Goal: Task Accomplishment & Management: Manage account settings

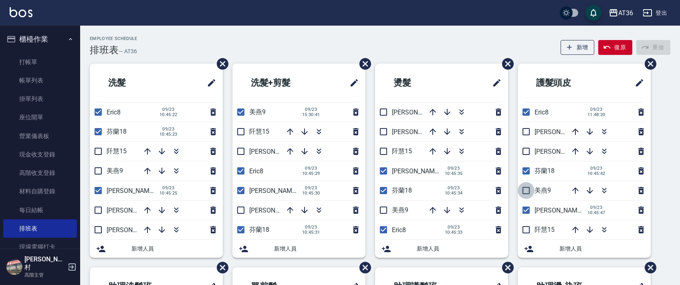
click at [526, 187] on input "checkbox" at bounding box center [526, 190] width 17 height 17
checkbox input "true"
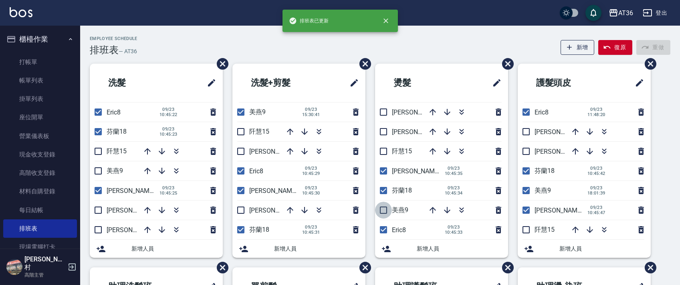
click at [385, 212] on input "checkbox" at bounding box center [383, 210] width 17 height 17
checkbox input "true"
click at [99, 172] on input "checkbox" at bounding box center [98, 171] width 17 height 17
checkbox input "true"
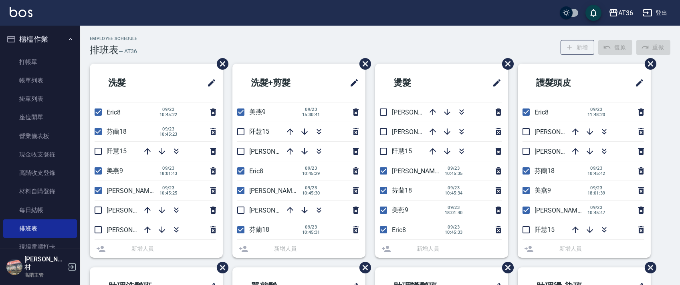
scroll to position [190, 0]
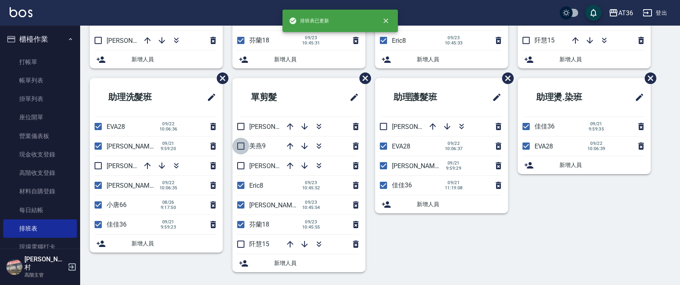
click at [238, 145] on input "checkbox" at bounding box center [240, 146] width 17 height 17
checkbox input "true"
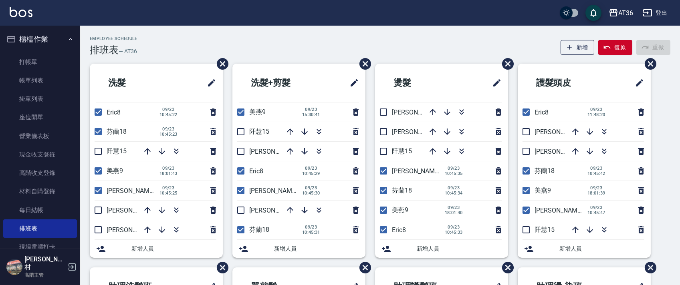
drag, startPoint x: 524, startPoint y: 135, endPoint x: 415, endPoint y: 132, distance: 108.6
click at [524, 134] on input "checkbox" at bounding box center [526, 131] width 17 height 17
checkbox input "true"
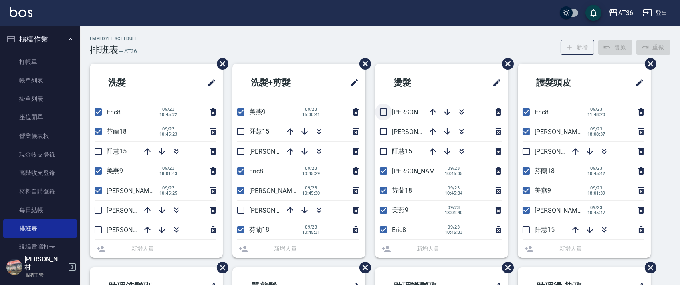
click at [379, 113] on input "checkbox" at bounding box center [383, 112] width 17 height 17
checkbox input "true"
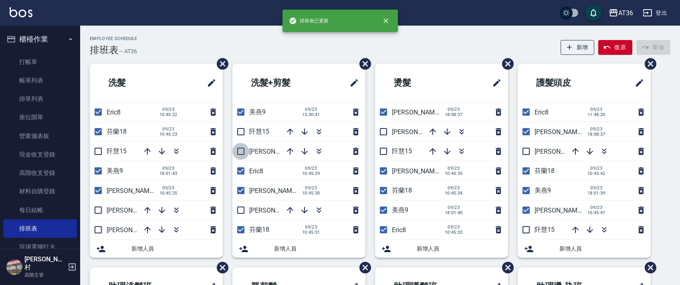
click at [241, 153] on input "checkbox" at bounding box center [240, 151] width 17 height 17
checkbox input "true"
drag, startPoint x: 103, startPoint y: 230, endPoint x: 195, endPoint y: 158, distance: 116.7
click at [103, 230] on input "checkbox" at bounding box center [98, 230] width 17 height 17
checkbox input "true"
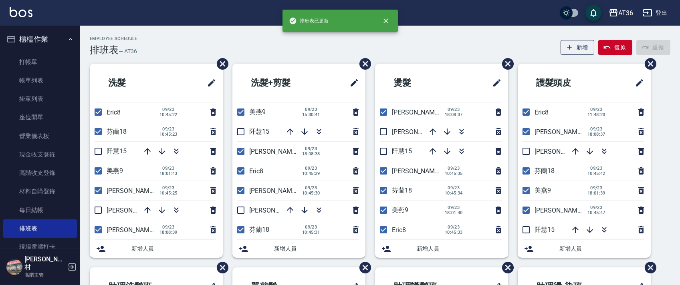
scroll to position [190, 0]
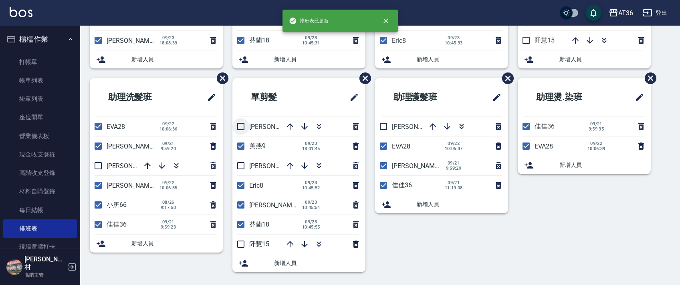
click at [237, 131] on input "checkbox" at bounding box center [240, 126] width 17 height 17
checkbox input "true"
click at [239, 245] on input "checkbox" at bounding box center [240, 244] width 17 height 17
click at [240, 245] on input "checkbox" at bounding box center [240, 244] width 17 height 17
checkbox input "false"
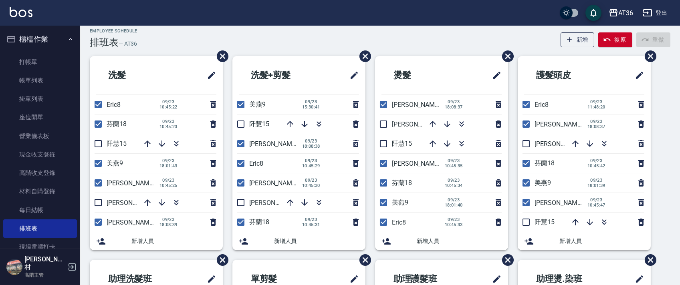
scroll to position [0, 0]
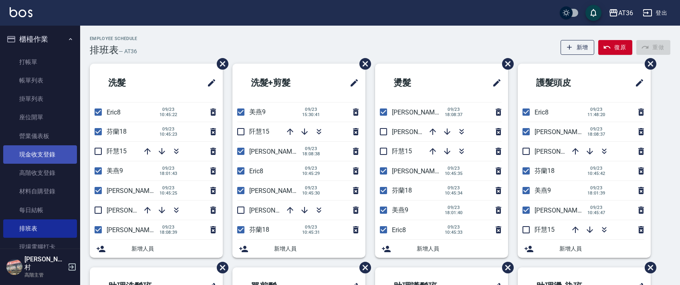
click at [59, 153] on link "現金收支登錄" at bounding box center [40, 154] width 74 height 18
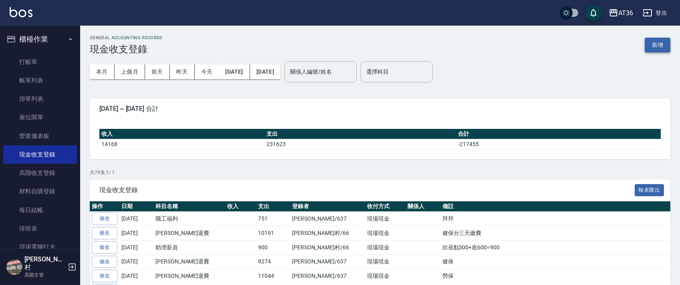
click at [654, 41] on button "新增" at bounding box center [658, 45] width 26 height 15
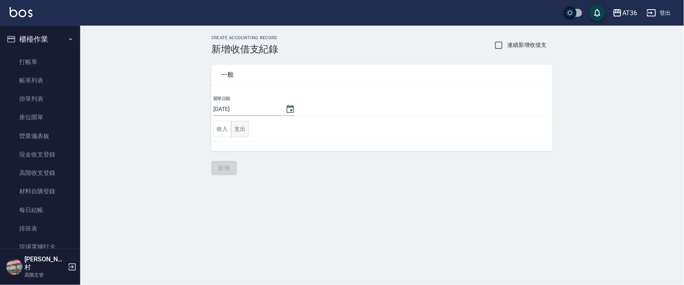
click at [242, 131] on button "支出" at bounding box center [240, 129] width 18 height 16
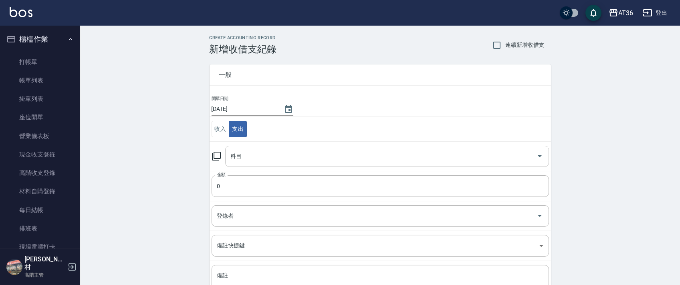
click at [234, 157] on input "科目" at bounding box center [381, 156] width 305 height 14
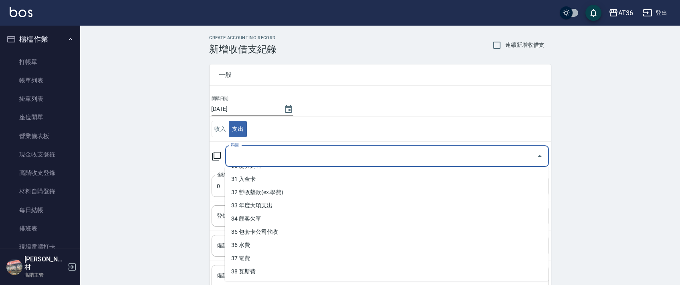
scroll to position [408, 0]
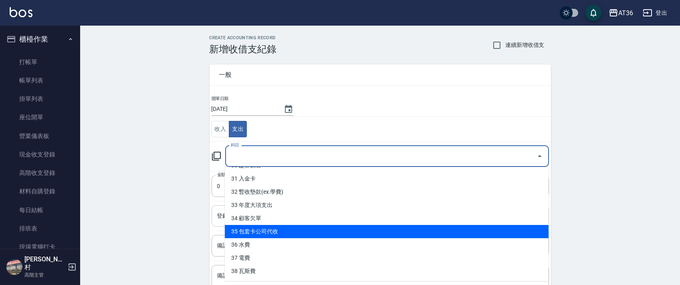
click at [276, 229] on li "35 包套卡公司代收" at bounding box center [387, 231] width 324 height 13
type input "35 包套卡公司代收"
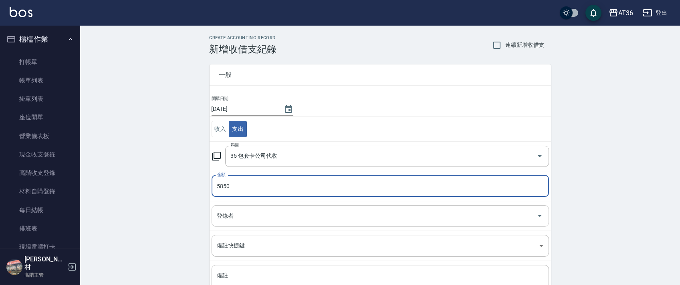
type input "5850"
click at [224, 214] on div "登錄者 登錄者" at bounding box center [380, 216] width 337 height 21
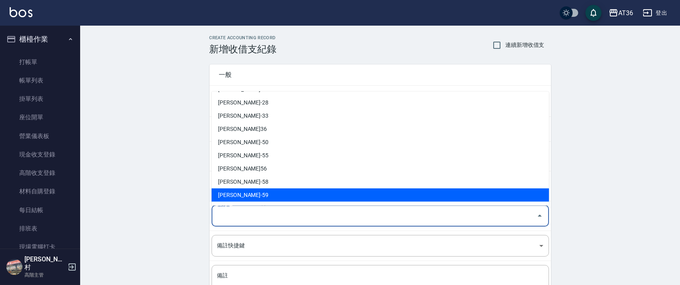
scroll to position [157, 0]
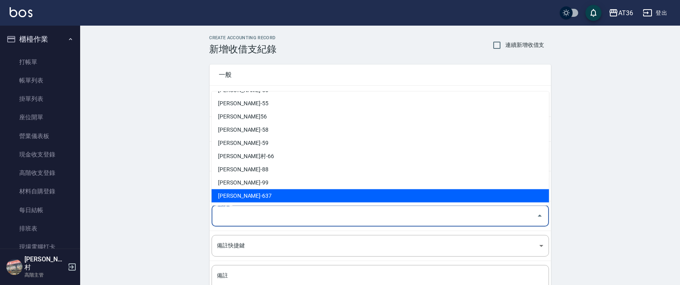
click at [244, 195] on li "[PERSON_NAME]-637" at bounding box center [380, 196] width 337 height 13
type input "[PERSON_NAME]-637"
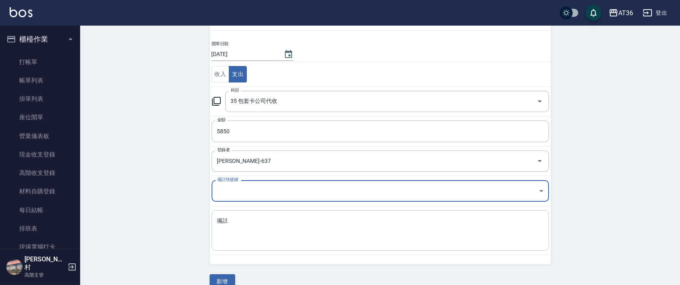
scroll to position [68, 0]
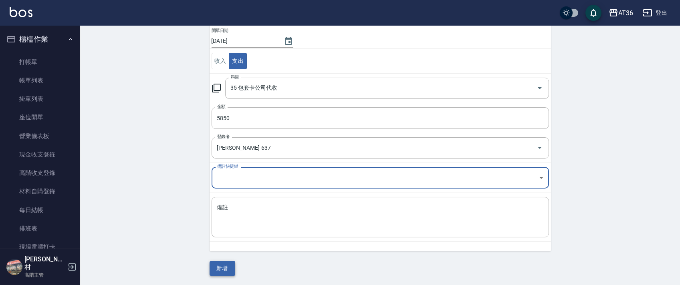
click at [224, 270] on button "新增" at bounding box center [223, 268] width 26 height 15
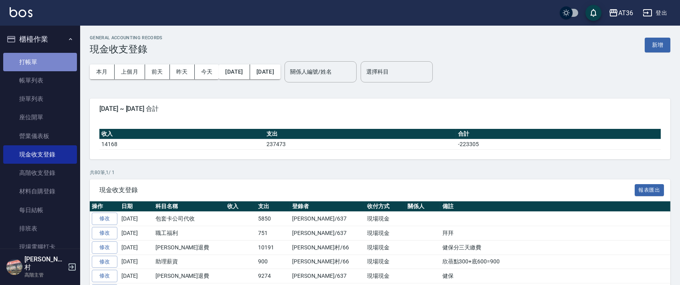
click at [53, 63] on link "打帳單" at bounding box center [40, 62] width 74 height 18
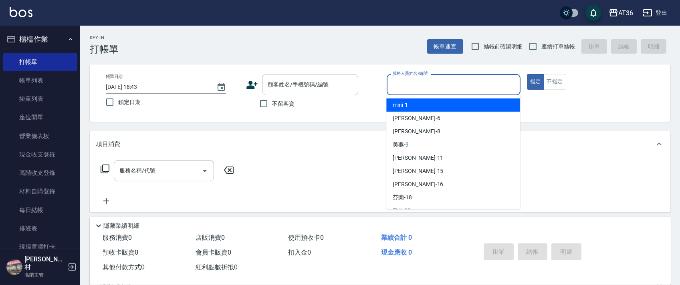
drag, startPoint x: 398, startPoint y: 77, endPoint x: 438, endPoint y: 97, distance: 44.3
click at [398, 78] on div "服務人員姓名/編號 服務人員姓名/編號" at bounding box center [454, 84] width 134 height 21
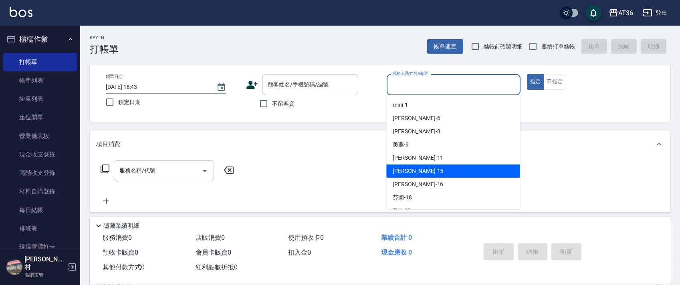
click at [400, 167] on span "[PERSON_NAME] -15" at bounding box center [418, 171] width 50 height 8
type input "阡慧-15"
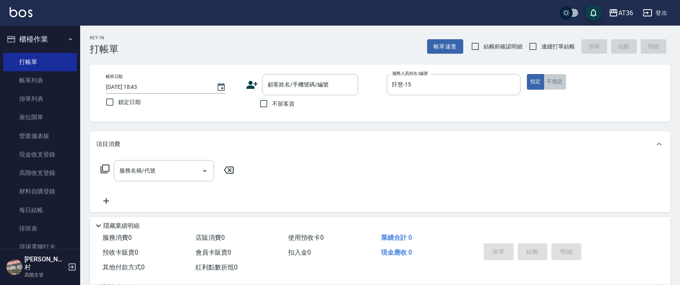
click at [558, 83] on button "不指定" at bounding box center [555, 82] width 22 height 16
drag, startPoint x: 266, startPoint y: 106, endPoint x: 436, endPoint y: 40, distance: 182.7
click at [273, 106] on label "不留客資" at bounding box center [274, 103] width 39 height 17
click at [272, 106] on input "不留客資" at bounding box center [263, 103] width 17 height 17
checkbox input "true"
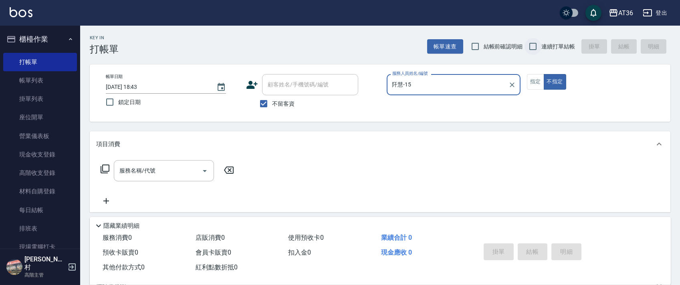
click at [535, 48] on input "連續打單結帳" at bounding box center [533, 46] width 17 height 17
checkbox input "true"
click at [106, 167] on icon at bounding box center [105, 169] width 10 height 10
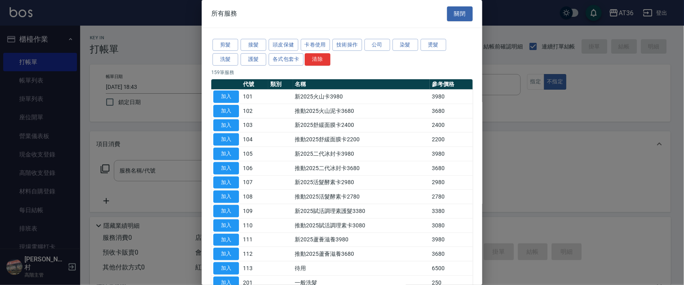
click at [278, 45] on button "頭皮保健" at bounding box center [284, 45] width 30 height 12
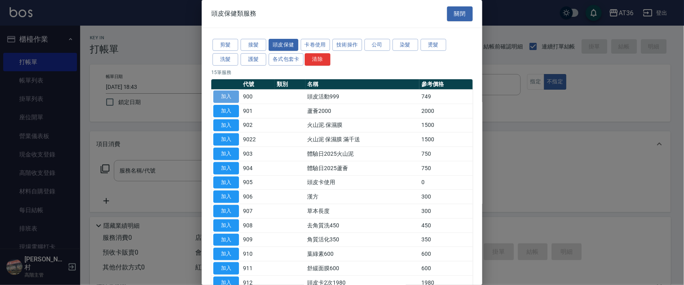
click at [232, 92] on button "加入" at bounding box center [226, 97] width 26 height 12
type input "頭皮活動999(900)"
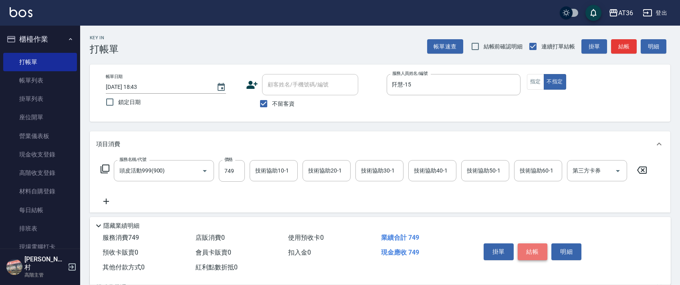
click at [527, 251] on button "結帳" at bounding box center [533, 252] width 30 height 17
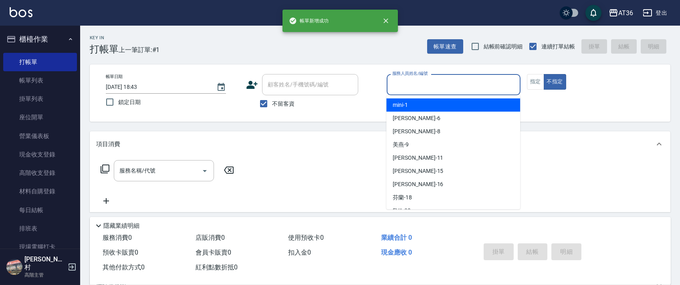
click at [390, 86] on input "服務人員姓名/編號" at bounding box center [453, 85] width 127 height 14
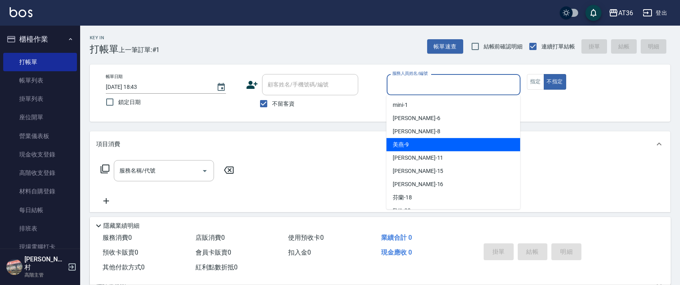
click at [406, 143] on span "美燕 -9" at bounding box center [401, 145] width 16 height 8
type input "美燕-9"
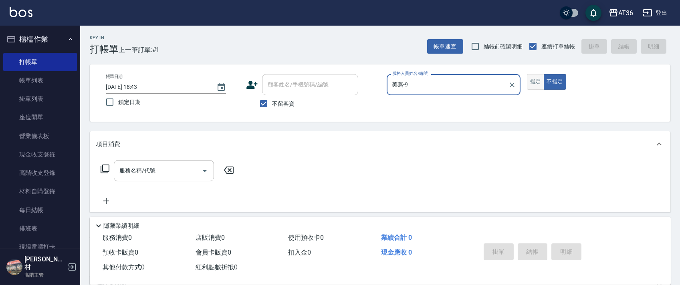
click at [534, 78] on button "指定" at bounding box center [535, 82] width 17 height 16
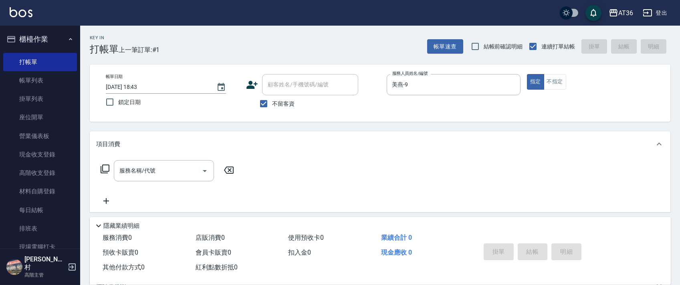
click at [107, 170] on icon at bounding box center [105, 169] width 10 height 10
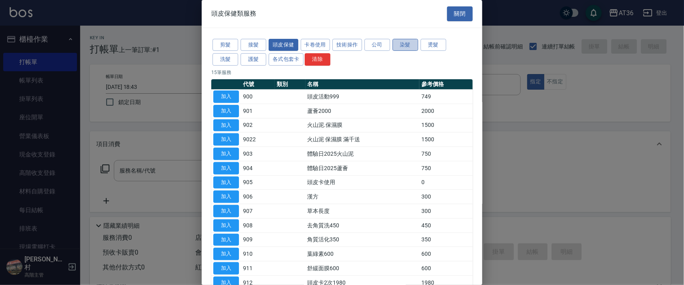
drag, startPoint x: 402, startPoint y: 47, endPoint x: 474, endPoint y: 174, distance: 145.4
click at [402, 48] on button "染髮" at bounding box center [405, 45] width 26 height 12
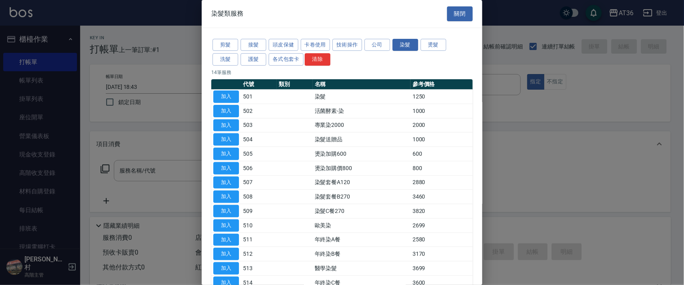
drag, startPoint x: 229, startPoint y: 96, endPoint x: 217, endPoint y: 162, distance: 66.4
click at [228, 96] on button "加入" at bounding box center [226, 97] width 26 height 12
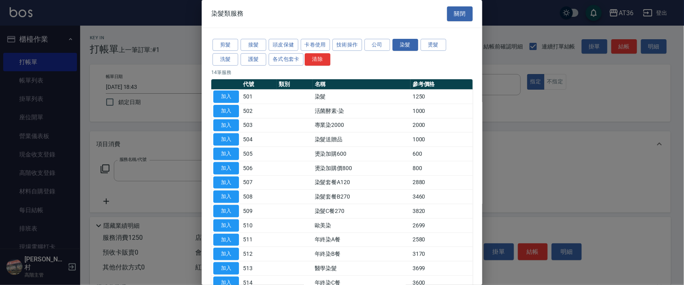
type input "染髮(501)"
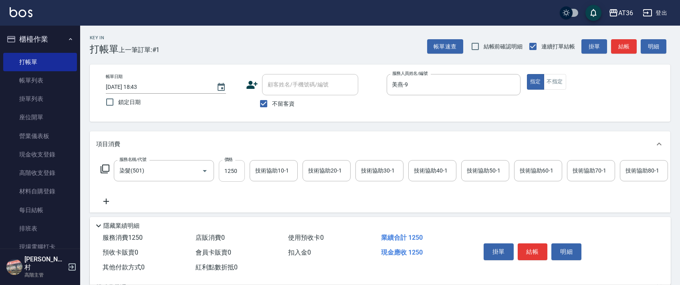
click at [228, 171] on input "1250" at bounding box center [232, 171] width 26 height 22
type input "1790"
click at [533, 250] on button "結帳" at bounding box center [533, 252] width 30 height 17
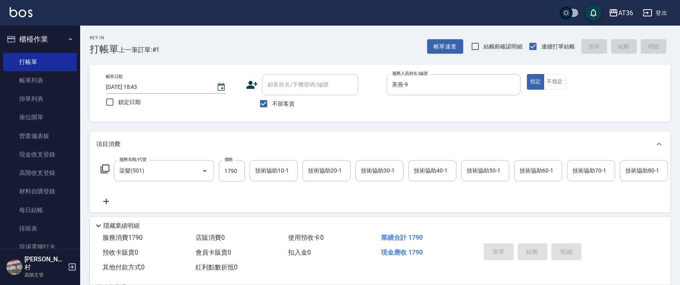
type input "[DATE] 18:44"
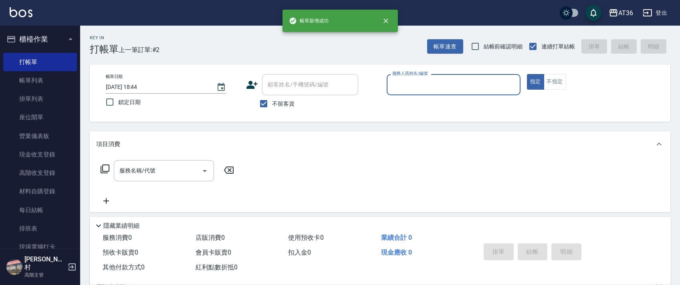
click at [398, 84] on input "服務人員姓名/編號" at bounding box center [453, 85] width 127 height 14
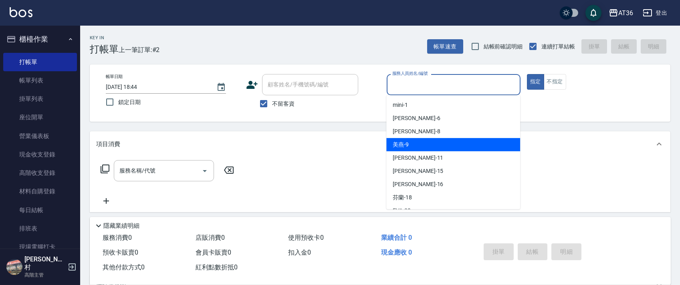
click at [438, 143] on div "美燕 -9" at bounding box center [453, 144] width 134 height 13
type input "美燕-9"
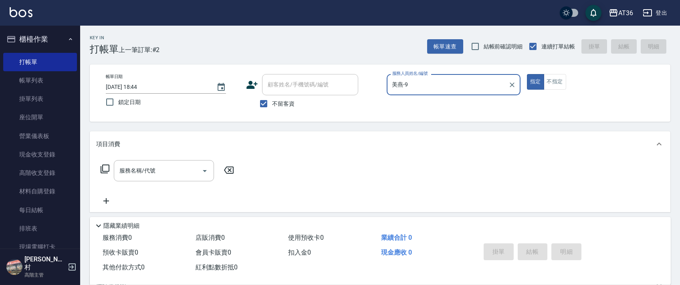
click at [106, 171] on icon at bounding box center [105, 169] width 10 height 10
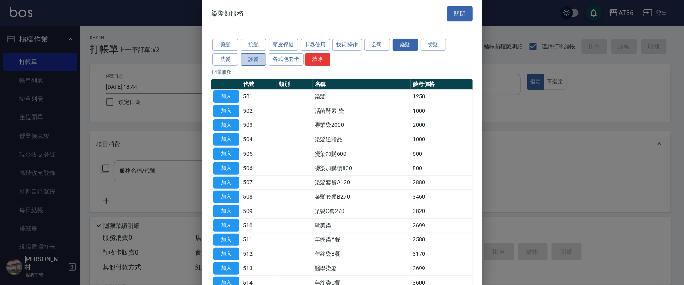
click at [255, 65] on button "護髮" at bounding box center [253, 59] width 26 height 12
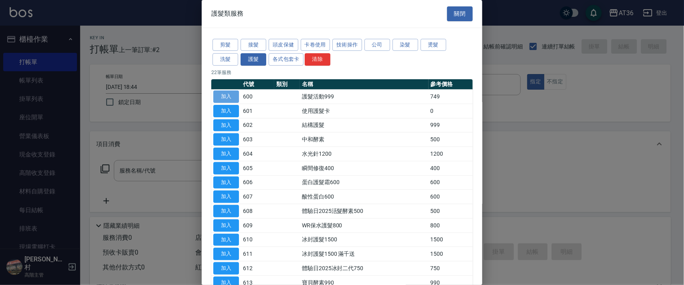
click at [224, 99] on button "加入" at bounding box center [226, 97] width 26 height 12
type input "護髮活動999(600)"
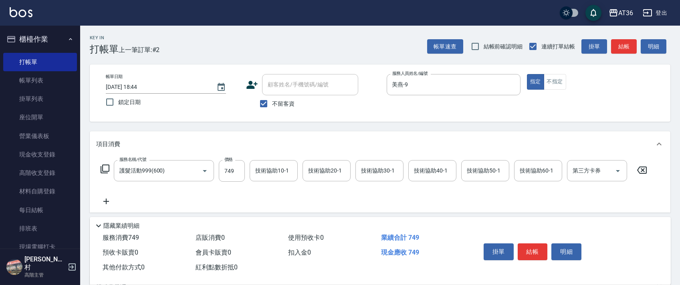
click at [106, 170] on icon at bounding box center [105, 169] width 10 height 10
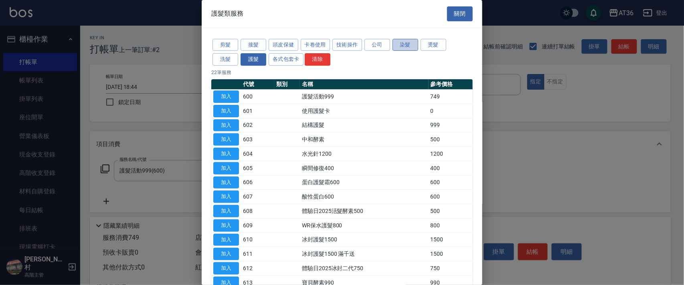
click at [409, 48] on button "染髮" at bounding box center [405, 45] width 26 height 12
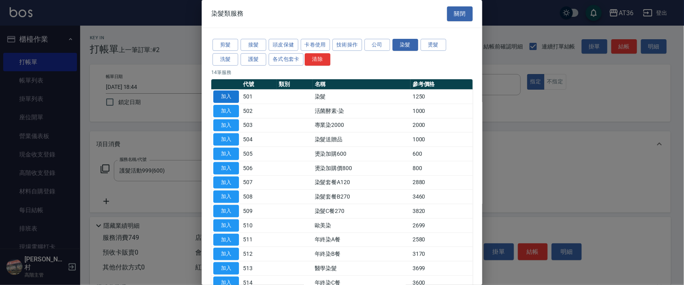
click at [230, 95] on button "加入" at bounding box center [226, 97] width 26 height 12
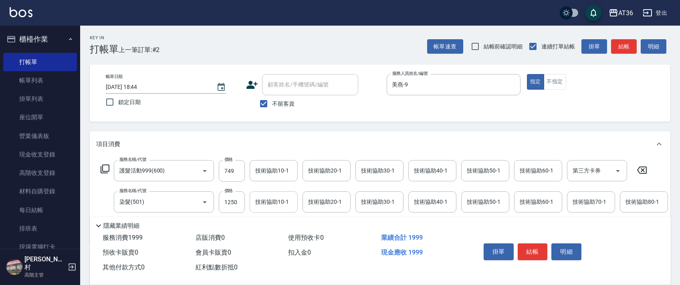
click at [230, 204] on input "1250" at bounding box center [232, 203] width 26 height 22
type input "2190"
drag, startPoint x: 535, startPoint y: 246, endPoint x: 531, endPoint y: 244, distance: 4.6
click at [534, 246] on button "結帳" at bounding box center [533, 252] width 30 height 17
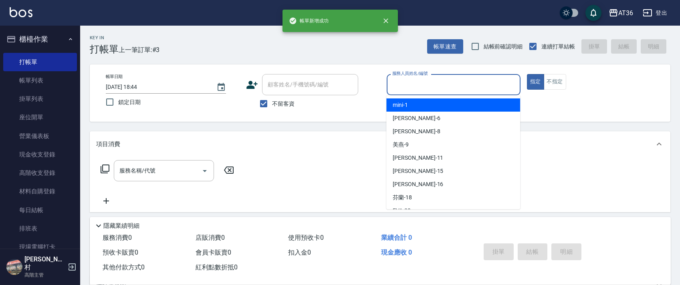
click at [399, 84] on input "服務人員姓名/編號" at bounding box center [453, 85] width 127 height 14
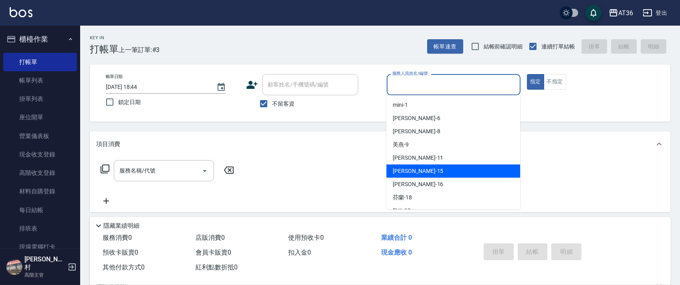
click at [436, 174] on div "[PERSON_NAME] -15" at bounding box center [453, 171] width 134 height 13
type input "阡慧-15"
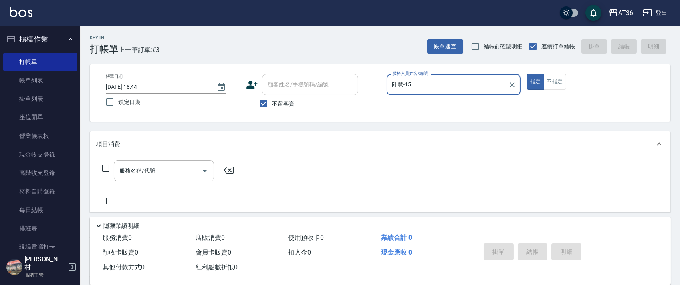
click at [101, 173] on icon at bounding box center [105, 169] width 9 height 9
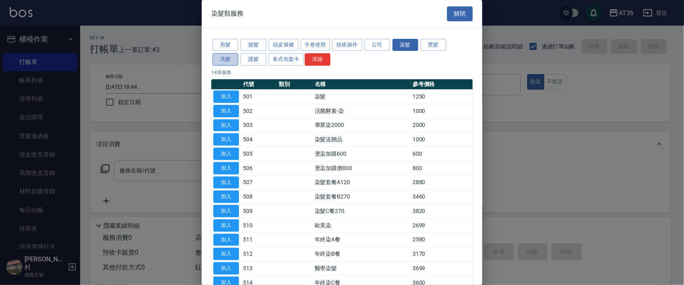
click at [220, 59] on button "洗髮" at bounding box center [225, 59] width 26 height 12
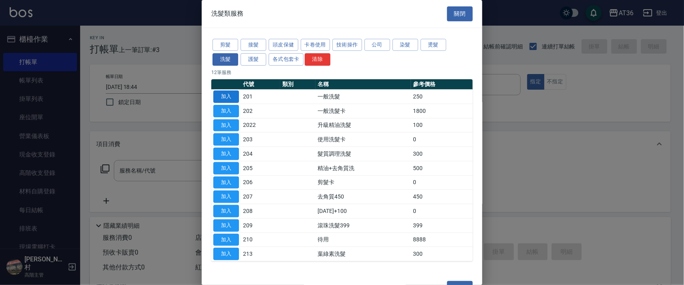
click at [229, 97] on button "加入" at bounding box center [226, 97] width 26 height 12
type input "一般洗髮(201)"
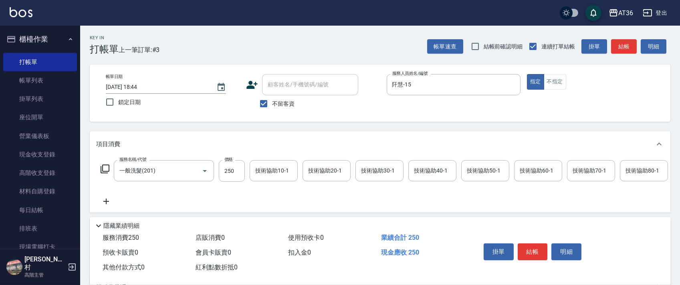
click at [427, 171] on div "技術協助40-1 技術協助40-1" at bounding box center [432, 170] width 48 height 21
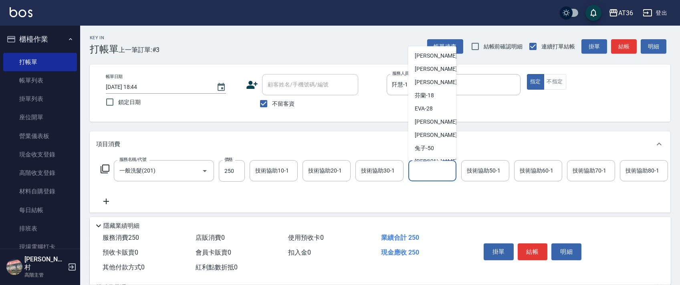
scroll to position [130, 0]
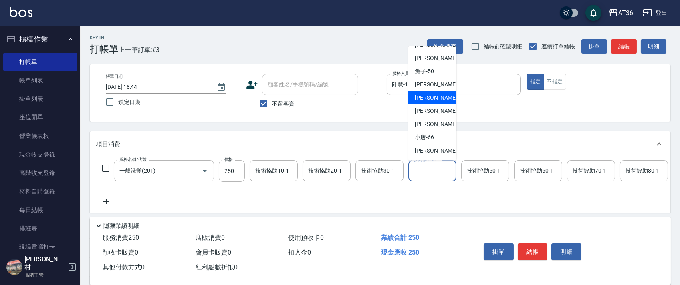
click at [444, 100] on div "[PERSON_NAME] -56" at bounding box center [432, 97] width 48 height 13
type input "欣蓓-56"
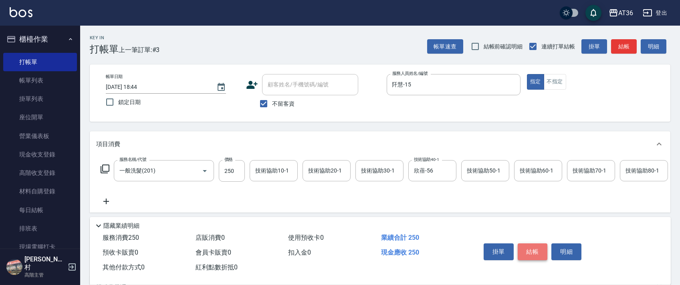
click at [534, 252] on button "結帳" at bounding box center [533, 252] width 30 height 17
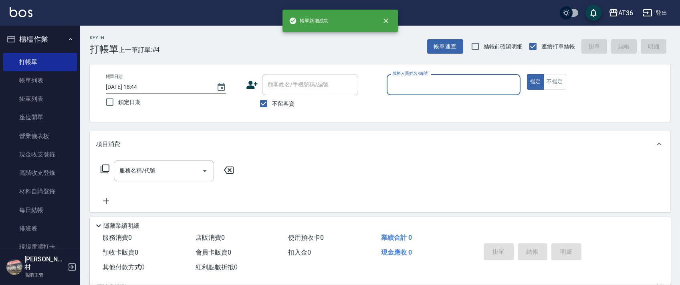
drag, startPoint x: 406, startPoint y: 83, endPoint x: 422, endPoint y: 94, distance: 19.3
click at [409, 85] on input "服務人員姓名/編號" at bounding box center [453, 85] width 127 height 14
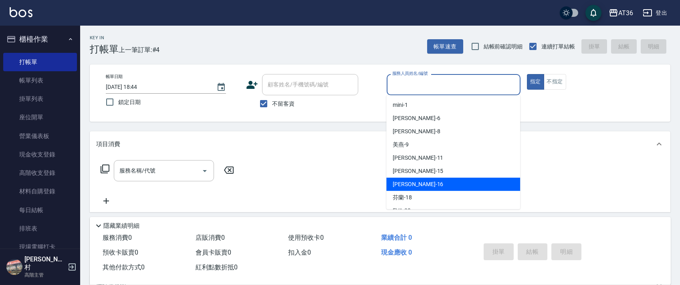
click at [425, 179] on div "[PERSON_NAME] -16" at bounding box center [453, 184] width 134 height 13
type input "[PERSON_NAME]-16"
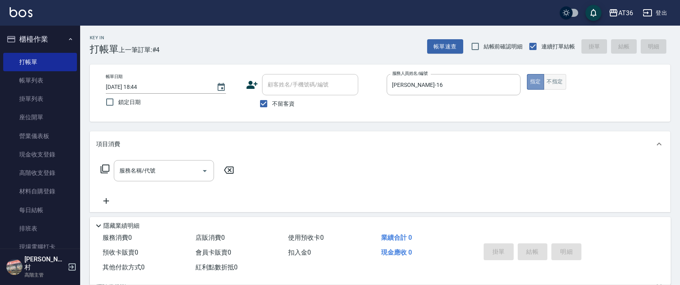
drag, startPoint x: 541, startPoint y: 80, endPoint x: 551, endPoint y: 84, distance: 10.1
click at [542, 80] on button "指定" at bounding box center [535, 82] width 17 height 16
click at [557, 85] on button "不指定" at bounding box center [555, 82] width 22 height 16
click at [107, 169] on icon at bounding box center [105, 169] width 10 height 10
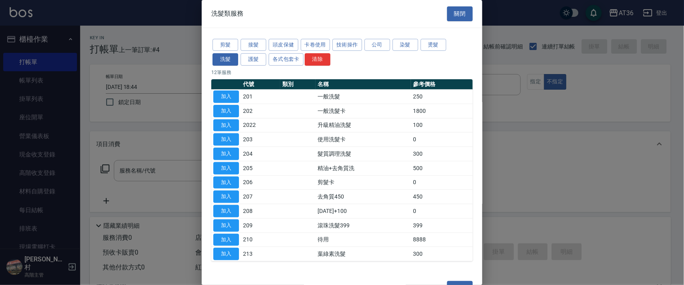
click at [224, 48] on button "剪髮" at bounding box center [225, 45] width 26 height 12
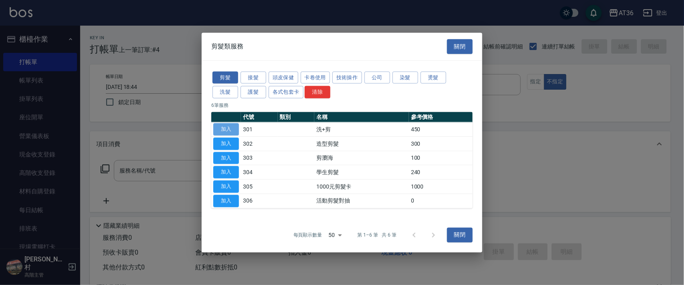
click at [224, 129] on button "加入" at bounding box center [226, 129] width 26 height 12
type input "洗+剪(301)"
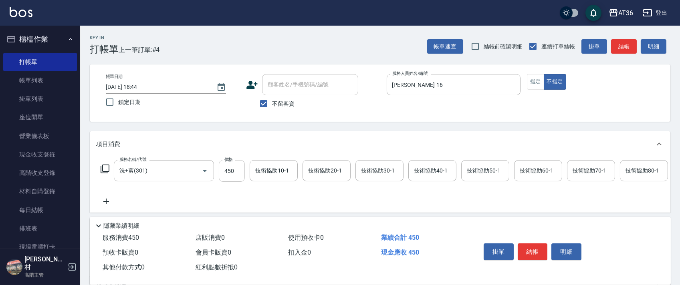
click at [228, 170] on input "450" at bounding box center [232, 171] width 26 height 22
type input "469"
click at [418, 170] on div "技術協助40-1 技術協助40-1" at bounding box center [432, 170] width 48 height 21
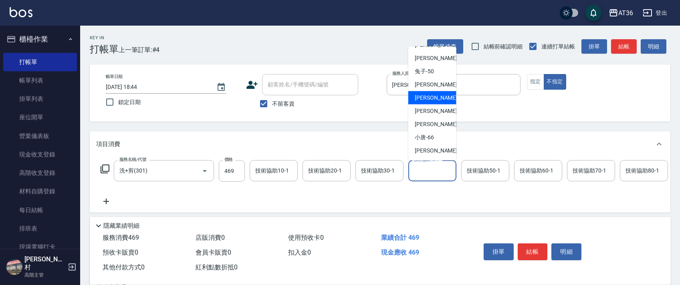
drag, startPoint x: 433, startPoint y: 98, endPoint x: 650, endPoint y: 217, distance: 247.7
click at [433, 98] on div "[PERSON_NAME] -56" at bounding box center [432, 97] width 48 height 13
type input "欣蓓-56"
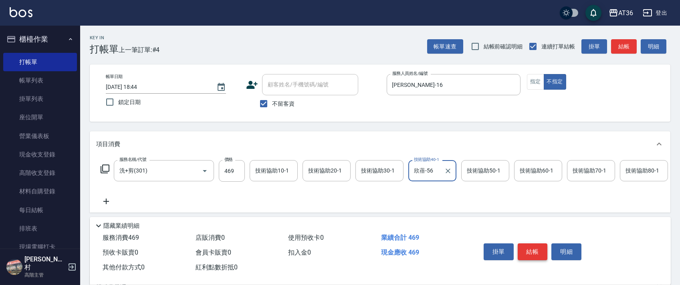
click at [534, 250] on button "結帳" at bounding box center [533, 252] width 30 height 17
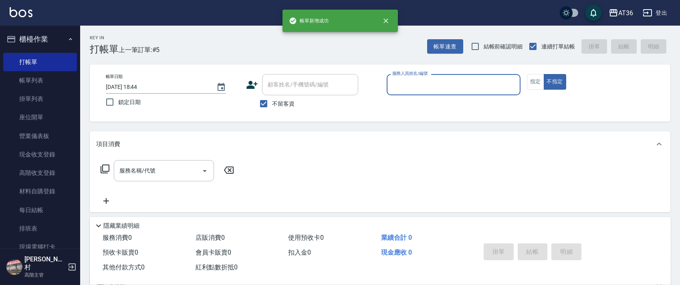
click at [403, 85] on input "服務人員姓名/編號" at bounding box center [453, 85] width 127 height 14
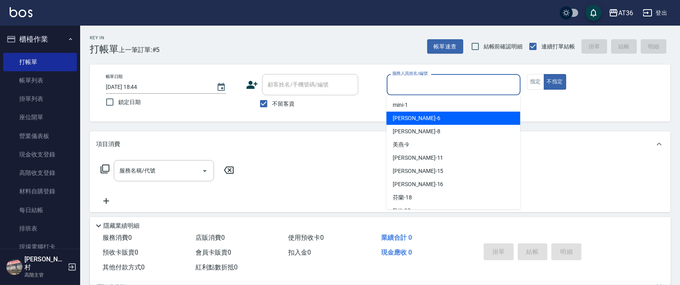
click at [424, 122] on div "[PERSON_NAME] -6" at bounding box center [453, 118] width 134 height 13
type input "[PERSON_NAME]-6"
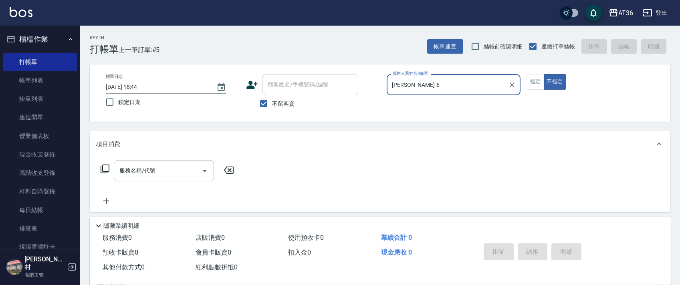
click at [104, 170] on icon at bounding box center [105, 169] width 10 height 10
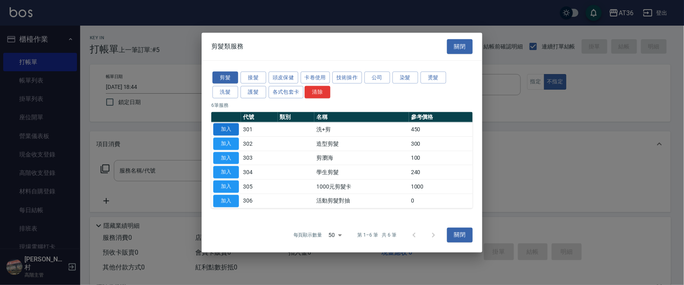
click at [227, 127] on button "加入" at bounding box center [226, 129] width 26 height 12
type input "洗+剪(301)"
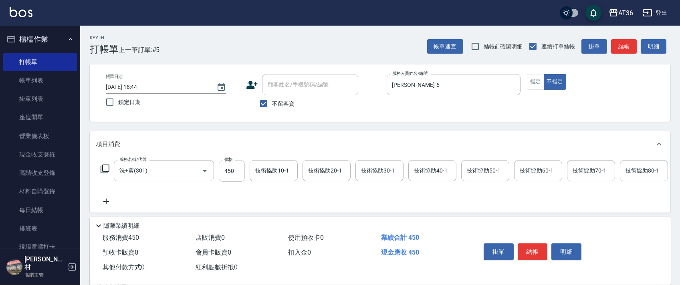
click at [224, 169] on input "450" at bounding box center [232, 171] width 26 height 22
type input "469"
click at [425, 167] on div "技術協助40-1 技術協助40-1" at bounding box center [432, 170] width 48 height 21
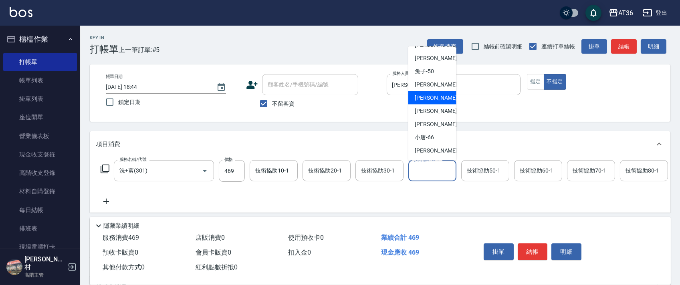
drag, startPoint x: 432, startPoint y: 97, endPoint x: 565, endPoint y: 193, distance: 163.8
click at [432, 97] on span "[PERSON_NAME] -56" at bounding box center [440, 98] width 50 height 8
type input "欣蓓-56"
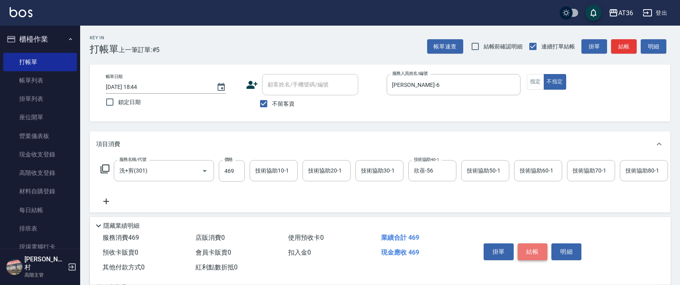
click at [534, 252] on button "結帳" at bounding box center [533, 252] width 30 height 17
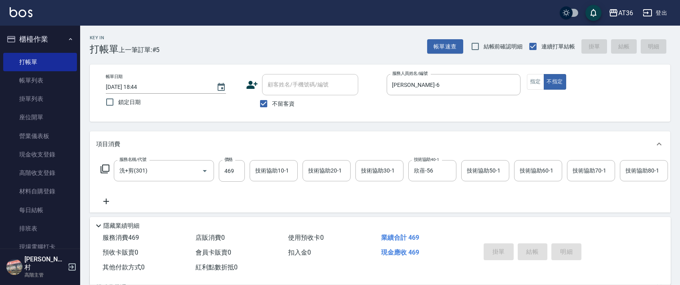
type input "[DATE] 18:45"
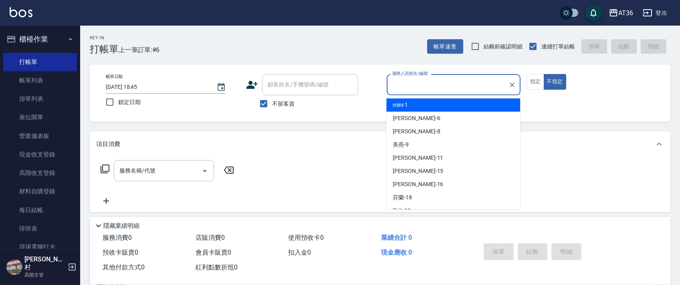
drag, startPoint x: 396, startPoint y: 82, endPoint x: 427, endPoint y: 107, distance: 40.2
click at [398, 86] on input "服務人員姓名/編號" at bounding box center [447, 85] width 115 height 14
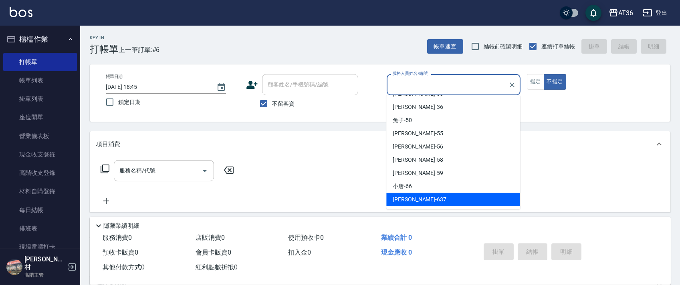
click at [408, 199] on span "憶琳 -637" at bounding box center [420, 200] width 54 height 8
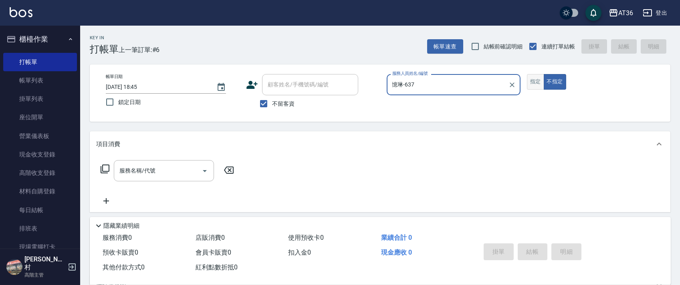
type input "憶琳-637"
click at [537, 84] on button "指定" at bounding box center [535, 82] width 17 height 16
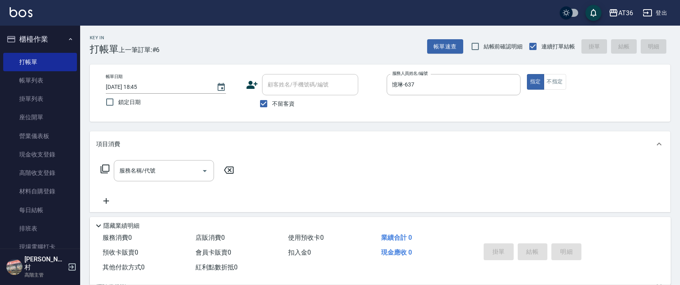
click at [103, 170] on icon at bounding box center [105, 169] width 10 height 10
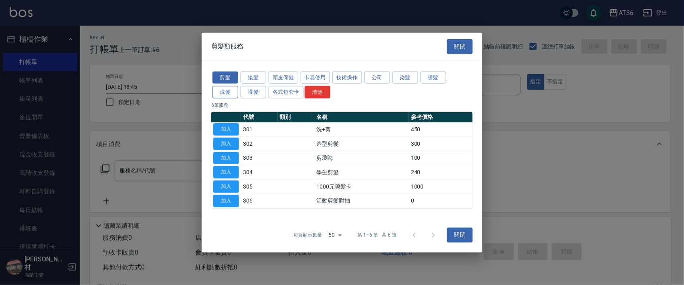
click at [230, 92] on button "洗髮" at bounding box center [225, 92] width 26 height 12
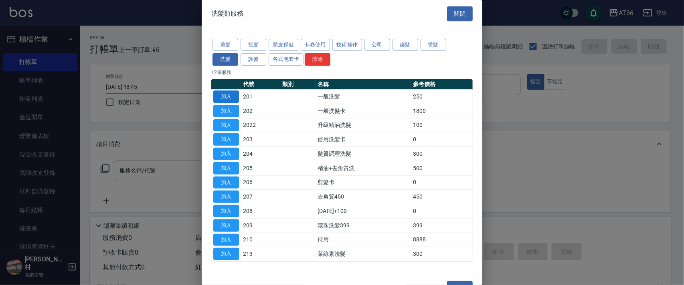
click at [232, 95] on button "加入" at bounding box center [226, 97] width 26 height 12
type input "一般洗髮(201)"
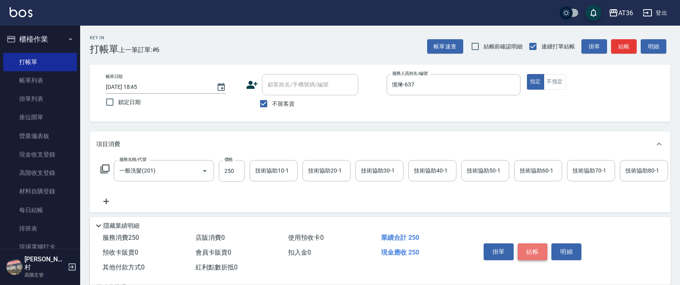
click at [535, 252] on button "結帳" at bounding box center [533, 252] width 30 height 17
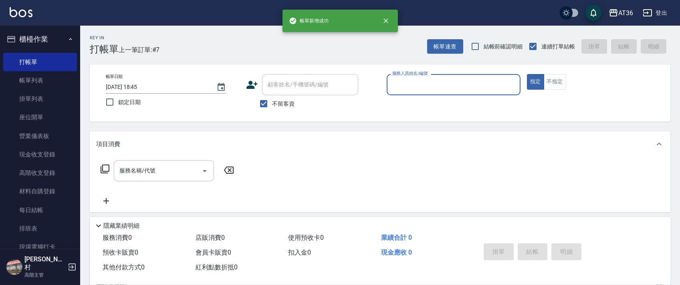
drag, startPoint x: 393, startPoint y: 78, endPoint x: 406, endPoint y: 91, distance: 18.4
click at [393, 79] on input "服務人員姓名/編號" at bounding box center [453, 85] width 127 height 14
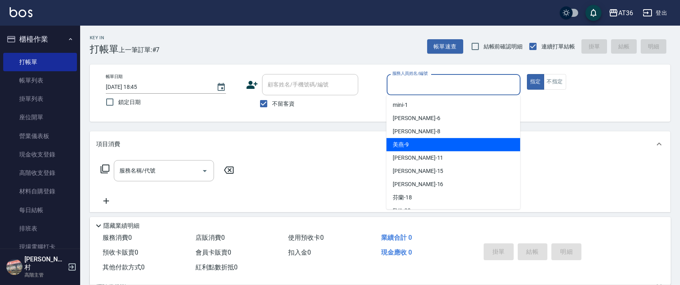
click at [418, 140] on div "美燕 -9" at bounding box center [453, 144] width 134 height 13
type input "美燕-9"
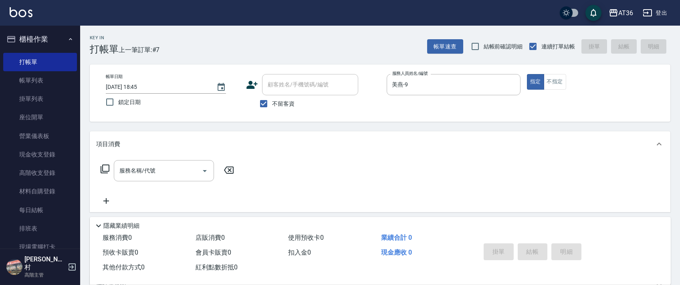
click at [106, 169] on icon at bounding box center [105, 169] width 10 height 10
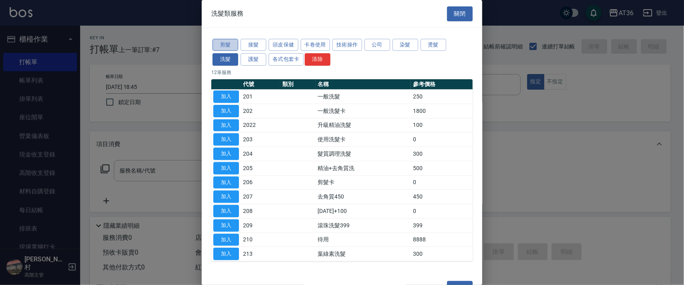
click at [226, 44] on button "剪髮" at bounding box center [225, 45] width 26 height 12
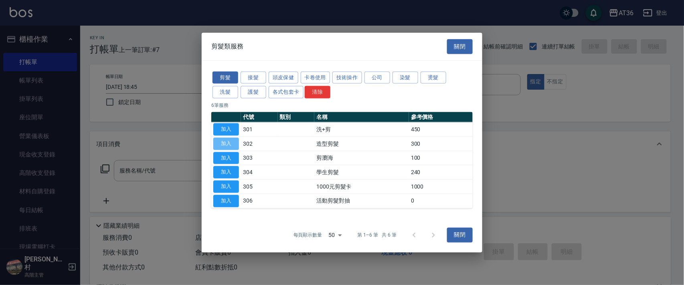
drag, startPoint x: 229, startPoint y: 144, endPoint x: 274, endPoint y: 172, distance: 53.3
click at [229, 147] on button "加入" at bounding box center [226, 143] width 26 height 12
type input "造型剪髮(302)"
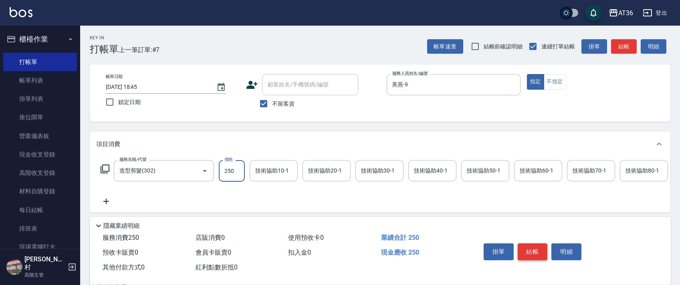
type input "250"
click at [535, 254] on button "結帳" at bounding box center [533, 252] width 30 height 17
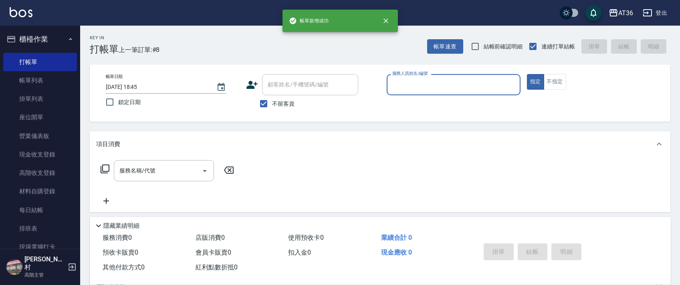
drag, startPoint x: 394, startPoint y: 83, endPoint x: 396, endPoint y: 89, distance: 7.1
click at [396, 89] on input "服務人員姓名/編號" at bounding box center [453, 85] width 127 height 14
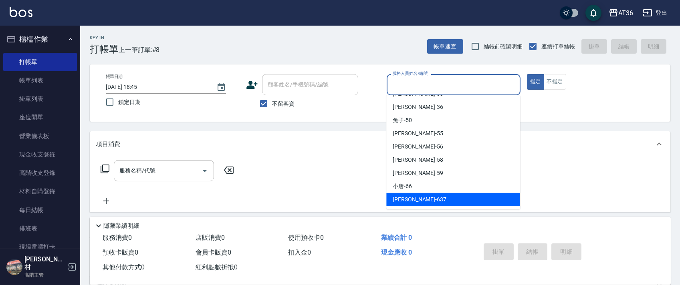
drag, startPoint x: 401, startPoint y: 198, endPoint x: 521, endPoint y: 95, distance: 158.6
click at [402, 196] on span "憶琳 -637" at bounding box center [420, 200] width 54 height 8
type input "憶琳-637"
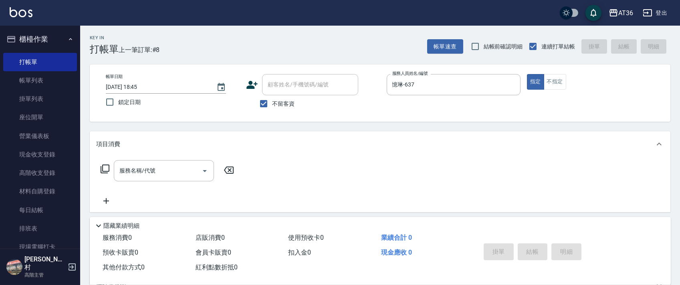
click at [106, 169] on icon at bounding box center [105, 169] width 10 height 10
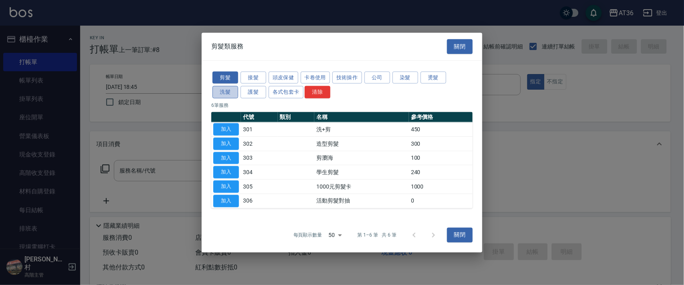
click at [229, 91] on button "洗髮" at bounding box center [225, 92] width 26 height 12
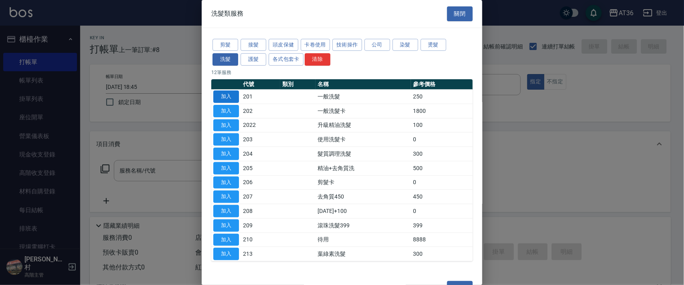
click at [218, 101] on button "加入" at bounding box center [226, 97] width 26 height 12
type input "一般洗髮(201)"
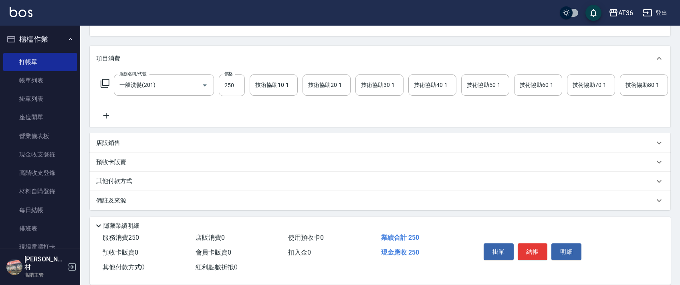
scroll to position [94, 0]
drag, startPoint x: 118, startPoint y: 143, endPoint x: 145, endPoint y: 153, distance: 28.1
click at [118, 145] on p "店販銷售" at bounding box center [108, 143] width 24 height 8
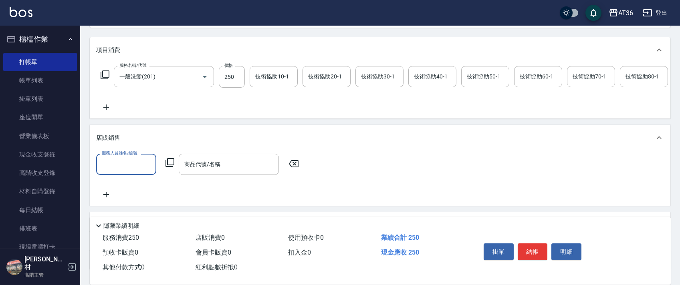
scroll to position [0, 0]
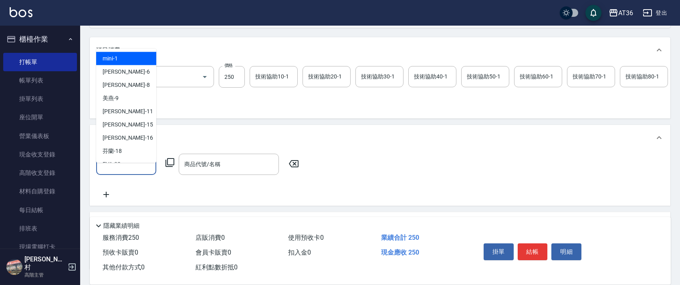
drag, startPoint x: 110, startPoint y: 173, endPoint x: 136, endPoint y: 110, distance: 68.3
click at [110, 172] on input "服務人員姓名/編號" at bounding box center [126, 164] width 53 height 14
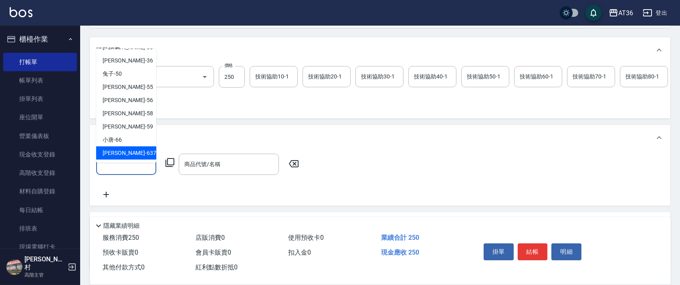
drag, startPoint x: 127, startPoint y: 154, endPoint x: 170, endPoint y: 166, distance: 44.8
click at [127, 154] on div "憶琳 -637" at bounding box center [126, 153] width 60 height 13
type input "憶琳-637"
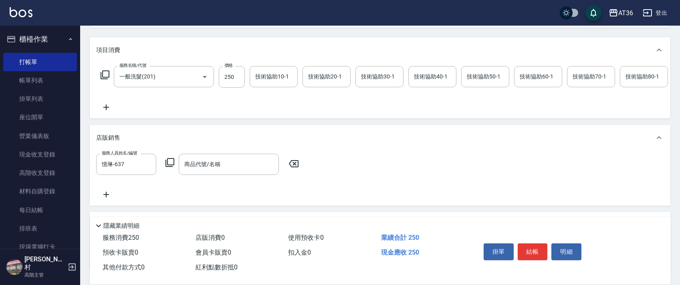
click at [169, 168] on icon at bounding box center [170, 163] width 10 height 10
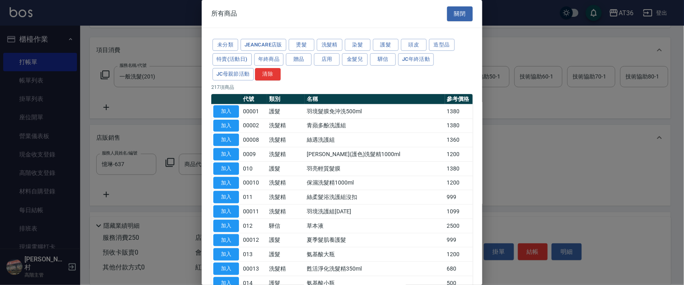
drag, startPoint x: 223, startPoint y: 212, endPoint x: 326, endPoint y: 147, distance: 121.7
click at [223, 212] on button "加入" at bounding box center [226, 212] width 26 height 12
type input "羽境洗護組[DATE]"
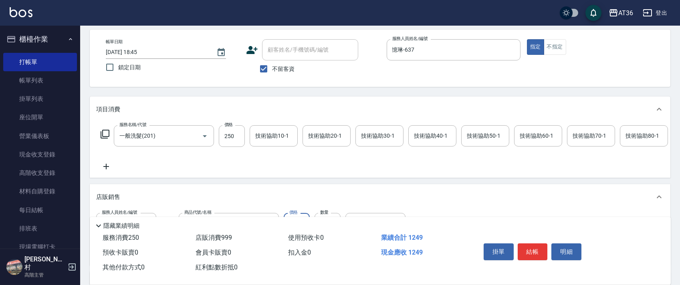
scroll to position [0, 0]
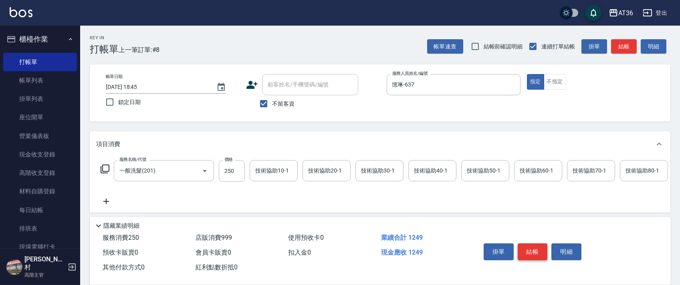
type input "999"
click at [533, 250] on button "結帳" at bounding box center [533, 252] width 30 height 17
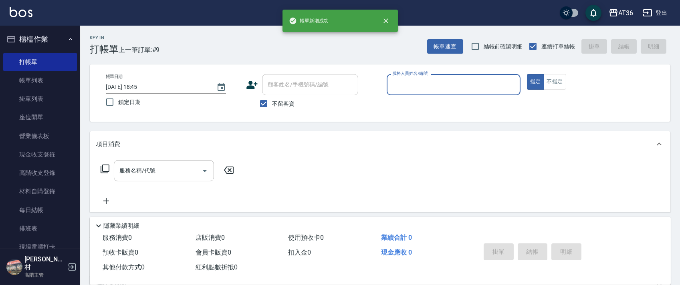
click at [406, 89] on input "服務人員姓名/編號" at bounding box center [453, 85] width 127 height 14
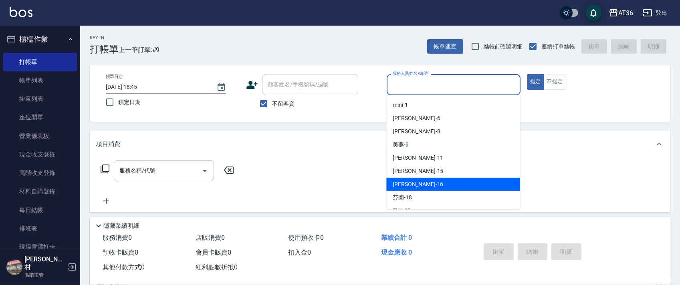
drag, startPoint x: 403, startPoint y: 184, endPoint x: 374, endPoint y: 158, distance: 38.9
click at [402, 184] on span "[PERSON_NAME] -16" at bounding box center [418, 184] width 50 height 8
type input "[PERSON_NAME]-16"
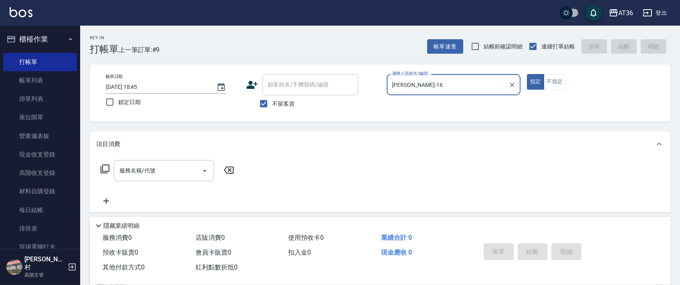
click at [105, 173] on icon at bounding box center [105, 169] width 9 height 9
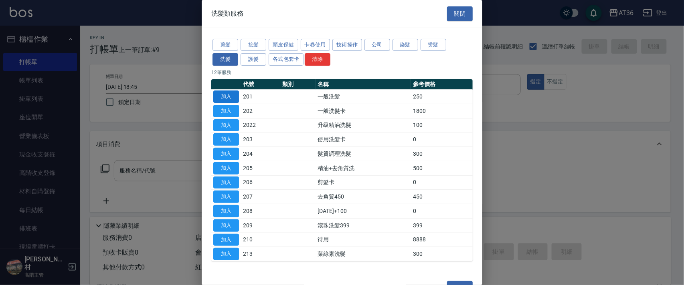
click at [223, 93] on button "加入" at bounding box center [226, 97] width 26 height 12
type input "一般洗髮(201)"
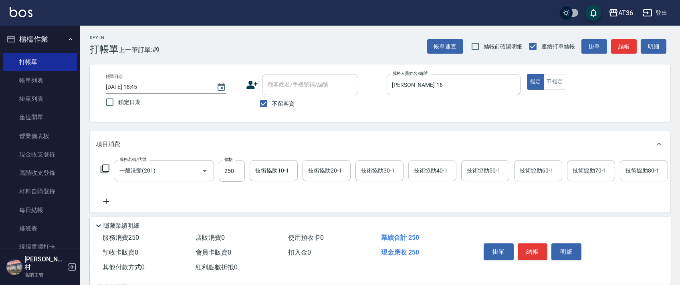
click at [425, 174] on div "技術協助40-1 技術協助40-1" at bounding box center [432, 170] width 48 height 21
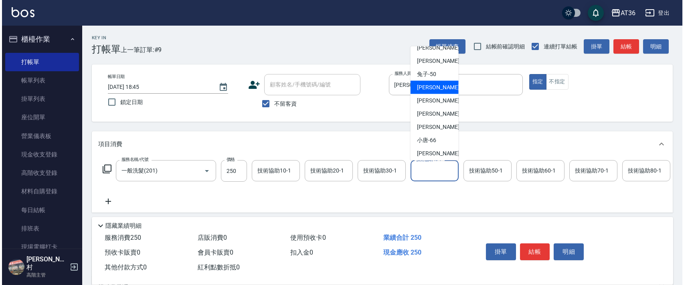
scroll to position [130, 0]
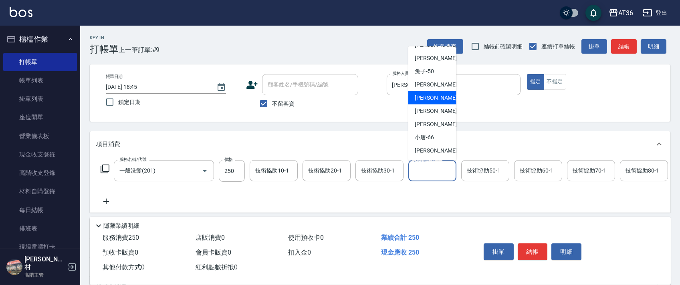
click at [433, 103] on div "[PERSON_NAME] -56" at bounding box center [432, 97] width 48 height 13
type input "欣蓓-56"
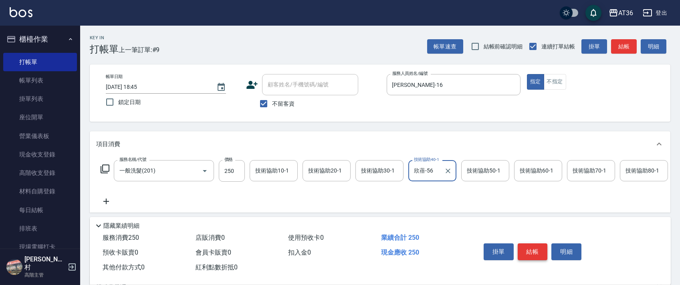
click at [529, 251] on button "結帳" at bounding box center [533, 252] width 30 height 17
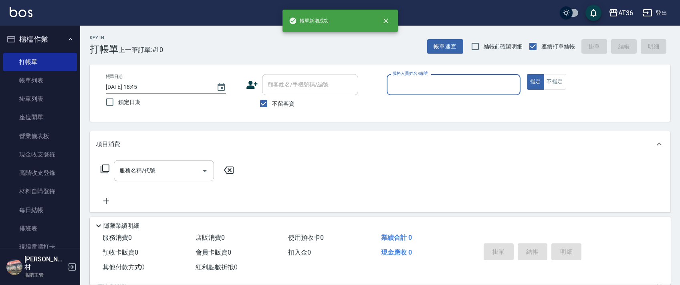
drag, startPoint x: 395, startPoint y: 85, endPoint x: 405, endPoint y: 91, distance: 11.5
click at [395, 86] on input "服務人員姓名/編號" at bounding box center [453, 85] width 127 height 14
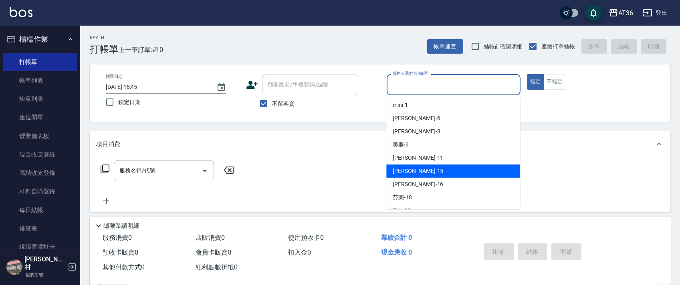
click at [414, 170] on div "[PERSON_NAME] -15" at bounding box center [453, 171] width 134 height 13
type input "阡慧-15"
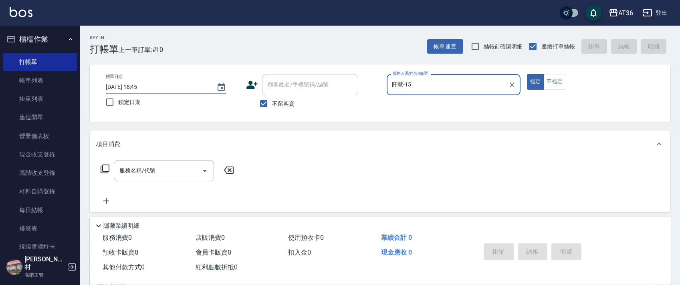
click at [107, 170] on icon at bounding box center [105, 169] width 10 height 10
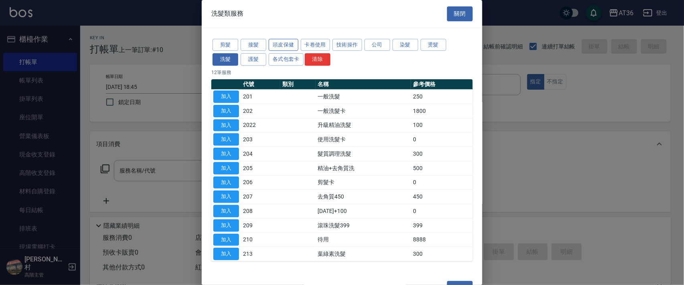
click at [279, 43] on button "頭皮保健" at bounding box center [284, 45] width 30 height 12
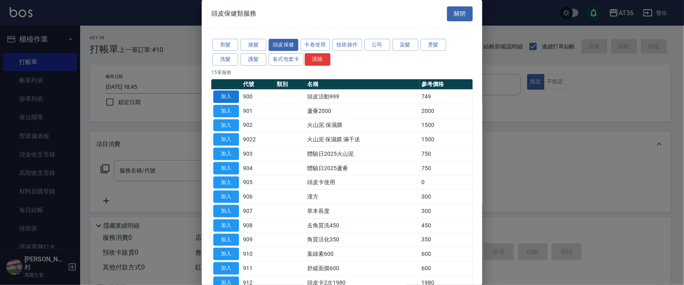
click at [231, 95] on button "加入" at bounding box center [226, 97] width 26 height 12
type input "頭皮活動999(900)"
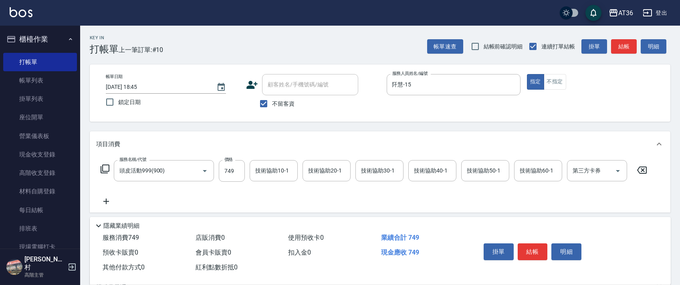
click at [103, 168] on icon at bounding box center [105, 169] width 10 height 10
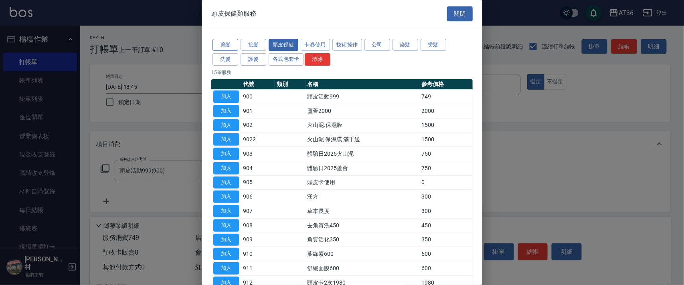
drag, startPoint x: 218, startPoint y: 46, endPoint x: 297, endPoint y: 87, distance: 88.4
click at [218, 47] on button "剪髮" at bounding box center [225, 45] width 26 height 12
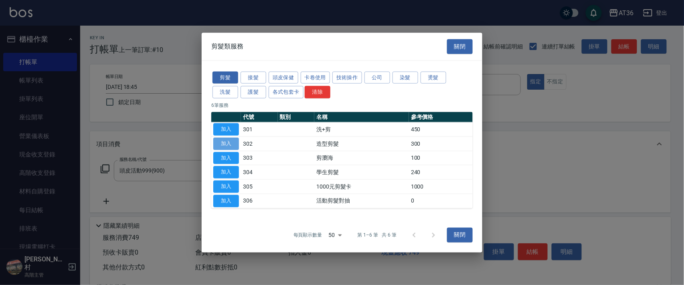
click at [230, 143] on button "加入" at bounding box center [226, 143] width 26 height 12
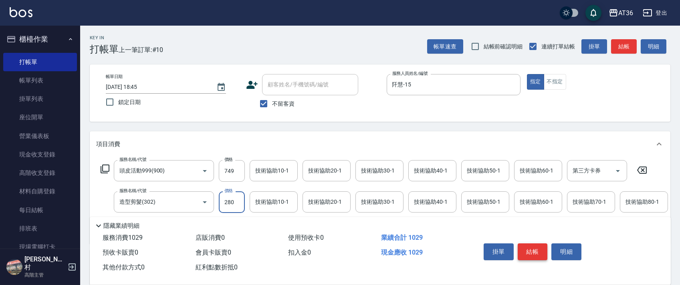
type input "280"
click at [534, 248] on button "結帳" at bounding box center [533, 252] width 30 height 17
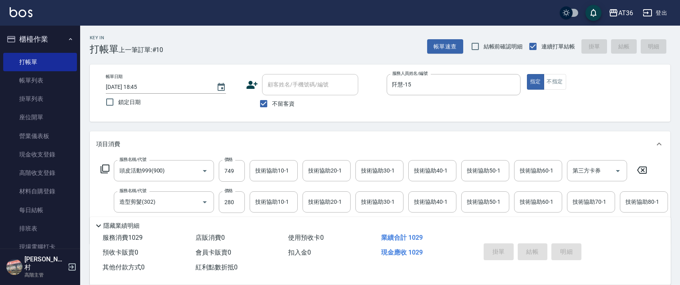
type input "[DATE] 18:46"
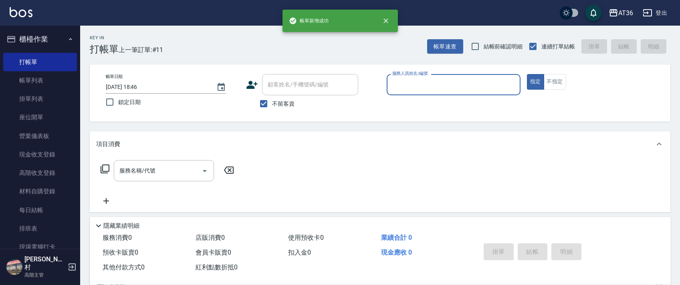
click at [394, 85] on input "服務人員姓名/編號" at bounding box center [453, 85] width 127 height 14
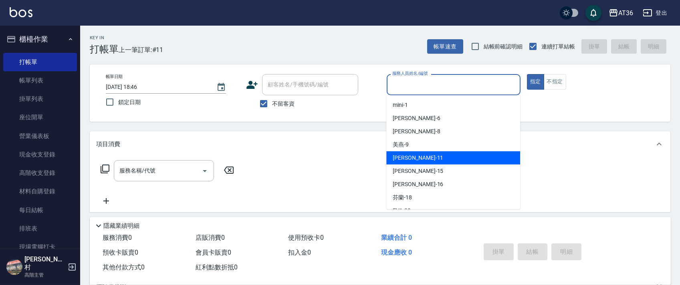
click at [412, 160] on div "[PERSON_NAME] -11" at bounding box center [453, 157] width 134 height 13
type input "[PERSON_NAME]-11"
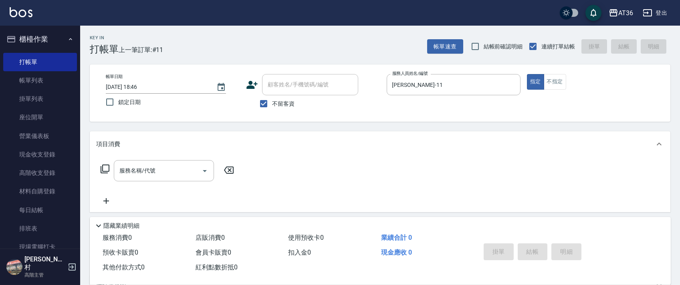
click at [106, 169] on icon at bounding box center [105, 169] width 10 height 10
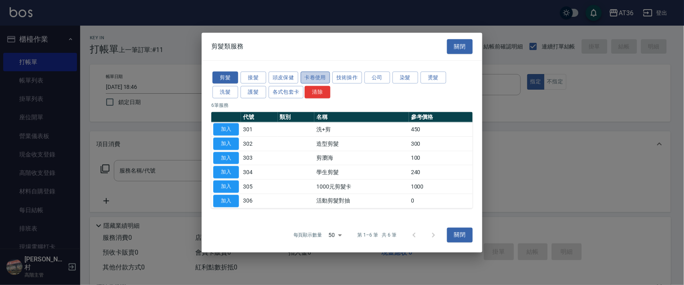
click at [309, 76] on button "卡卷使用" at bounding box center [316, 77] width 30 height 12
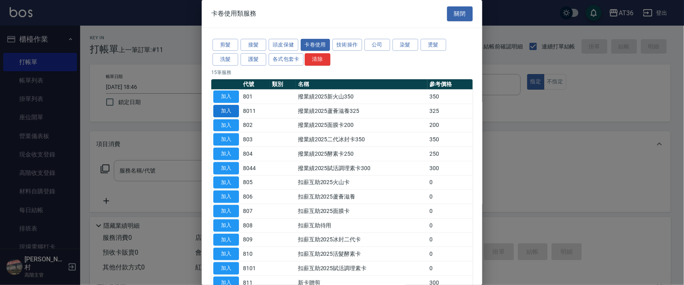
click at [230, 111] on button "加入" at bounding box center [226, 111] width 26 height 12
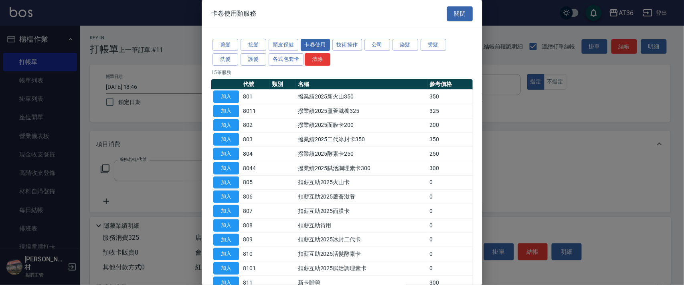
type input "撥業績2025蘆薈滋養325(8011)"
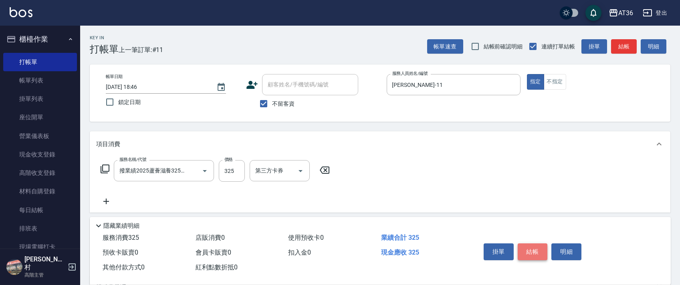
click at [533, 247] on button "結帳" at bounding box center [533, 252] width 30 height 17
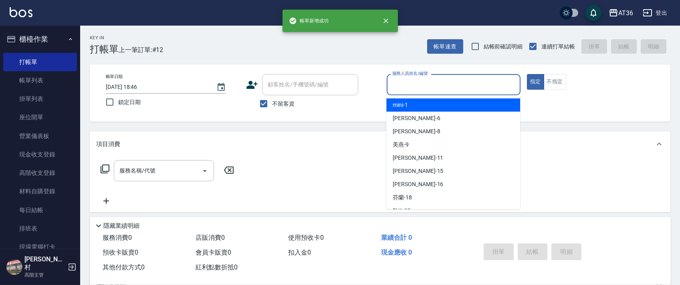
drag, startPoint x: 400, startPoint y: 86, endPoint x: 427, endPoint y: 109, distance: 35.9
click at [400, 89] on input "服務人員姓名/編號" at bounding box center [453, 85] width 127 height 14
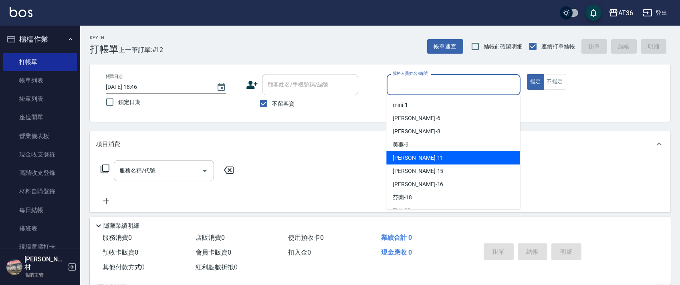
drag, startPoint x: 402, startPoint y: 161, endPoint x: 437, endPoint y: 135, distance: 44.1
click at [402, 162] on span "[PERSON_NAME] -11" at bounding box center [418, 158] width 50 height 8
type input "[PERSON_NAME]-11"
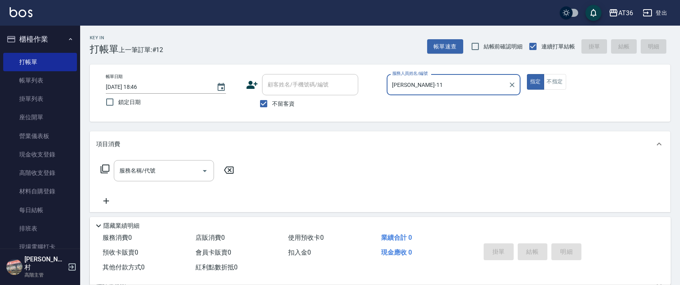
click at [103, 172] on icon at bounding box center [105, 169] width 9 height 9
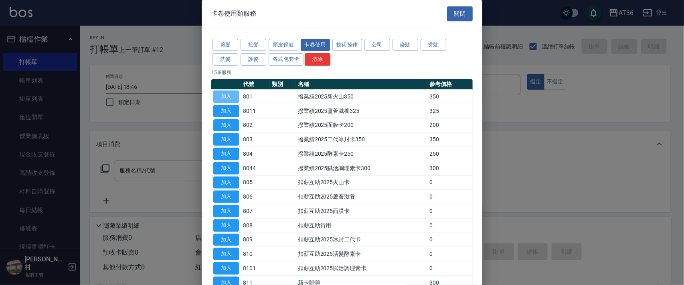
drag, startPoint x: 226, startPoint y: 99, endPoint x: 474, endPoint y: 159, distance: 255.7
click at [226, 98] on button "加入" at bounding box center [226, 97] width 26 height 12
type input "撥業績2025新火山350(801)"
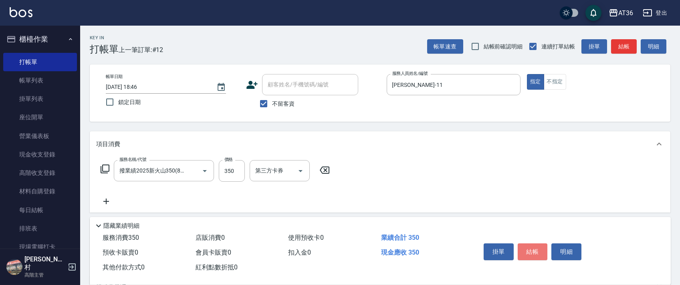
drag, startPoint x: 535, startPoint y: 251, endPoint x: 527, endPoint y: 246, distance: 9.0
click at [535, 251] on button "結帳" at bounding box center [533, 252] width 30 height 17
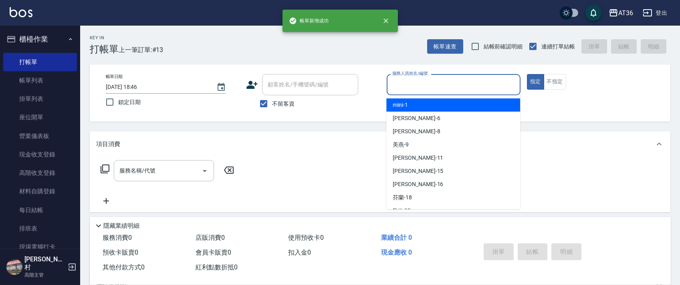
drag, startPoint x: 412, startPoint y: 88, endPoint x: 444, endPoint y: 123, distance: 47.6
click at [412, 89] on input "服務人員姓名/編號" at bounding box center [453, 85] width 127 height 14
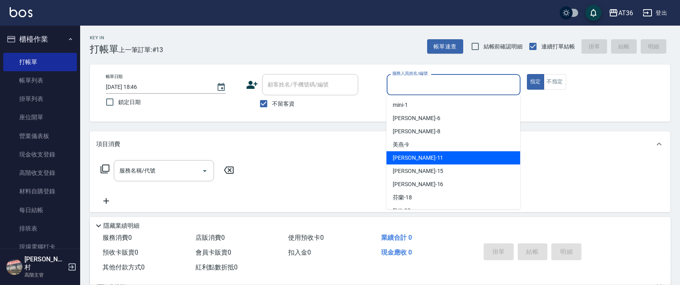
click at [415, 157] on div "[PERSON_NAME] -11" at bounding box center [453, 157] width 134 height 13
type input "[PERSON_NAME]-11"
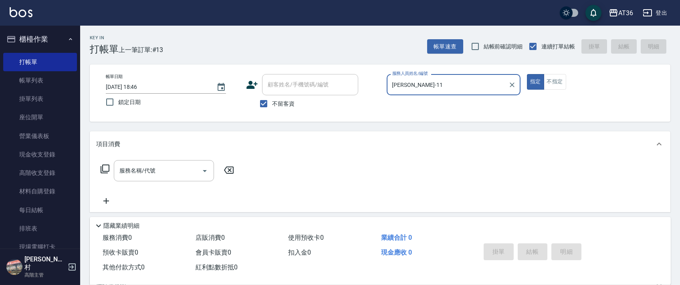
click at [104, 172] on icon at bounding box center [105, 169] width 9 height 9
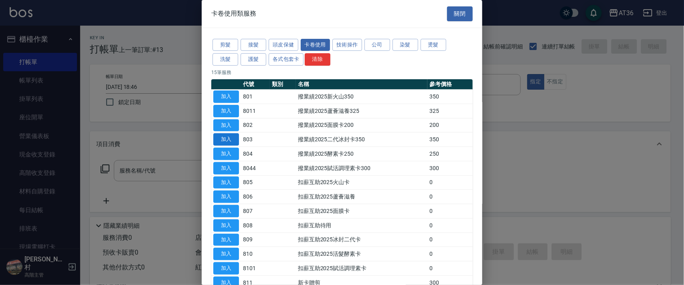
click at [230, 137] on button "加入" at bounding box center [226, 139] width 26 height 12
type input "撥業績2025二代冰封卡350(803)"
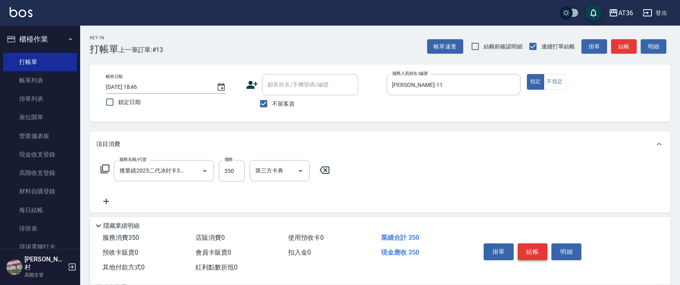
click at [535, 250] on button "結帳" at bounding box center [533, 252] width 30 height 17
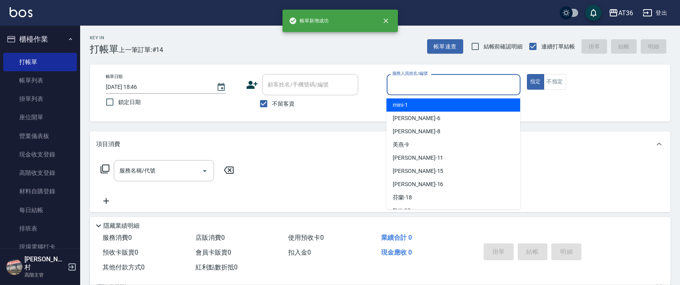
click at [402, 90] on input "服務人員姓名/編號" at bounding box center [453, 85] width 127 height 14
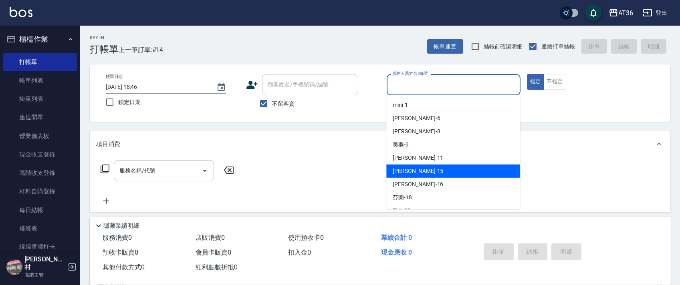
click at [409, 168] on span "[PERSON_NAME] -15" at bounding box center [418, 171] width 50 height 8
type input "阡慧-15"
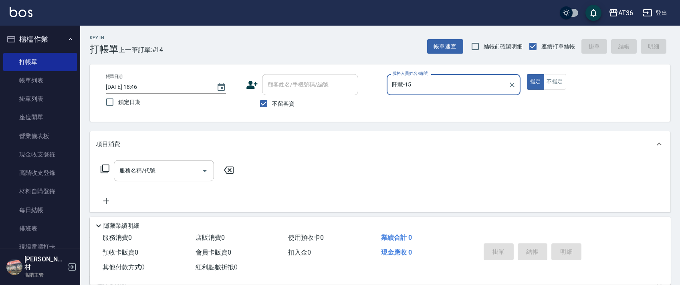
click at [107, 169] on icon at bounding box center [105, 169] width 10 height 10
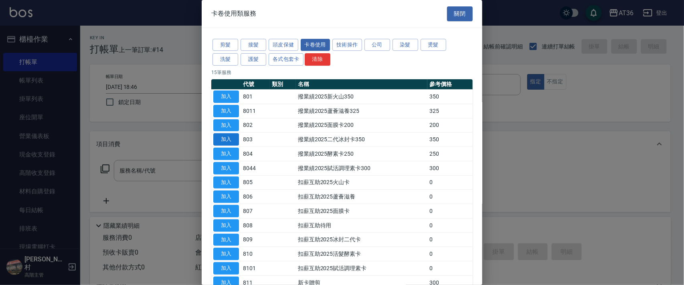
click at [229, 137] on button "加入" at bounding box center [226, 139] width 26 height 12
type input "撥業績2025二代冰封卡350(803)"
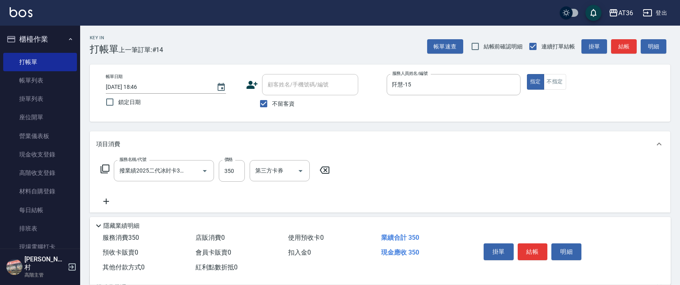
click at [529, 250] on button "結帳" at bounding box center [533, 252] width 30 height 17
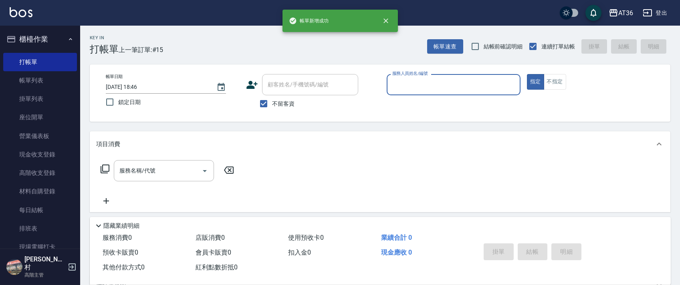
drag, startPoint x: 394, startPoint y: 91, endPoint x: 464, endPoint y: 109, distance: 72.8
click at [394, 92] on div "服務人員姓名/編號" at bounding box center [454, 84] width 134 height 21
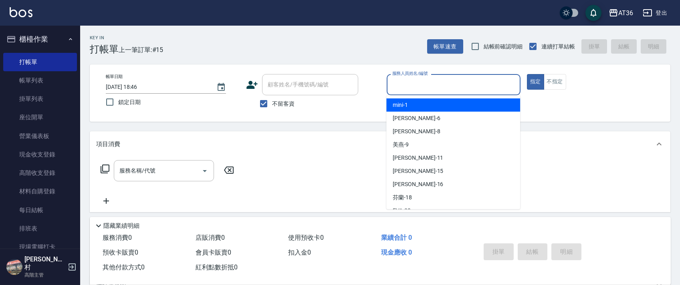
drag, startPoint x: 401, startPoint y: 85, endPoint x: 402, endPoint y: 89, distance: 4.3
click at [402, 89] on input "服務人員姓名/編號" at bounding box center [453, 85] width 127 height 14
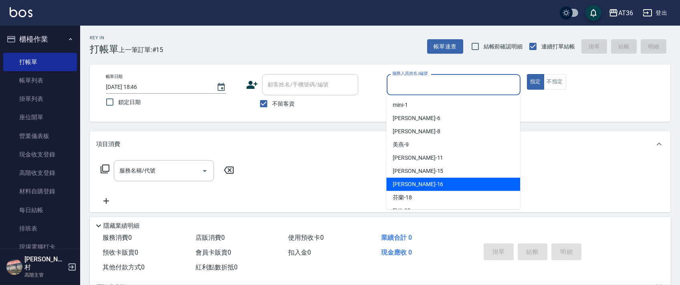
click at [412, 186] on div "[PERSON_NAME] -16" at bounding box center [453, 184] width 134 height 13
type input "[PERSON_NAME]-16"
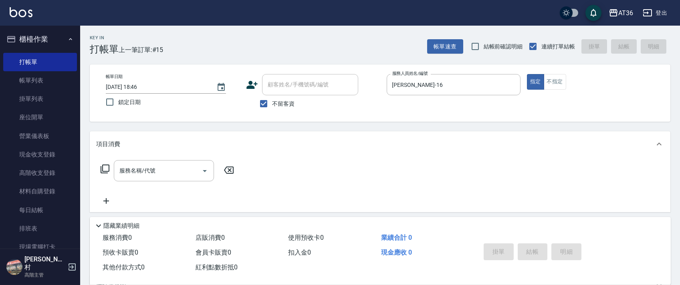
click at [107, 169] on icon at bounding box center [105, 169] width 10 height 10
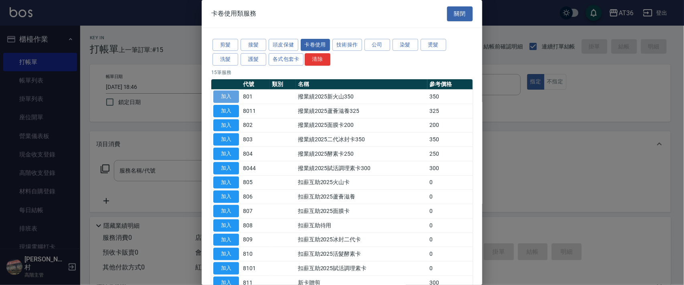
click at [233, 95] on button "加入" at bounding box center [226, 97] width 26 height 12
type input "撥業績2025新火山350(801)"
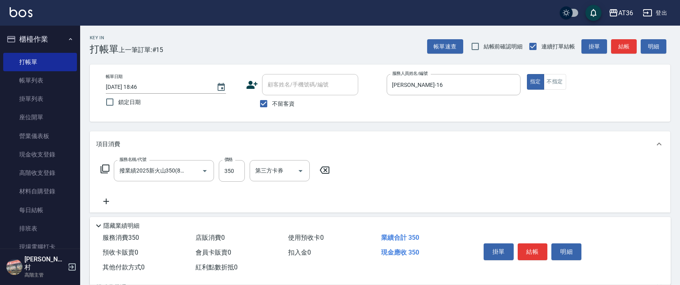
click at [531, 252] on button "結帳" at bounding box center [533, 252] width 30 height 17
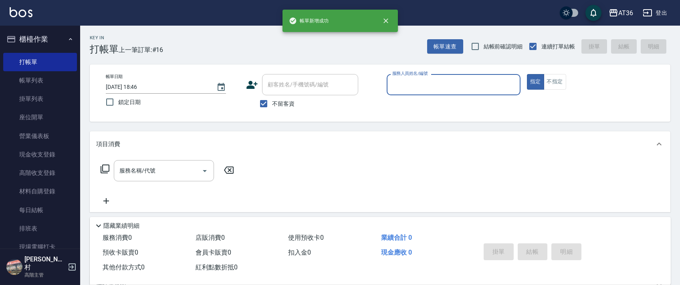
drag, startPoint x: 404, startPoint y: 78, endPoint x: 417, endPoint y: 93, distance: 19.3
click at [403, 81] on input "服務人員姓名/編號" at bounding box center [453, 85] width 127 height 14
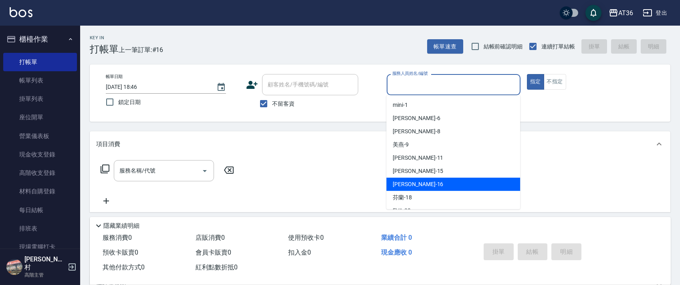
drag, startPoint x: 425, startPoint y: 180, endPoint x: 567, endPoint y: 143, distance: 146.2
click at [425, 180] on div "[PERSON_NAME] -16" at bounding box center [453, 184] width 134 height 13
type input "[PERSON_NAME]-16"
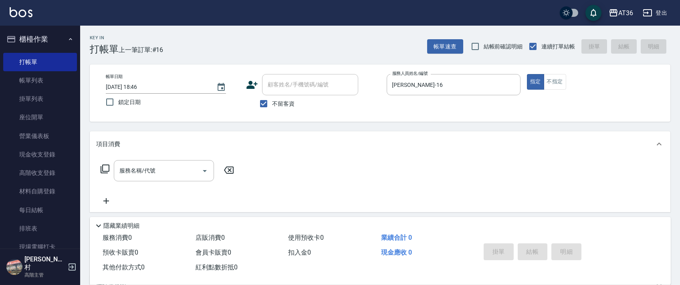
click at [105, 167] on icon at bounding box center [105, 169] width 10 height 10
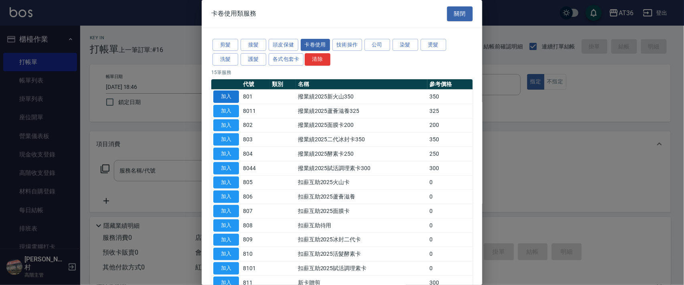
drag, startPoint x: 223, startPoint y: 93, endPoint x: 591, endPoint y: 234, distance: 394.4
click at [223, 94] on button "加入" at bounding box center [226, 97] width 26 height 12
type input "撥業績2025新火山350(801)"
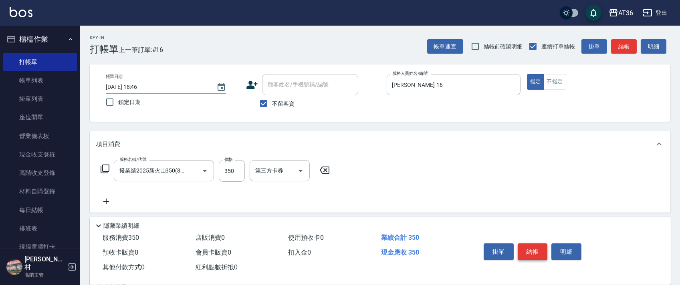
click at [530, 247] on button "結帳" at bounding box center [533, 252] width 30 height 17
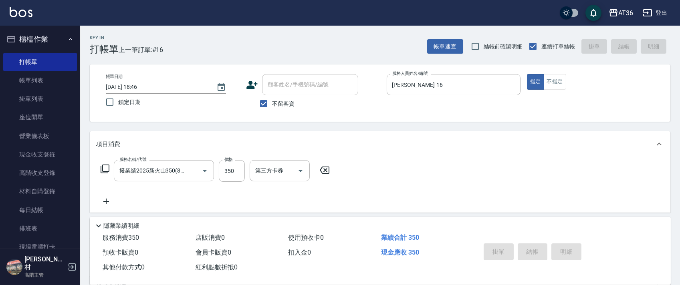
type input "[DATE] 18:47"
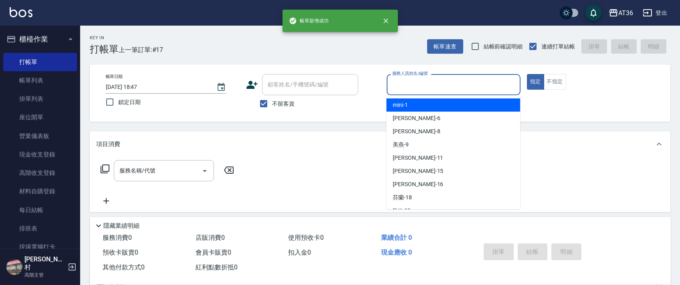
drag, startPoint x: 403, startPoint y: 87, endPoint x: 449, endPoint y: 109, distance: 51.1
click at [404, 87] on input "服務人員姓名/編號" at bounding box center [453, 85] width 127 height 14
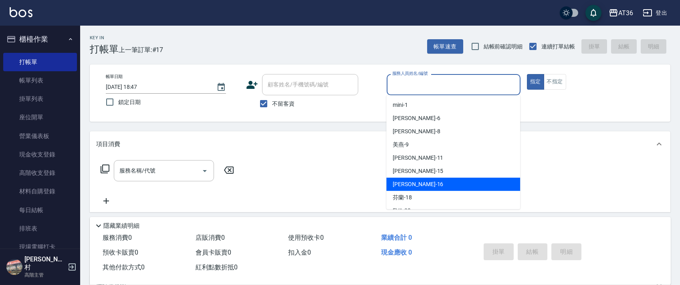
click at [424, 178] on div "[PERSON_NAME] -16" at bounding box center [453, 184] width 134 height 13
type input "[PERSON_NAME]-16"
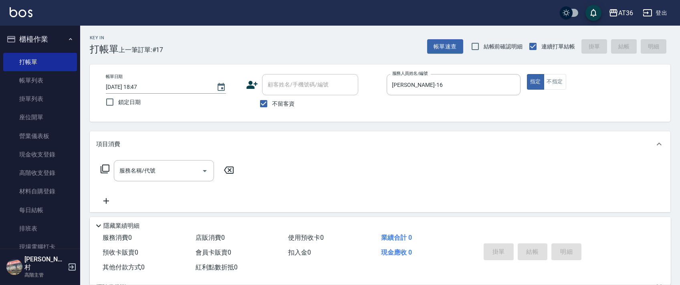
click at [105, 171] on icon at bounding box center [105, 169] width 10 height 10
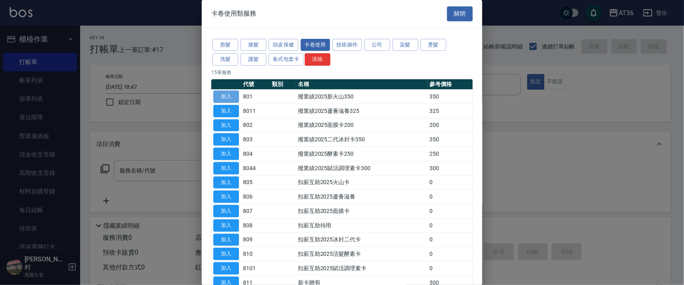
click at [231, 95] on button "加入" at bounding box center [226, 97] width 26 height 12
type input "撥業績2025新火山350(801)"
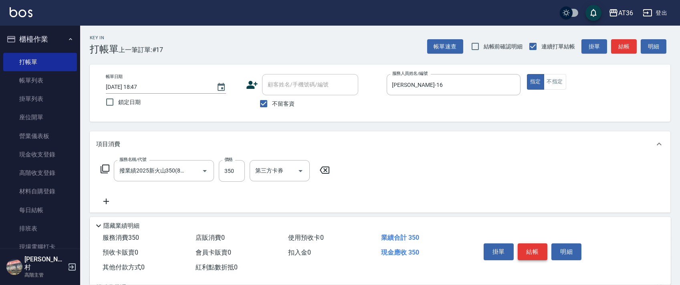
click at [529, 252] on button "結帳" at bounding box center [533, 252] width 30 height 17
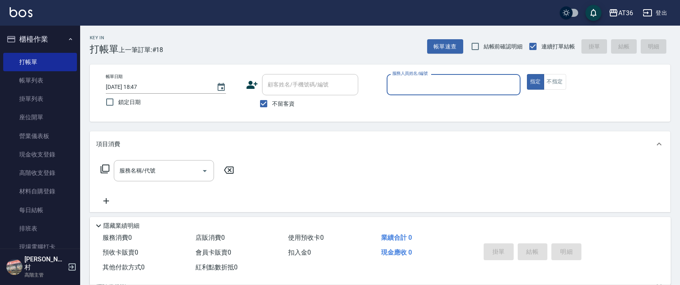
click at [392, 85] on input "服務人員姓名/編號" at bounding box center [453, 85] width 127 height 14
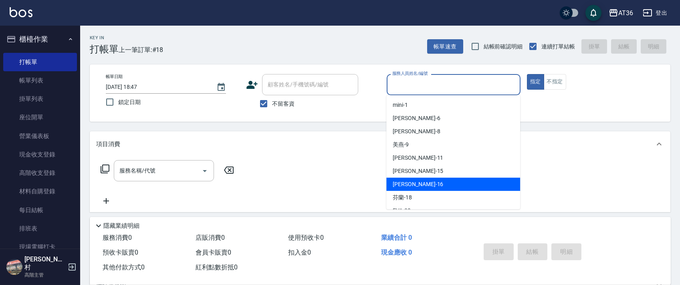
click at [403, 187] on span "[PERSON_NAME] -16" at bounding box center [418, 184] width 50 height 8
type input "[PERSON_NAME]-16"
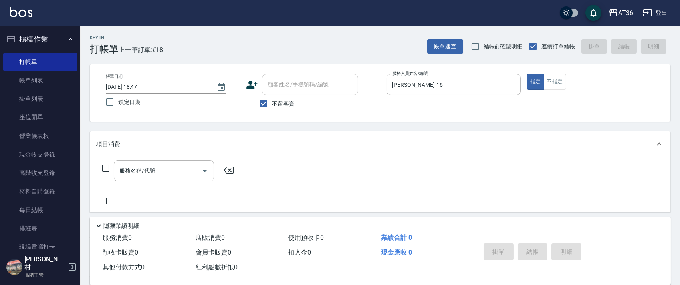
click at [107, 169] on icon at bounding box center [105, 169] width 10 height 10
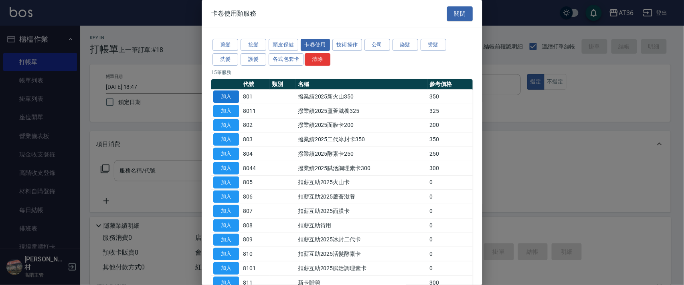
click at [231, 100] on button "加入" at bounding box center [226, 97] width 26 height 12
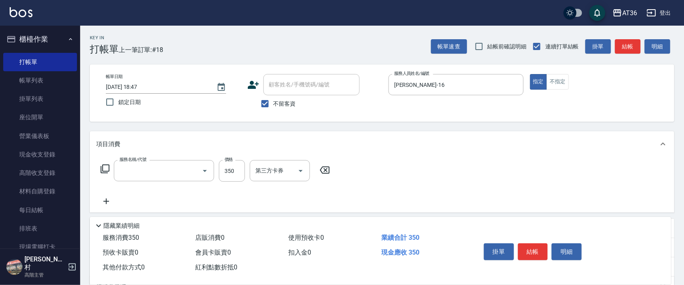
type input "撥業績2025新火山350(801)"
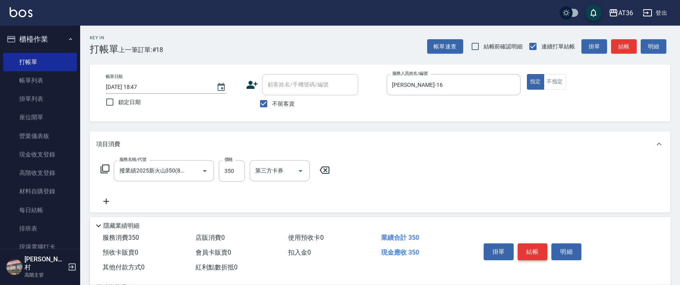
click at [533, 252] on button "結帳" at bounding box center [533, 252] width 30 height 17
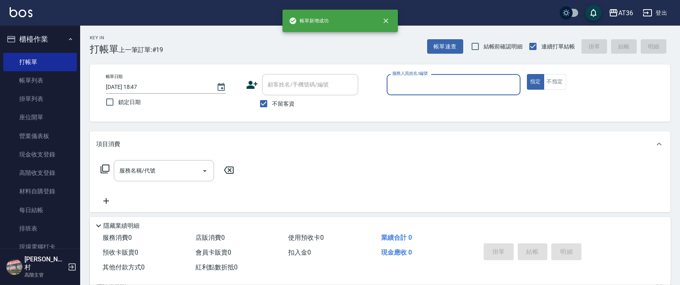
drag, startPoint x: 404, startPoint y: 83, endPoint x: 416, endPoint y: 93, distance: 14.8
click at [403, 83] on input "服務人員姓名/編號" at bounding box center [453, 85] width 127 height 14
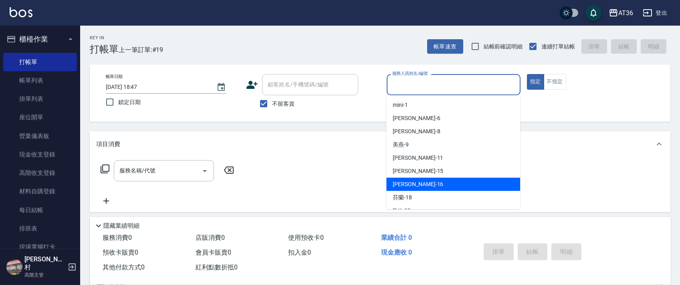
click at [414, 182] on div "[PERSON_NAME] -16" at bounding box center [453, 184] width 134 height 13
type input "[PERSON_NAME]-16"
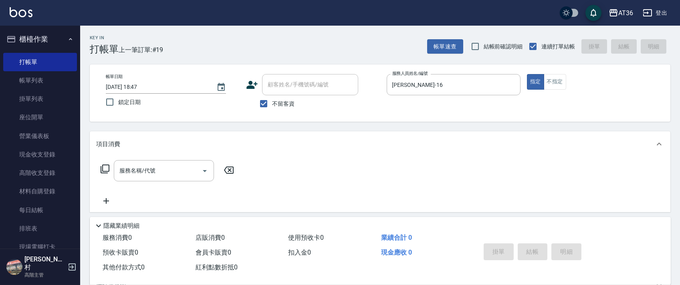
click at [105, 172] on icon at bounding box center [105, 169] width 9 height 9
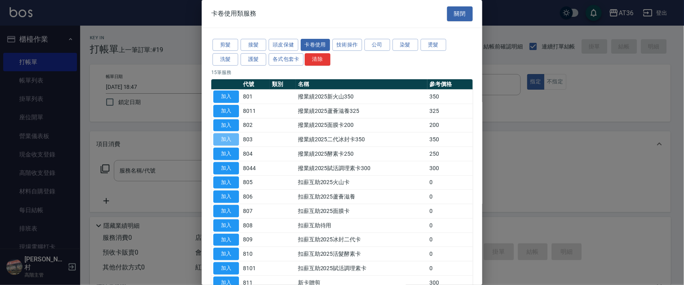
drag, startPoint x: 225, startPoint y: 141, endPoint x: 579, endPoint y: 231, distance: 365.1
click at [225, 142] on button "加入" at bounding box center [226, 139] width 26 height 12
type input "撥業績2025二代冰封卡350(803)"
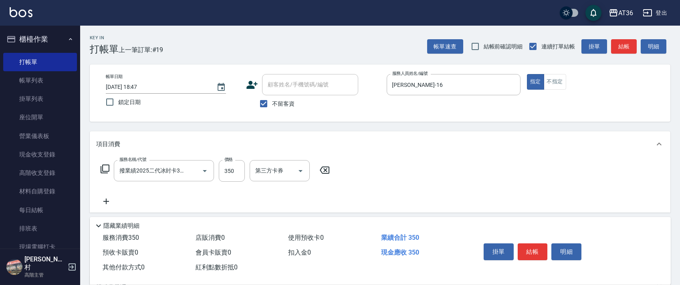
click at [539, 254] on button "結帳" at bounding box center [533, 252] width 30 height 17
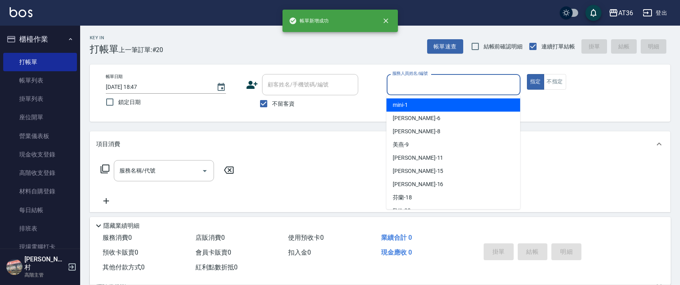
drag, startPoint x: 399, startPoint y: 87, endPoint x: 439, endPoint y: 134, distance: 62.2
click at [400, 87] on input "服務人員姓名/編號" at bounding box center [453, 85] width 127 height 14
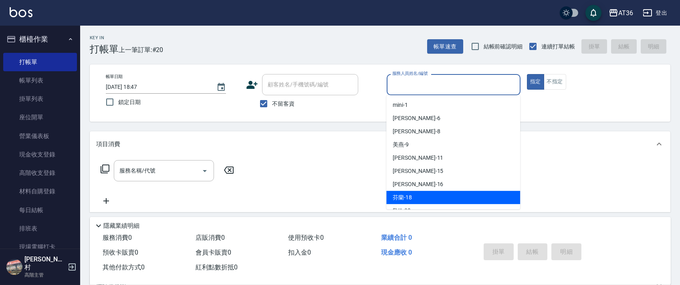
drag, startPoint x: 415, startPoint y: 198, endPoint x: 448, endPoint y: 165, distance: 46.8
click at [415, 198] on div "芬蘭 -18" at bounding box center [453, 197] width 134 height 13
type input "芬蘭-18"
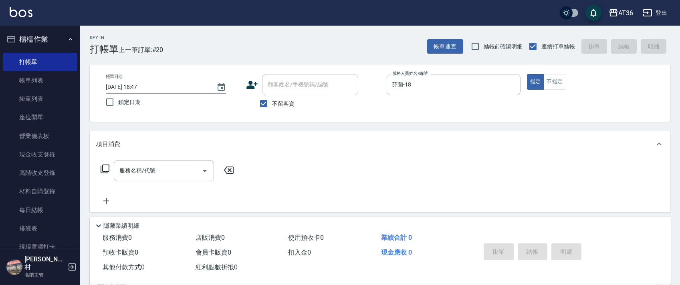
click at [103, 171] on icon at bounding box center [105, 169] width 10 height 10
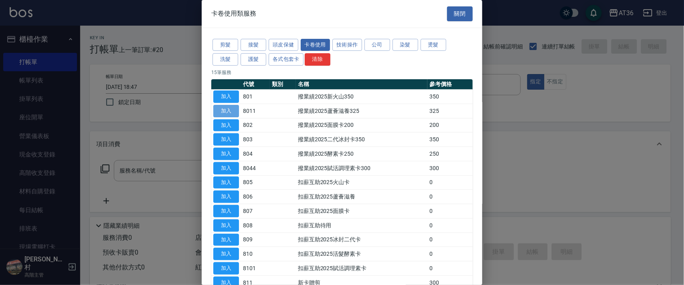
click at [226, 110] on button "加入" at bounding box center [226, 111] width 26 height 12
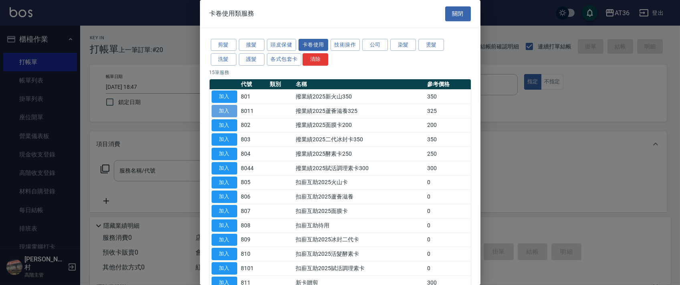
type input "撥業績2025蘆薈滋養325(8011)"
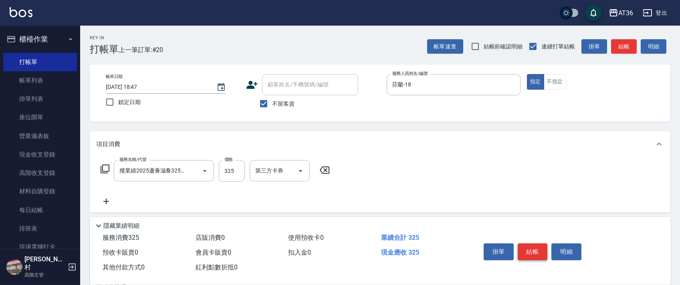
click at [526, 249] on button "結帳" at bounding box center [533, 252] width 30 height 17
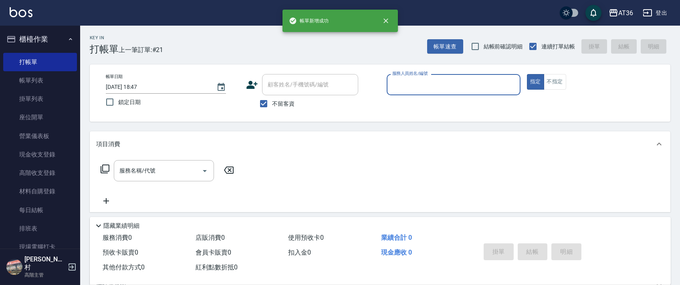
drag, startPoint x: 400, startPoint y: 73, endPoint x: 432, endPoint y: 101, distance: 42.3
click at [400, 74] on label "服務人員姓名/編號" at bounding box center [409, 74] width 35 height 6
click at [400, 78] on input "服務人員姓名/編號" at bounding box center [453, 85] width 127 height 14
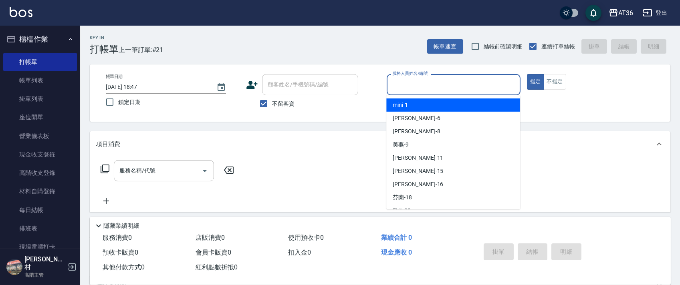
drag, startPoint x: 396, startPoint y: 86, endPoint x: 450, endPoint y: 116, distance: 61.4
click at [396, 88] on input "服務人員姓名/編號" at bounding box center [453, 85] width 127 height 14
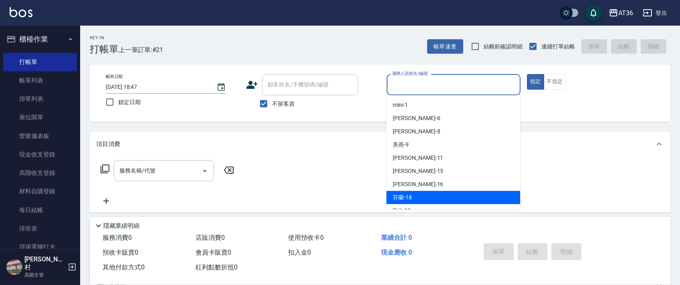
click at [413, 198] on div "芬蘭 -18" at bounding box center [453, 197] width 134 height 13
type input "芬蘭-18"
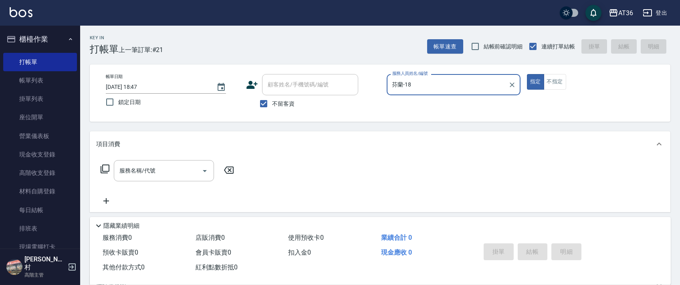
click at [108, 170] on icon at bounding box center [105, 169] width 10 height 10
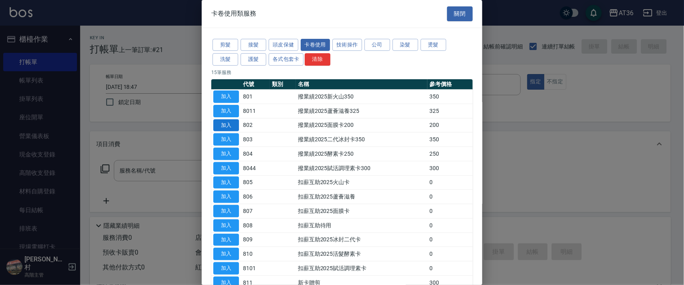
click at [222, 123] on button "加入" at bounding box center [226, 125] width 26 height 12
type input "撥業績2025面膜卡200(802)"
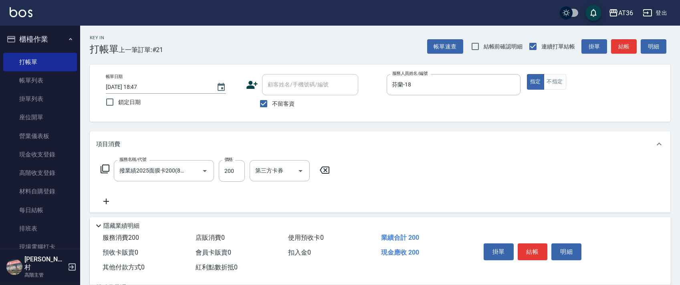
click at [330, 170] on icon at bounding box center [325, 171] width 20 height 10
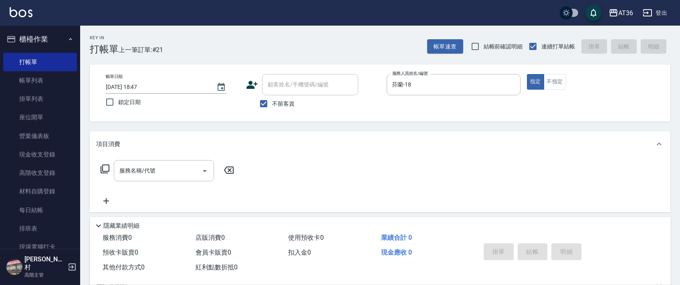
click at [105, 168] on icon at bounding box center [105, 169] width 10 height 10
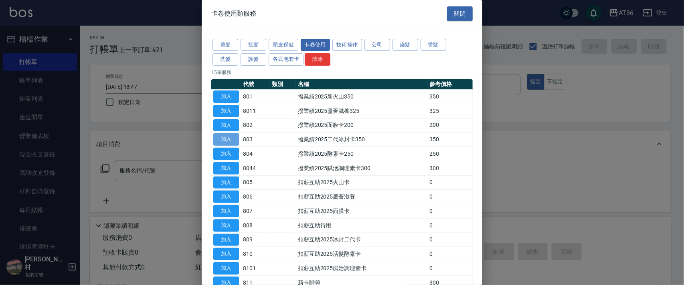
click at [228, 137] on button "加入" at bounding box center [226, 139] width 26 height 12
type input "撥業績2025二代冰封卡350(803)"
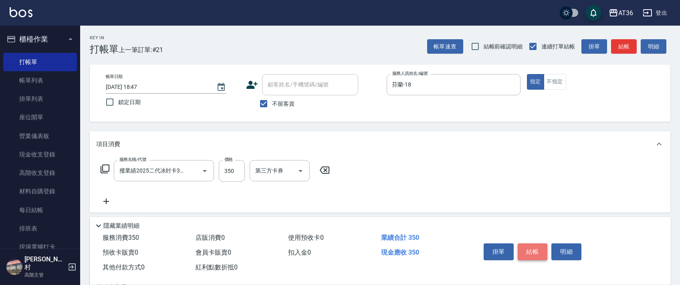
click at [532, 250] on button "結帳" at bounding box center [533, 252] width 30 height 17
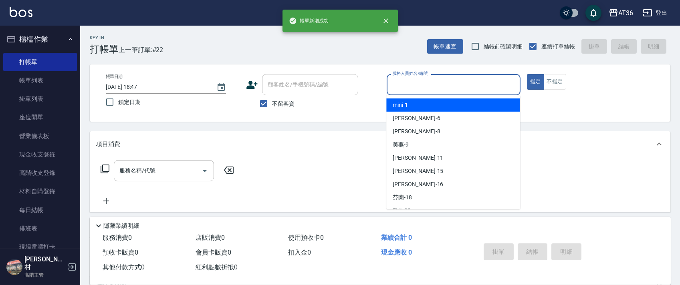
click at [404, 83] on input "服務人員姓名/編號" at bounding box center [453, 85] width 127 height 14
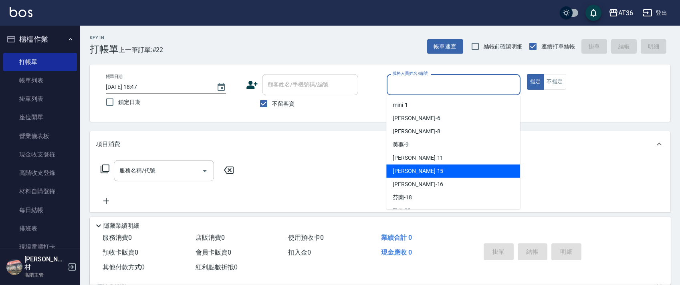
drag, startPoint x: 414, startPoint y: 168, endPoint x: 511, endPoint y: 111, distance: 113.5
click at [417, 170] on div "[PERSON_NAME] -15" at bounding box center [453, 171] width 134 height 13
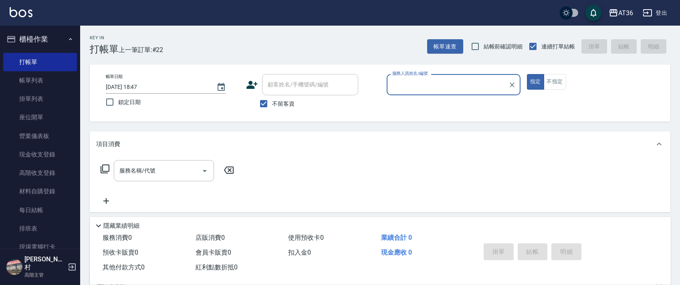
type input "阡慧-15"
click at [105, 170] on icon at bounding box center [105, 169] width 10 height 10
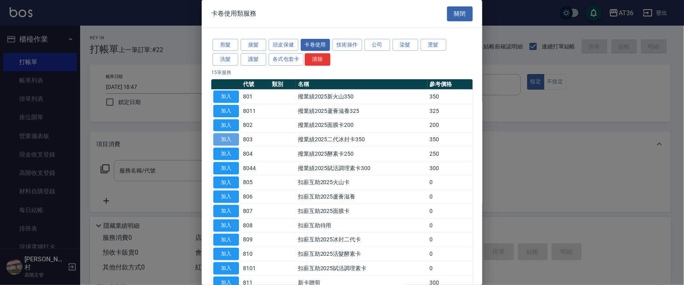
click at [230, 141] on button "加入" at bounding box center [226, 139] width 26 height 12
type input "撥業績2025二代冰封卡350(803)"
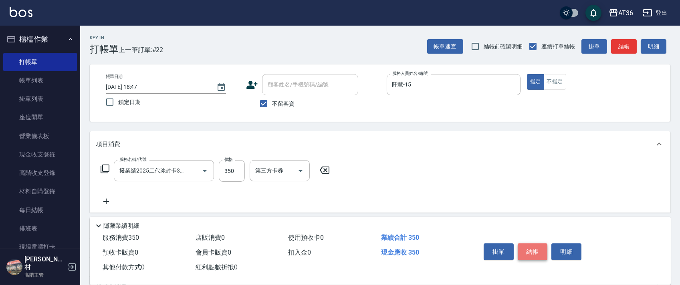
click at [528, 248] on button "結帳" at bounding box center [533, 252] width 30 height 17
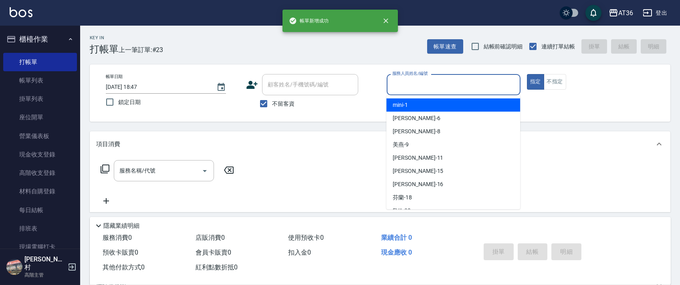
click at [404, 90] on input "服務人員姓名/編號" at bounding box center [453, 85] width 127 height 14
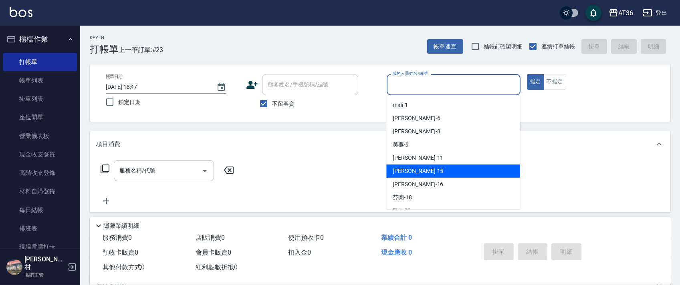
drag, startPoint x: 410, startPoint y: 175, endPoint x: 488, endPoint y: 129, distance: 90.9
click at [411, 176] on div "[PERSON_NAME] -15" at bounding box center [453, 171] width 134 height 13
type input "阡慧-15"
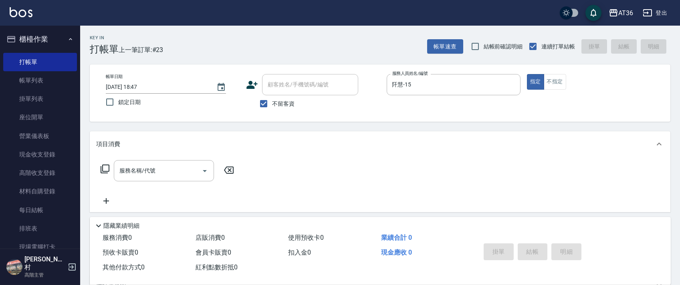
click at [102, 174] on div "服務名稱/代號 服務名稱/代號" at bounding box center [167, 170] width 143 height 21
click at [107, 169] on icon at bounding box center [105, 169] width 10 height 10
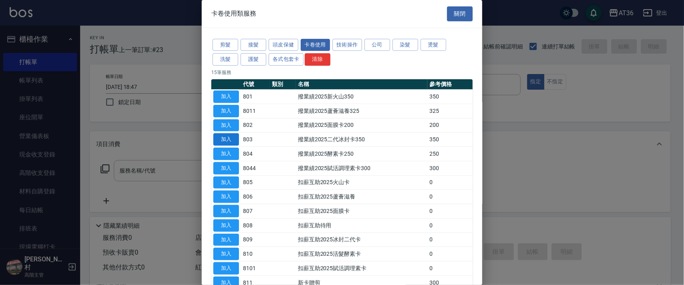
click at [227, 139] on button "加入" at bounding box center [226, 139] width 26 height 12
type input "撥業績2025二代冰封卡350(803)"
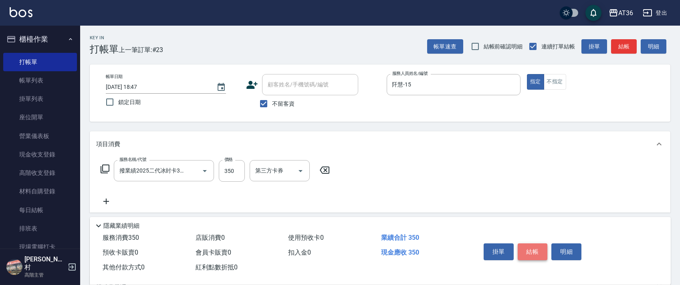
click at [528, 248] on button "結帳" at bounding box center [533, 252] width 30 height 17
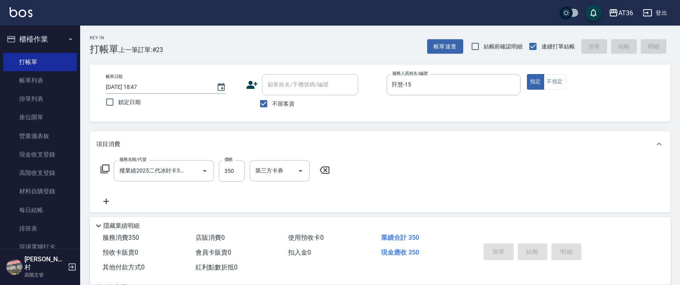
type input "[DATE] 18:48"
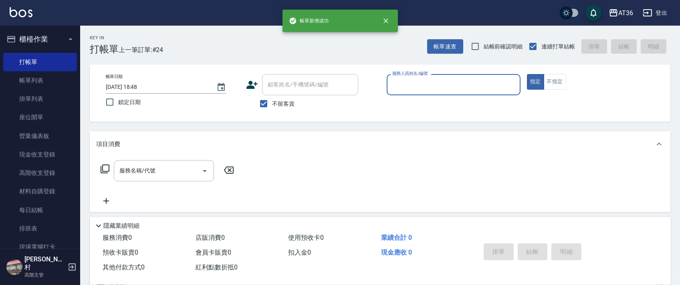
drag, startPoint x: 399, startPoint y: 85, endPoint x: 407, endPoint y: 93, distance: 11.1
click at [399, 87] on input "服務人員姓名/編號" at bounding box center [453, 85] width 127 height 14
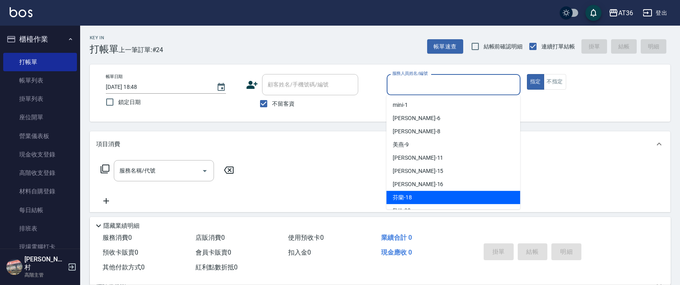
click at [406, 197] on span "芬蘭 -18" at bounding box center [402, 198] width 19 height 8
type input "芬蘭-18"
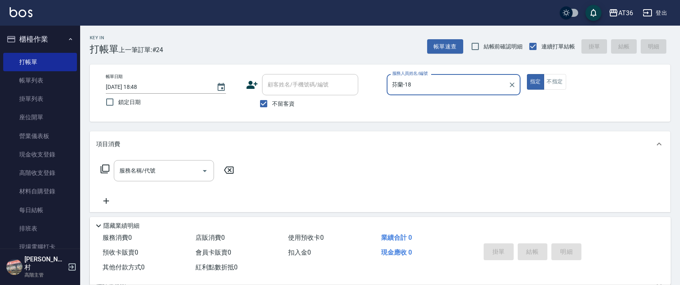
click at [101, 170] on icon at bounding box center [105, 169] width 9 height 9
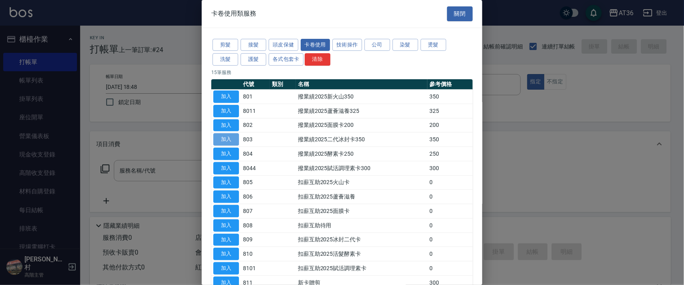
click at [229, 138] on button "加入" at bounding box center [226, 139] width 26 height 12
type input "撥業績2025二代冰封卡350(803)"
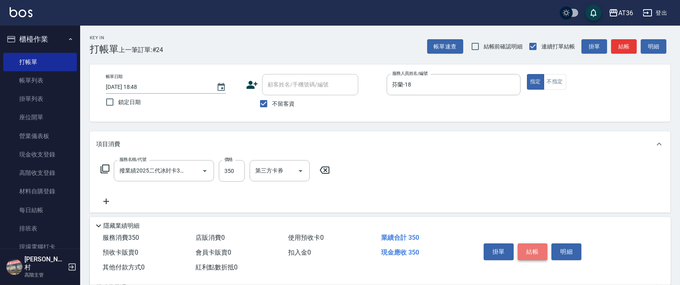
click at [536, 249] on button "結帳" at bounding box center [533, 252] width 30 height 17
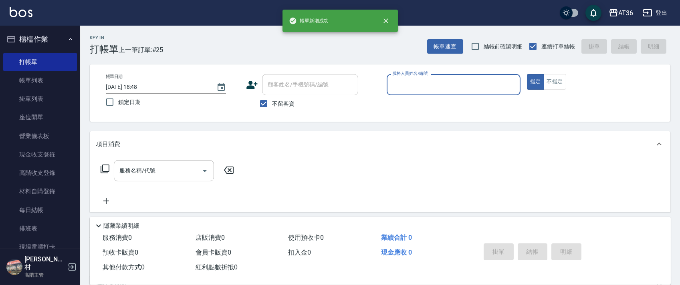
drag, startPoint x: 395, startPoint y: 88, endPoint x: 398, endPoint y: 95, distance: 7.0
click at [395, 90] on input "服務人員姓名/編號" at bounding box center [453, 85] width 127 height 14
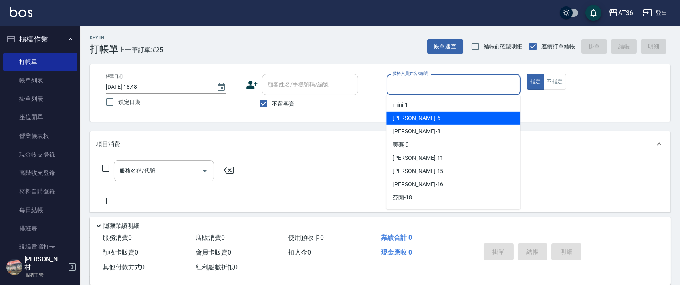
click at [414, 118] on div "[PERSON_NAME] -6" at bounding box center [453, 118] width 134 height 13
type input "[PERSON_NAME]-6"
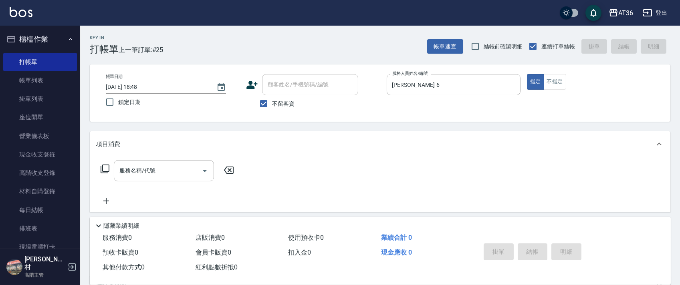
click at [106, 167] on icon at bounding box center [105, 169] width 10 height 10
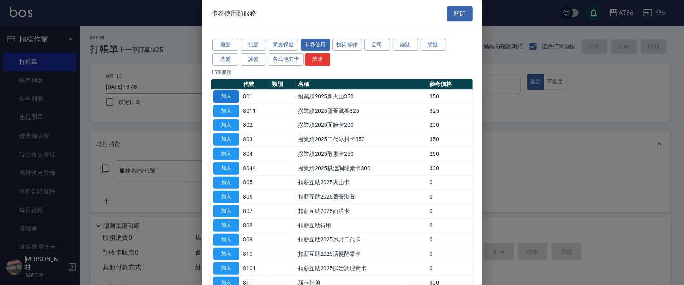
drag, startPoint x: 231, startPoint y: 94, endPoint x: 540, endPoint y: 204, distance: 327.9
click at [231, 95] on button "加入" at bounding box center [226, 97] width 26 height 12
type input "撥業績2025新火山350(801)"
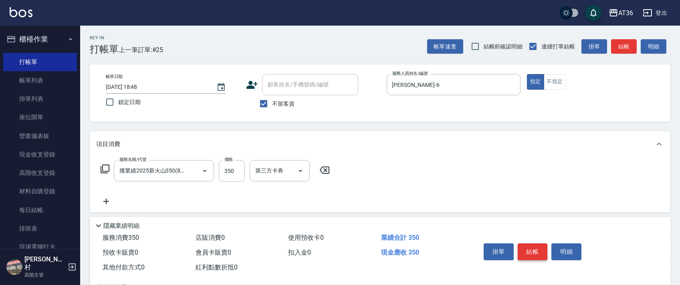
click at [533, 250] on button "結帳" at bounding box center [533, 252] width 30 height 17
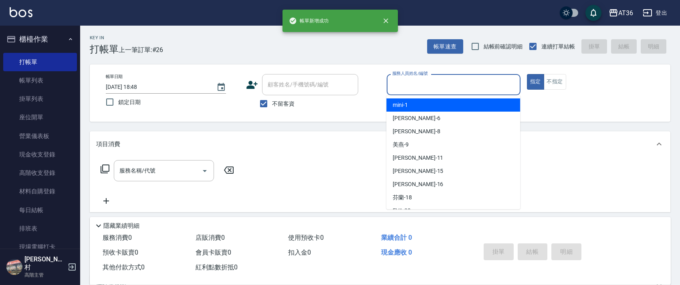
click at [412, 89] on input "服務人員姓名/編號" at bounding box center [453, 85] width 127 height 14
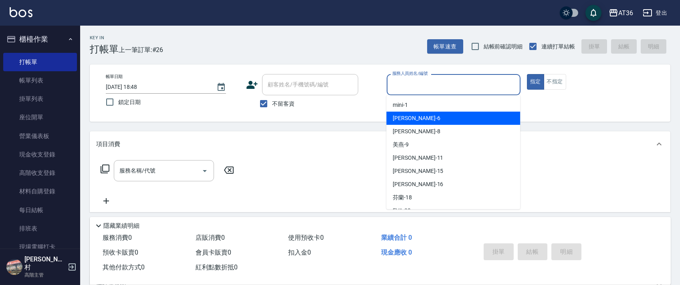
click at [427, 121] on div "[PERSON_NAME] -6" at bounding box center [453, 118] width 134 height 13
type input "[PERSON_NAME]-6"
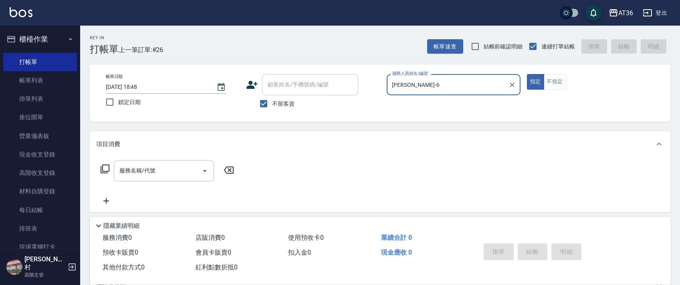
click at [103, 168] on icon at bounding box center [105, 169] width 9 height 9
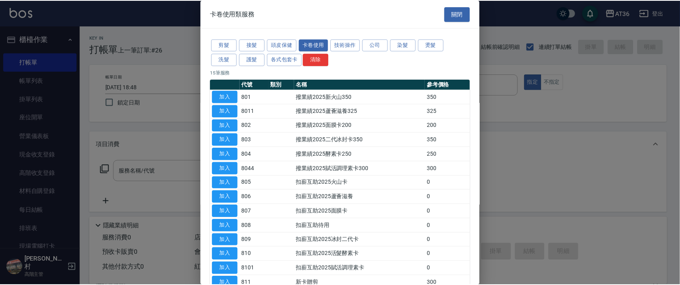
scroll to position [63, 0]
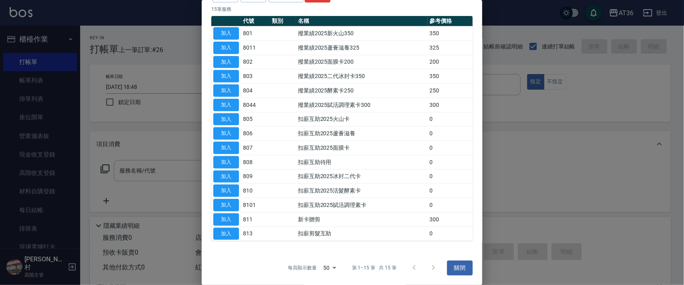
drag, startPoint x: 235, startPoint y: 216, endPoint x: 579, endPoint y: 224, distance: 344.7
click at [236, 217] on button "加入" at bounding box center [226, 220] width 26 height 12
type input "新卡贈剪(811)"
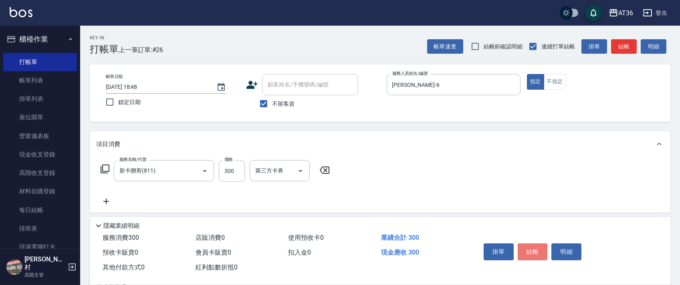
drag, startPoint x: 527, startPoint y: 251, endPoint x: 522, endPoint y: 246, distance: 7.4
click at [527, 251] on button "結帳" at bounding box center [533, 252] width 30 height 17
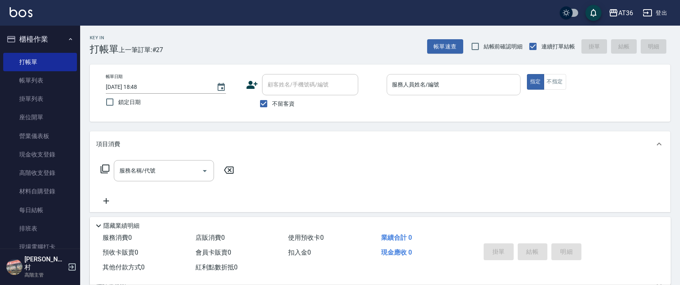
drag, startPoint x: 383, startPoint y: 79, endPoint x: 390, endPoint y: 90, distance: 13.2
click at [382, 82] on div "帳單日期 [DATE] 18:48 鎖定日期 顧客姓名/手機號碼/編號 顧客姓名/手機號碼/編號 不留客資 服務人員姓名/編號 服務人員姓名/編號 指定 不指定" at bounding box center [379, 93] width 561 height 38
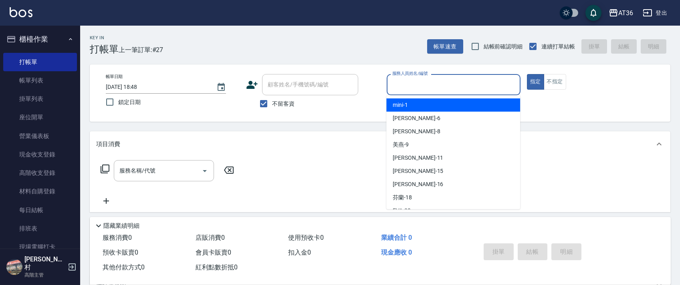
drag, startPoint x: 394, startPoint y: 88, endPoint x: 443, endPoint y: 117, distance: 57.0
click at [394, 90] on input "服務人員姓名/編號" at bounding box center [453, 85] width 127 height 14
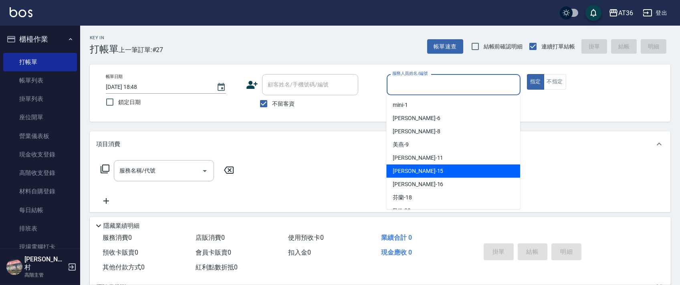
click at [410, 170] on span "[PERSON_NAME] -15" at bounding box center [418, 171] width 50 height 8
type input "阡慧-15"
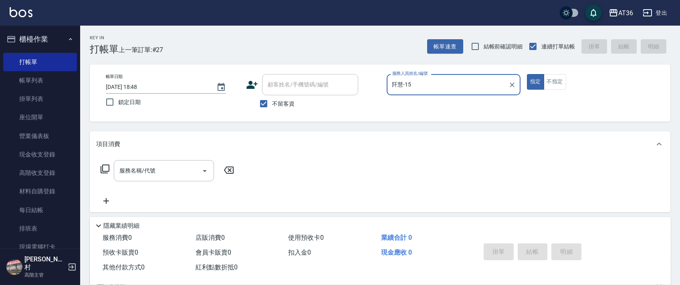
click at [104, 167] on icon at bounding box center [105, 169] width 10 height 10
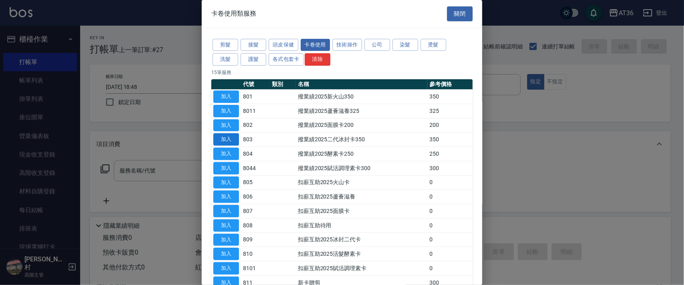
click at [227, 135] on button "加入" at bounding box center [226, 139] width 26 height 12
type input "撥業績2025二代冰封卡350(803)"
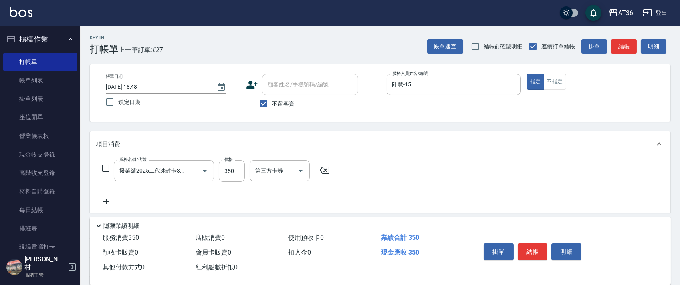
click at [538, 253] on button "結帳" at bounding box center [533, 252] width 30 height 17
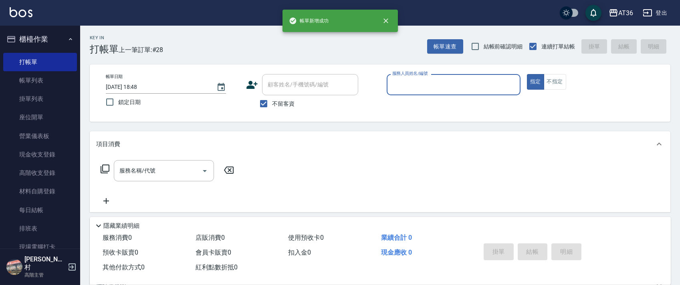
click at [397, 91] on input "服務人員姓名/編號" at bounding box center [453, 85] width 127 height 14
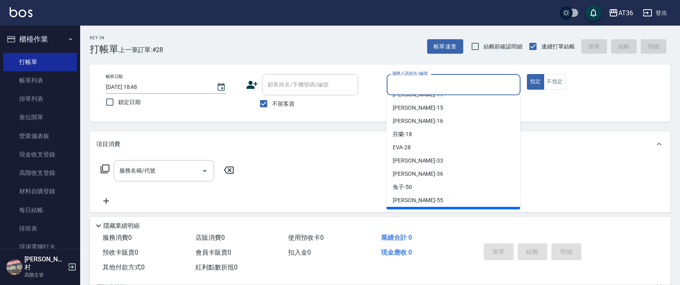
scroll to position [130, 0]
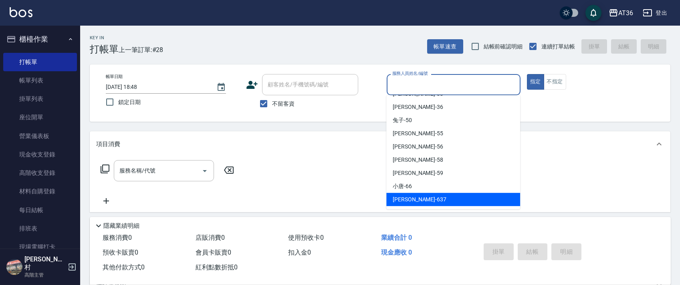
click at [412, 198] on span "憶琳 -637" at bounding box center [420, 200] width 54 height 8
type input "憶琳-637"
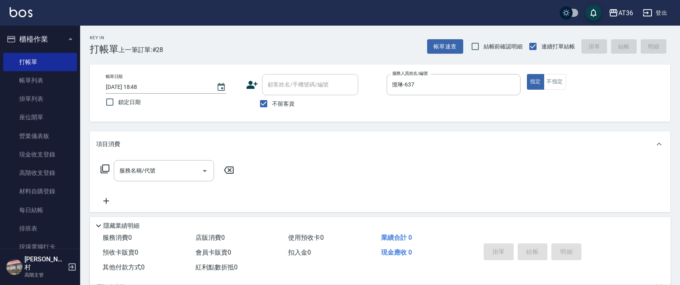
click at [105, 170] on icon at bounding box center [105, 169] width 10 height 10
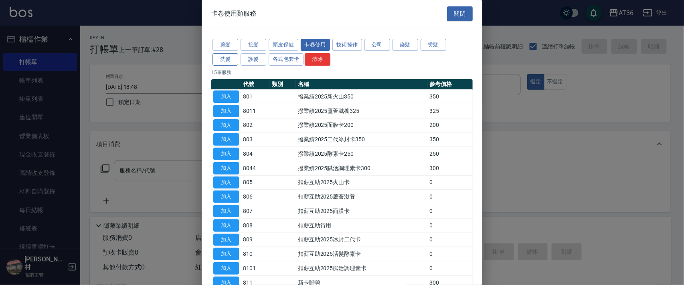
click at [228, 61] on button "洗髮" at bounding box center [225, 59] width 26 height 12
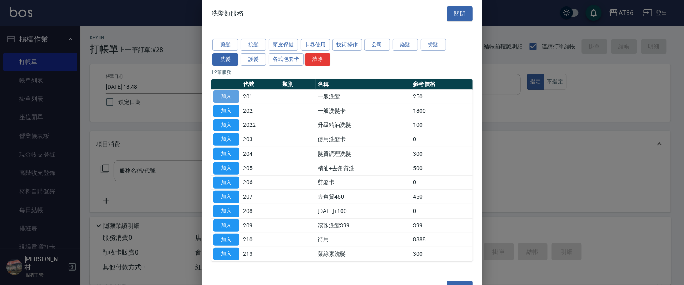
click at [228, 95] on button "加入" at bounding box center [226, 97] width 26 height 12
type input "一般洗髮(201)"
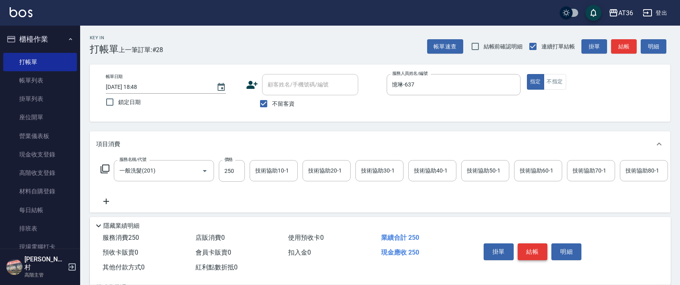
click at [535, 247] on button "結帳" at bounding box center [533, 252] width 30 height 17
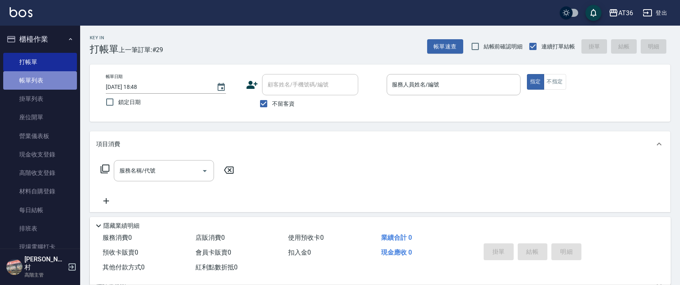
click at [48, 79] on link "帳單列表" at bounding box center [40, 80] width 74 height 18
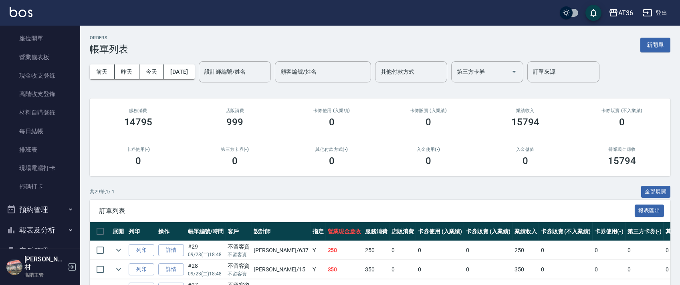
scroll to position [176, 0]
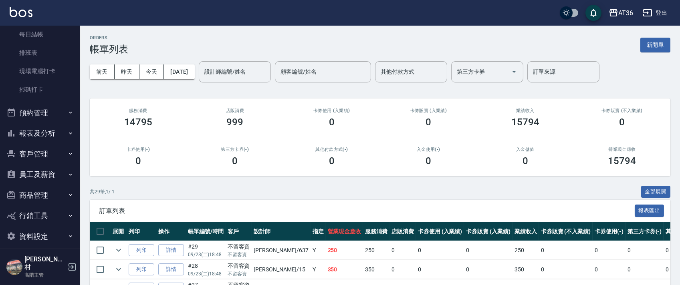
drag, startPoint x: 26, startPoint y: 135, endPoint x: 114, endPoint y: 166, distance: 93.2
click at [26, 135] on button "報表及分析" at bounding box center [40, 133] width 74 height 21
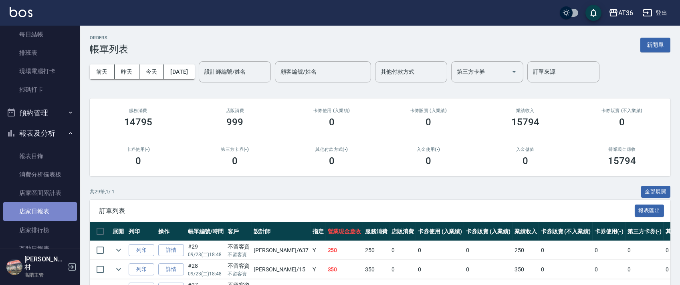
click at [46, 216] on link "店家日報表" at bounding box center [40, 211] width 74 height 18
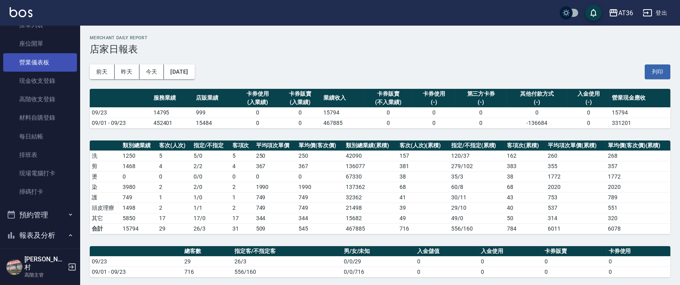
scroll to position [267, 0]
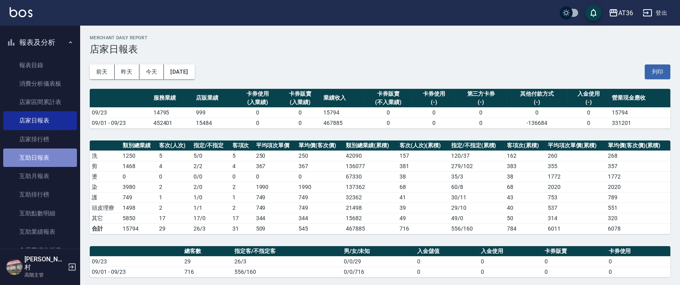
click at [43, 155] on link "互助日報表" at bounding box center [40, 158] width 74 height 18
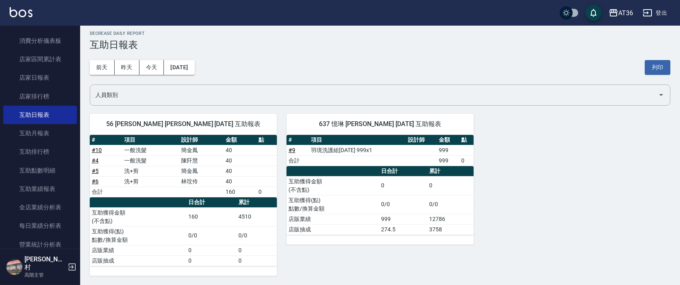
scroll to position [481, 0]
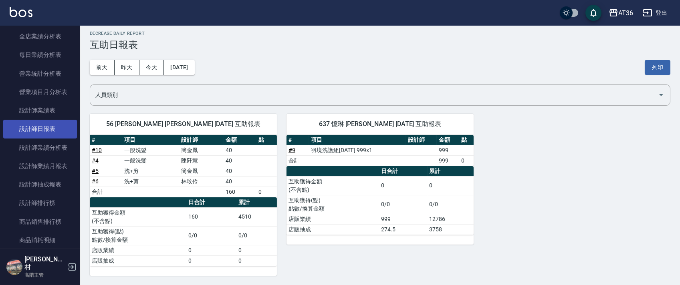
click at [43, 126] on link "設計師日報表" at bounding box center [40, 129] width 74 height 18
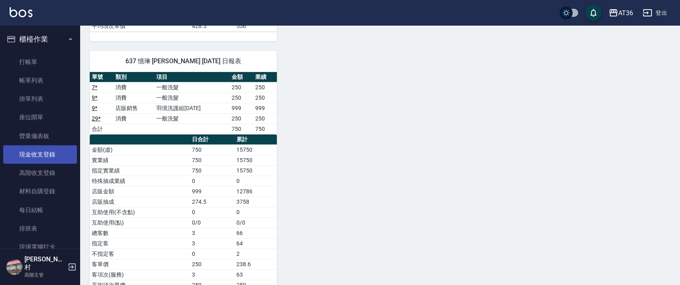
click at [48, 155] on link "現金收支登錄" at bounding box center [40, 154] width 74 height 18
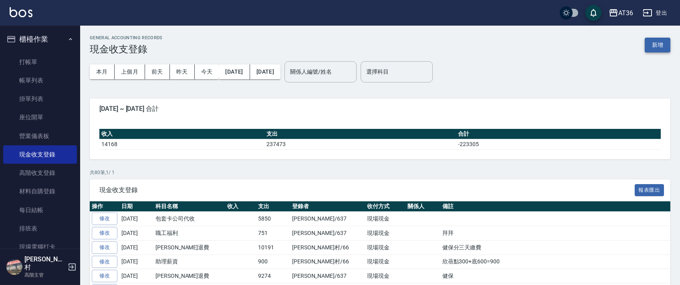
click at [660, 50] on button "新增" at bounding box center [658, 45] width 26 height 15
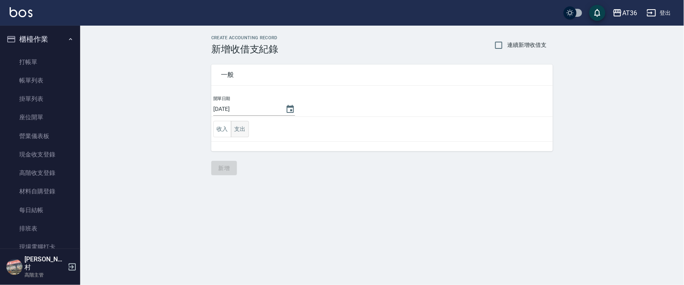
click at [236, 131] on button "支出" at bounding box center [240, 129] width 18 height 16
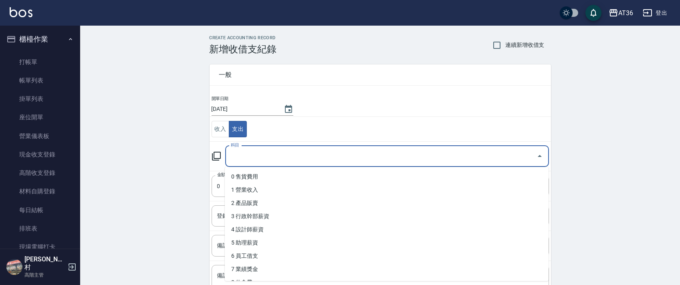
click at [250, 160] on input "科目" at bounding box center [381, 156] width 305 height 14
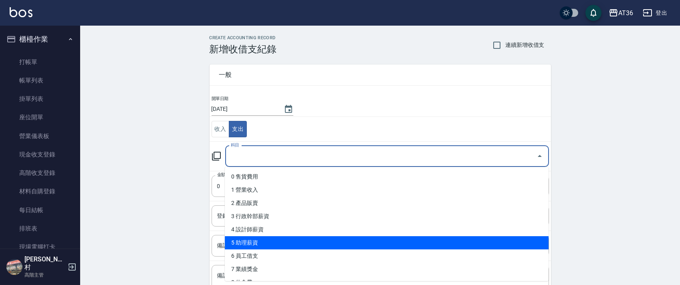
click at [284, 237] on li "5 助理薪資" at bounding box center [387, 242] width 324 height 13
type input "5 助理薪資"
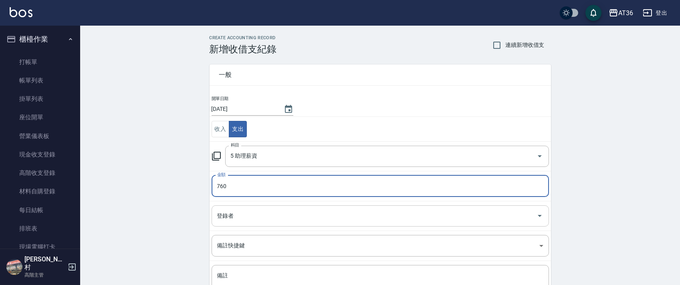
type input "760"
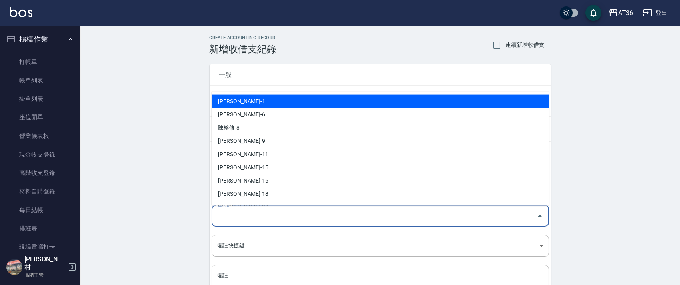
click at [226, 216] on div "登錄者 登錄者" at bounding box center [380, 216] width 337 height 21
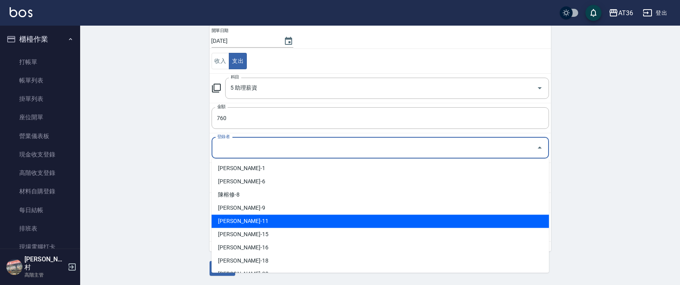
scroll to position [157, 0]
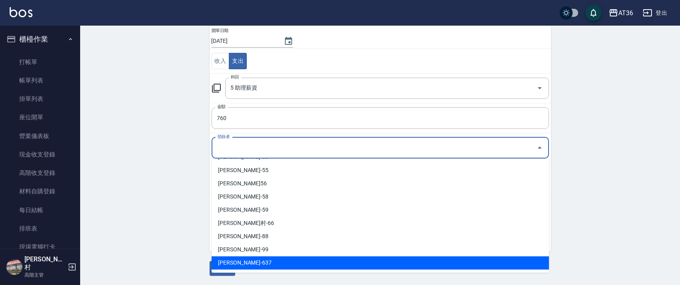
click at [247, 263] on li "[PERSON_NAME]-637" at bounding box center [380, 262] width 337 height 13
type input "[PERSON_NAME]-637"
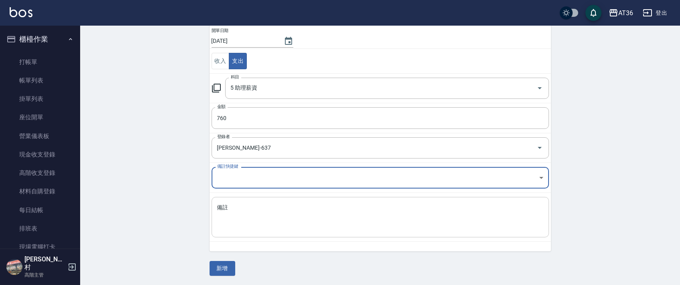
click at [236, 228] on textarea "備註" at bounding box center [380, 217] width 326 height 27
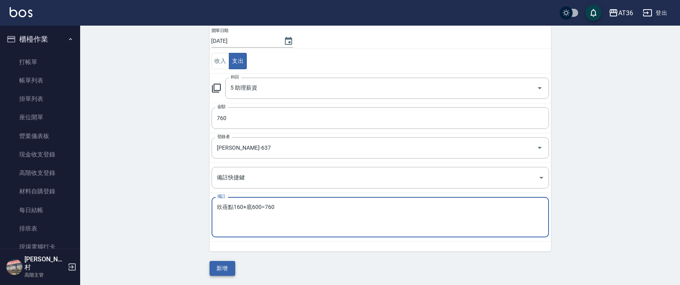
type textarea "欣蓓點160+底600=760"
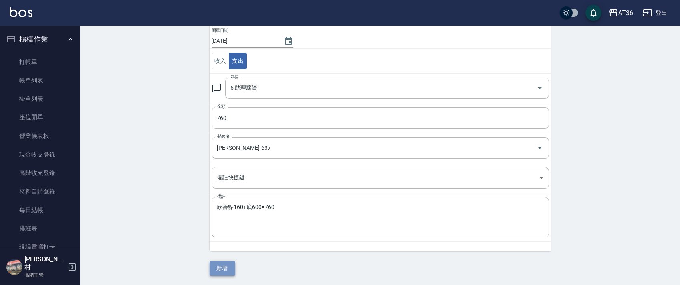
click at [214, 269] on button "新增" at bounding box center [223, 268] width 26 height 15
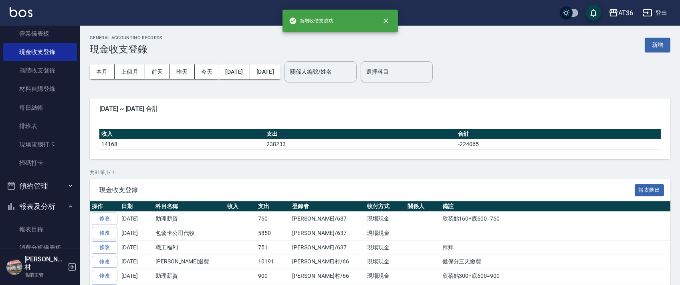
scroll to position [214, 0]
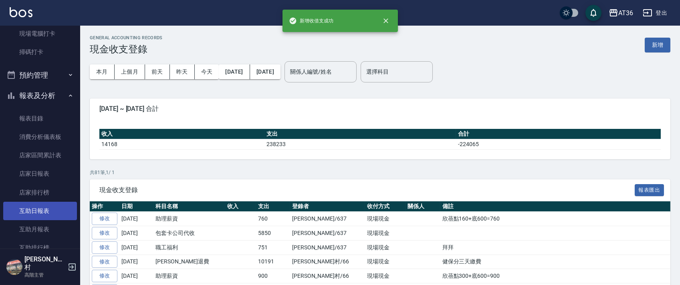
click at [48, 209] on link "互助日報表" at bounding box center [40, 211] width 74 height 18
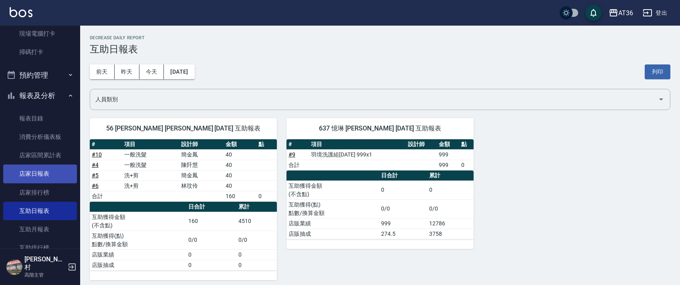
click at [41, 174] on link "店家日報表" at bounding box center [40, 174] width 74 height 18
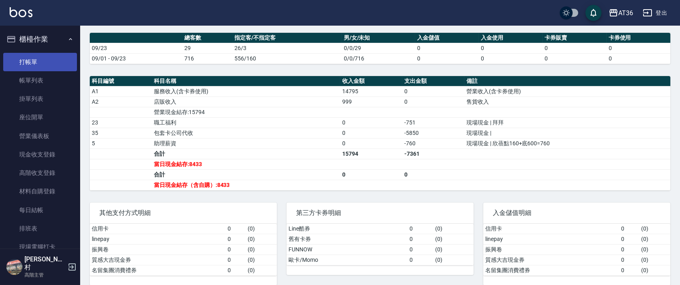
click at [48, 60] on link "打帳單" at bounding box center [40, 62] width 74 height 18
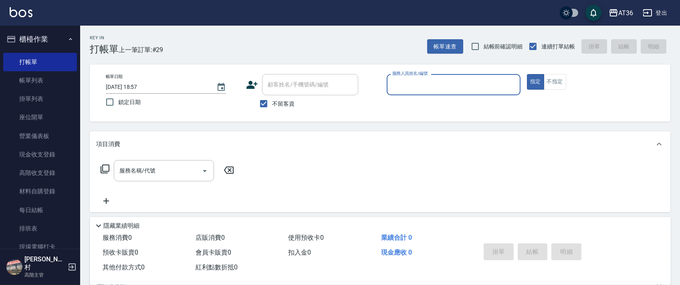
click at [396, 85] on input "服務人員姓名/編號" at bounding box center [453, 85] width 127 height 14
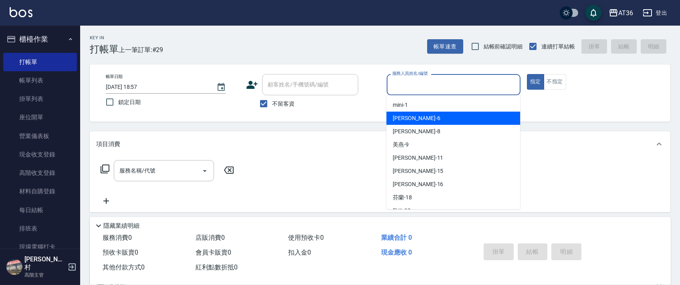
drag, startPoint x: 401, startPoint y: 116, endPoint x: 494, endPoint y: 90, distance: 96.4
click at [401, 117] on span "[PERSON_NAME] -6" at bounding box center [416, 118] width 47 height 8
type input "[PERSON_NAME]-6"
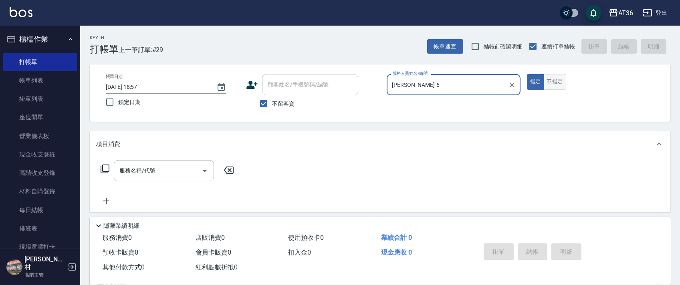
click at [560, 75] on button "不指定" at bounding box center [555, 82] width 22 height 16
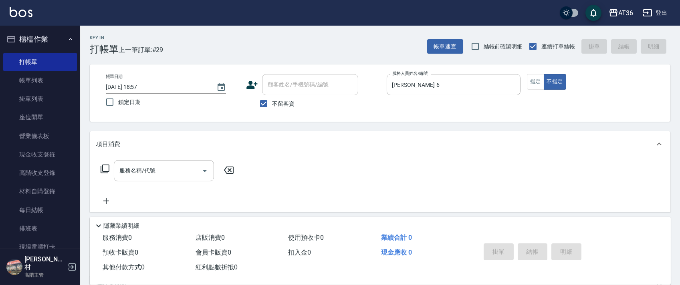
click at [104, 170] on icon at bounding box center [105, 169] width 10 height 10
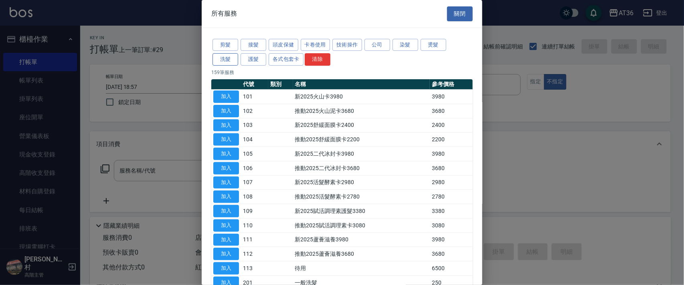
click at [226, 61] on button "洗髮" at bounding box center [225, 59] width 26 height 12
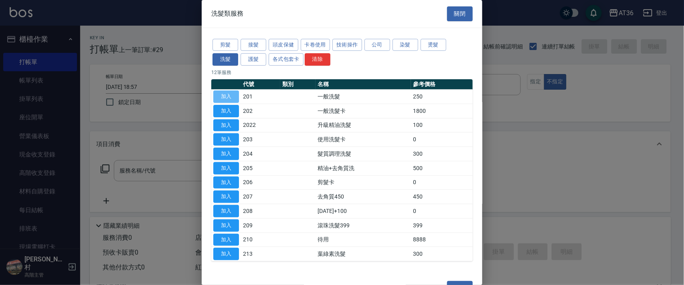
drag, startPoint x: 227, startPoint y: 95, endPoint x: 331, endPoint y: 177, distance: 132.4
click at [228, 95] on button "加入" at bounding box center [226, 97] width 26 height 12
type input "一般洗髮(201)"
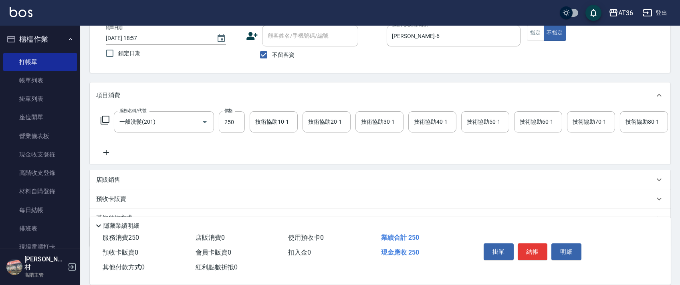
scroll to position [94, 0]
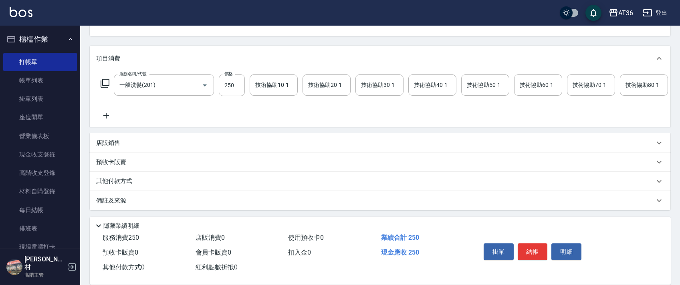
drag, startPoint x: 531, startPoint y: 250, endPoint x: 515, endPoint y: 174, distance: 77.4
click at [531, 246] on button "結帳" at bounding box center [533, 252] width 30 height 17
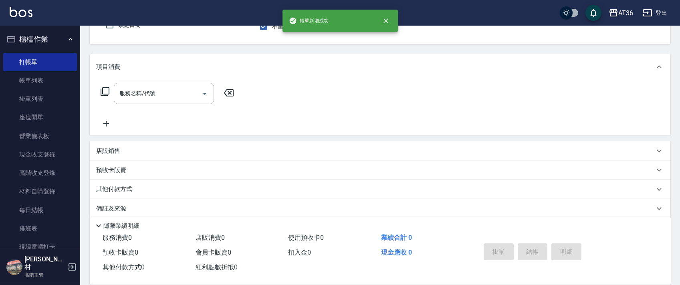
scroll to position [160, 0]
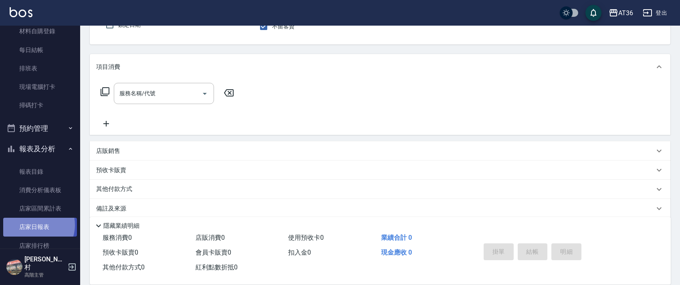
click at [33, 225] on link "店家日報表" at bounding box center [40, 227] width 74 height 18
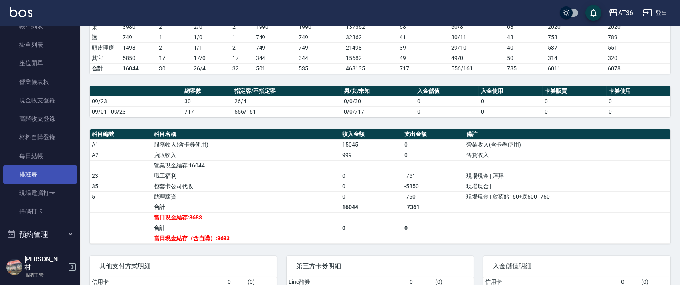
scroll to position [53, 0]
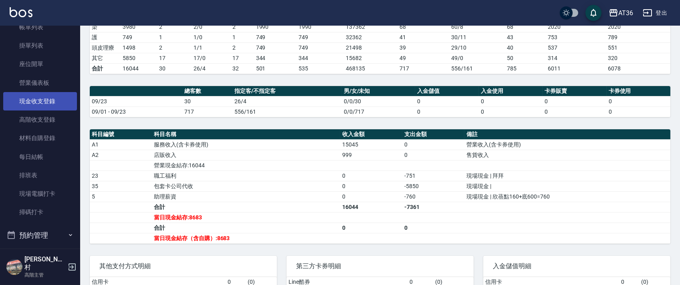
click at [50, 95] on link "現金收支登錄" at bounding box center [40, 101] width 74 height 18
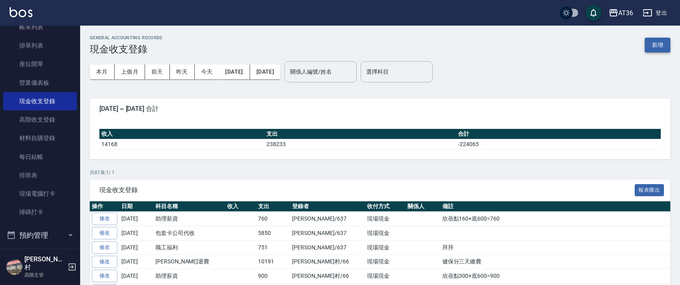
click at [659, 39] on button "新增" at bounding box center [658, 45] width 26 height 15
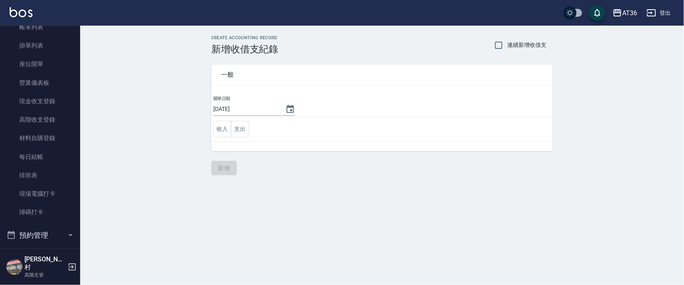
drag, startPoint x: 241, startPoint y: 130, endPoint x: 248, endPoint y: 135, distance: 9.1
click at [241, 130] on button "支出" at bounding box center [240, 129] width 18 height 16
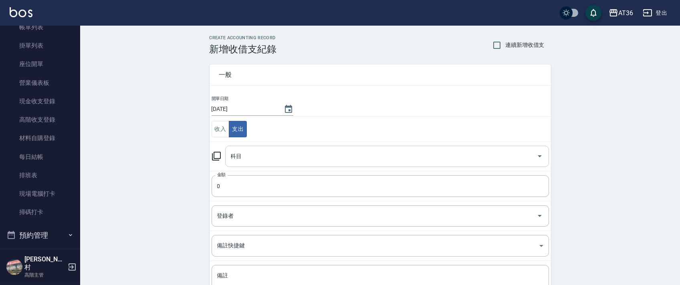
drag, startPoint x: 239, startPoint y: 154, endPoint x: 240, endPoint y: 162, distance: 8.6
click at [238, 156] on div "科目 科目" at bounding box center [387, 156] width 324 height 21
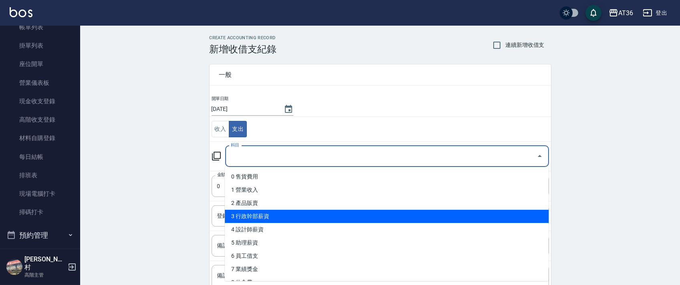
scroll to position [107, 0]
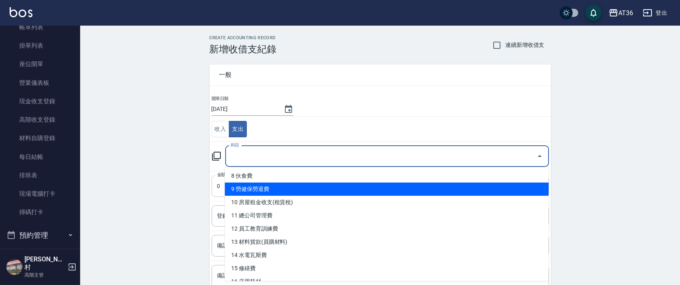
drag, startPoint x: 277, startPoint y: 190, endPoint x: 333, endPoint y: 175, distance: 57.3
click at [277, 189] on li "9 勞健保勞退費" at bounding box center [387, 189] width 324 height 13
type input "9 勞健保勞退費"
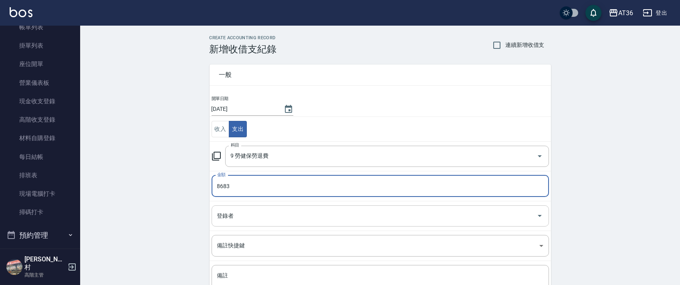
type input "8683"
click at [230, 214] on input "登錄者" at bounding box center [374, 216] width 318 height 14
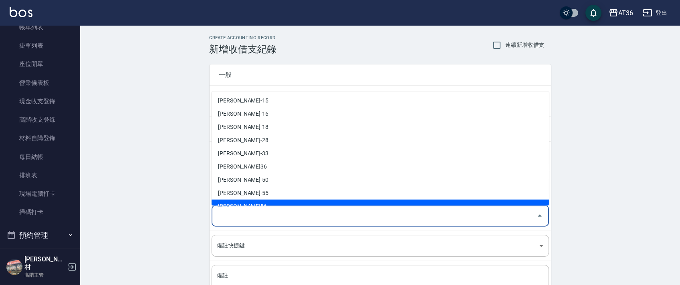
scroll to position [157, 0]
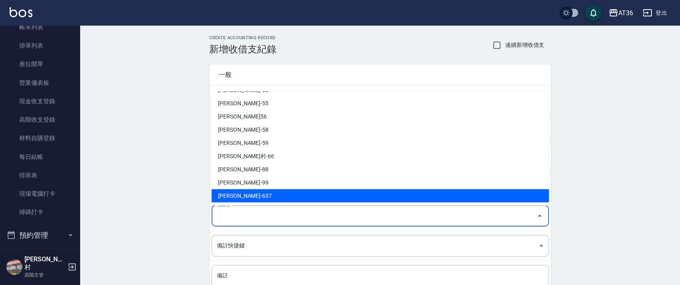
click at [235, 194] on li "[PERSON_NAME]-637" at bounding box center [380, 196] width 337 height 13
type input "[PERSON_NAME]-637"
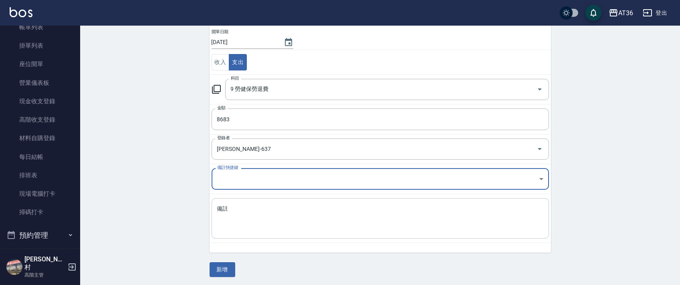
scroll to position [68, 0]
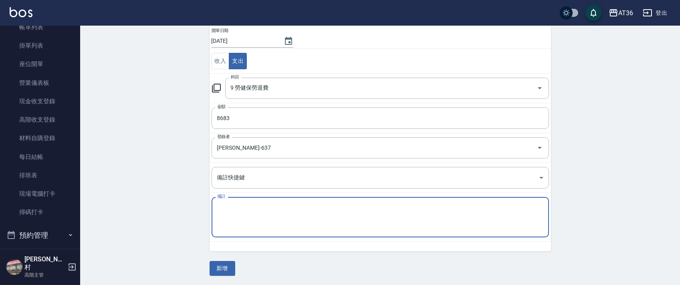
drag, startPoint x: 238, startPoint y: 210, endPoint x: 291, endPoint y: 210, distance: 53.3
click at [238, 209] on textarea "備註" at bounding box center [380, 217] width 326 height 27
type textarea "健保"
click at [232, 273] on button "新增" at bounding box center [223, 268] width 26 height 15
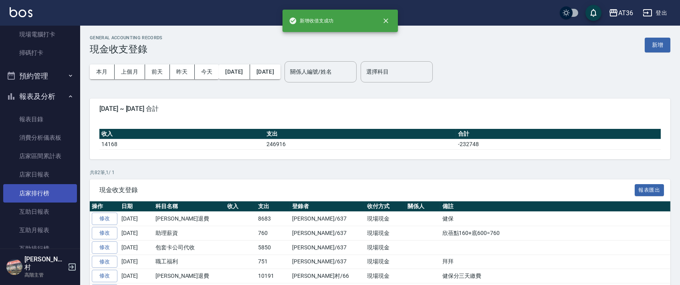
scroll to position [214, 0]
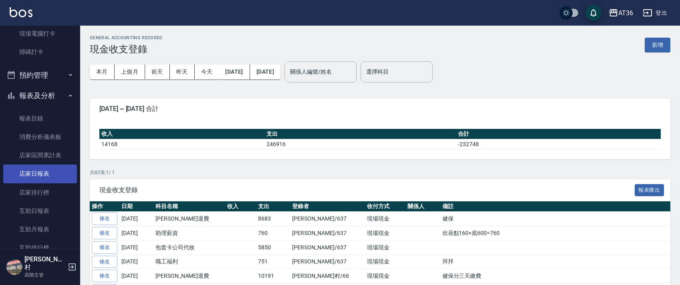
click at [38, 178] on link "店家日報表" at bounding box center [40, 174] width 74 height 18
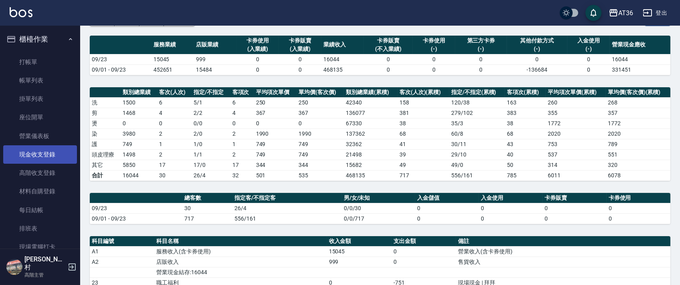
click at [56, 156] on link "現金收支登錄" at bounding box center [40, 154] width 74 height 18
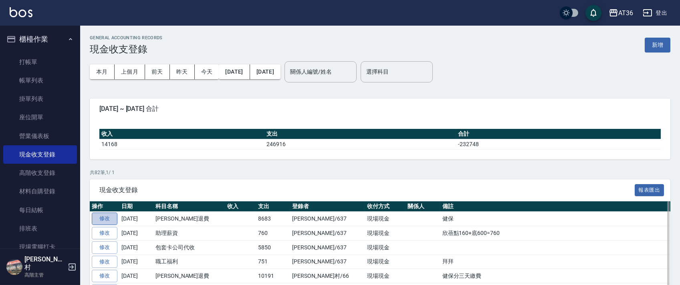
click at [112, 218] on link "修改" at bounding box center [105, 219] width 26 height 12
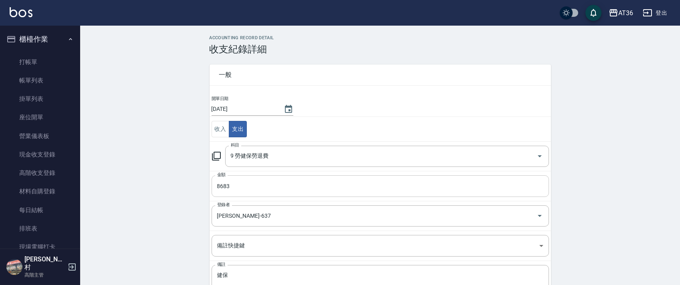
click at [214, 187] on input "8683" at bounding box center [380, 187] width 337 height 22
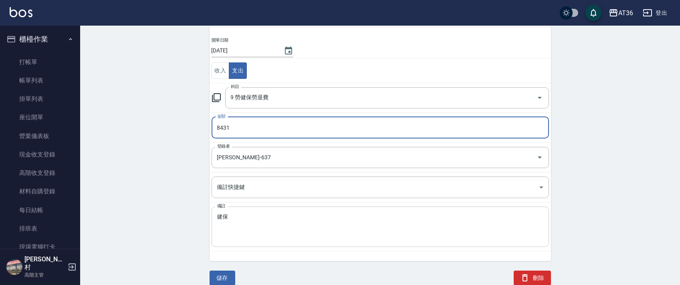
scroll to position [59, 0]
type input "8431"
click at [221, 277] on button "儲存" at bounding box center [223, 278] width 26 height 15
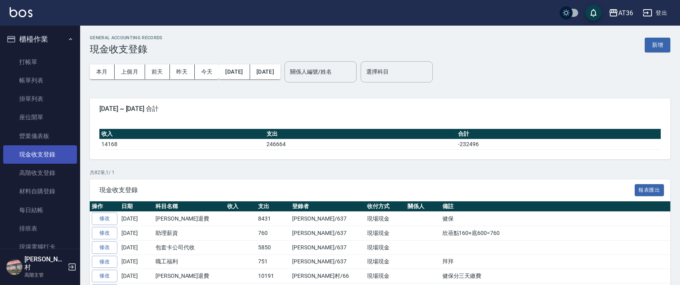
scroll to position [160, 0]
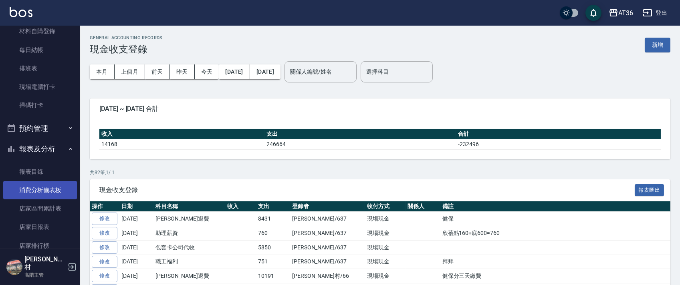
drag, startPoint x: 47, startPoint y: 228, endPoint x: 41, endPoint y: 190, distance: 38.5
click at [48, 228] on link "店家日報表" at bounding box center [40, 227] width 74 height 18
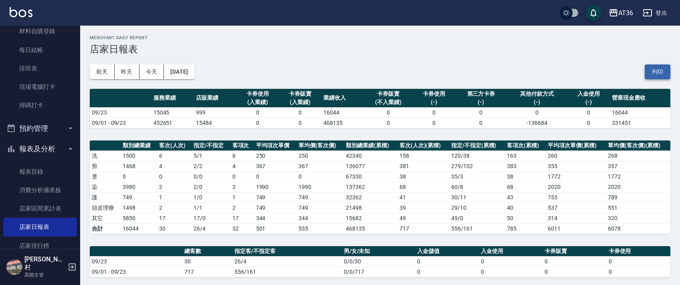
click at [658, 76] on button "列印" at bounding box center [658, 72] width 26 height 15
click at [44, 69] on link "排班表" at bounding box center [40, 68] width 74 height 18
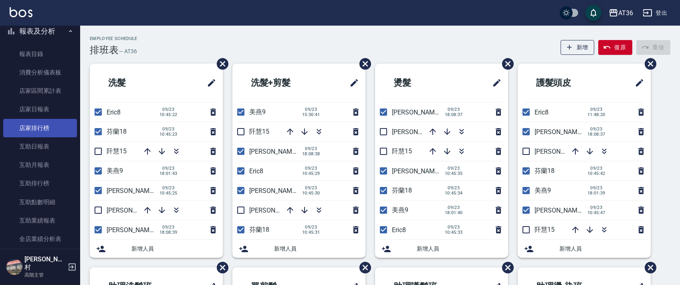
scroll to position [374, 0]
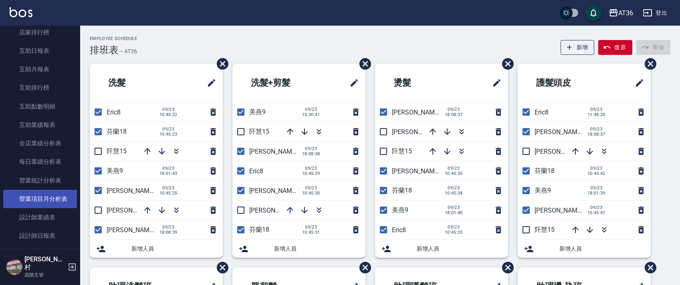
drag, startPoint x: 43, startPoint y: 235, endPoint x: 52, endPoint y: 200, distance: 35.6
click at [44, 235] on link "設計師日報表" at bounding box center [40, 236] width 74 height 18
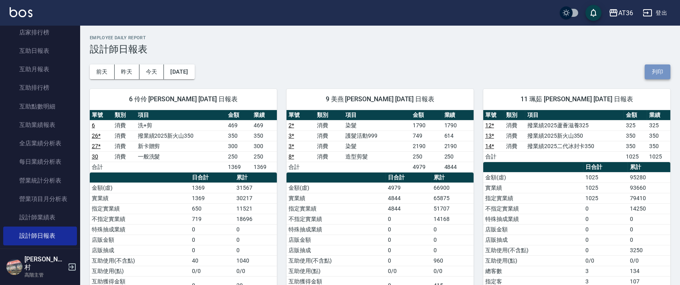
click at [651, 71] on button "列印" at bounding box center [658, 72] width 26 height 15
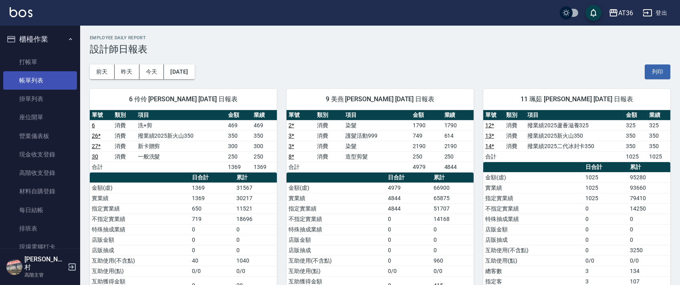
click at [49, 81] on link "帳單列表" at bounding box center [40, 80] width 74 height 18
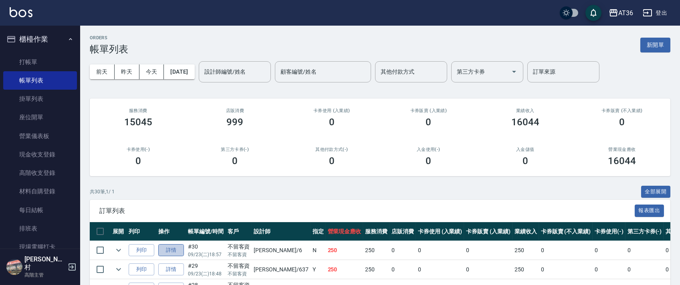
click at [170, 254] on link "詳情" at bounding box center [171, 250] width 26 height 12
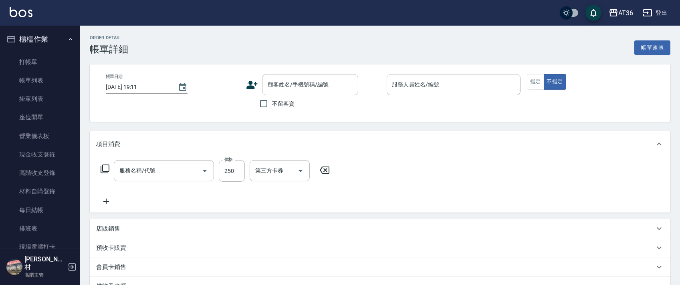
type input "[DATE] 18:57"
checkbox input "true"
type input "[PERSON_NAME]-6"
type input "一般洗髮(201)"
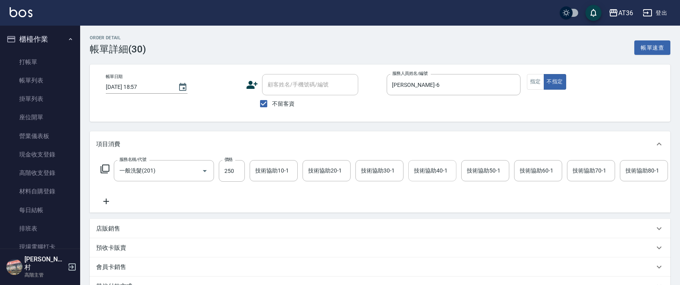
click at [422, 168] on div "技術協助40-1 技術協助40-1" at bounding box center [432, 170] width 48 height 21
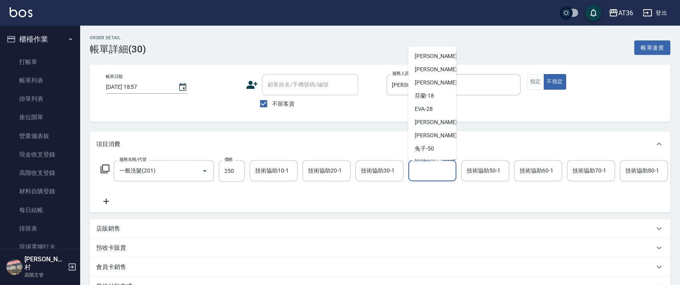
scroll to position [107, 0]
click at [435, 118] on div "[PERSON_NAME] -56" at bounding box center [432, 121] width 48 height 13
type input "欣蓓-56"
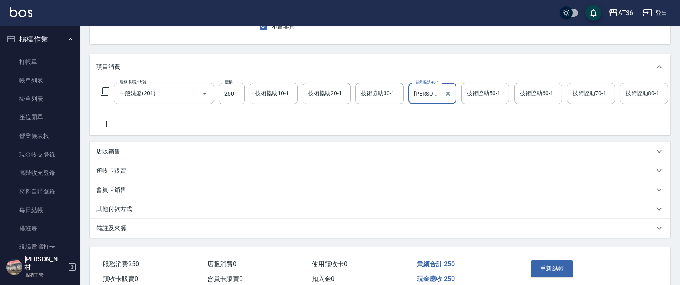
scroll to position [123, 0]
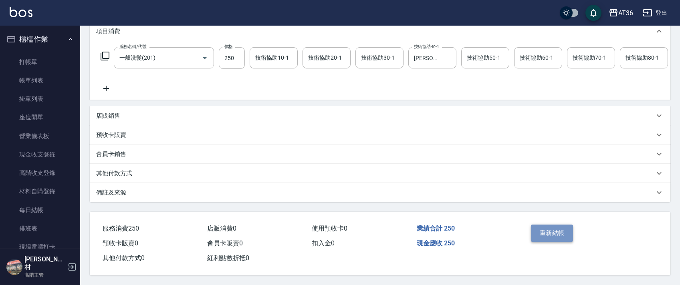
click at [559, 232] on button "重新結帳" at bounding box center [552, 233] width 42 height 17
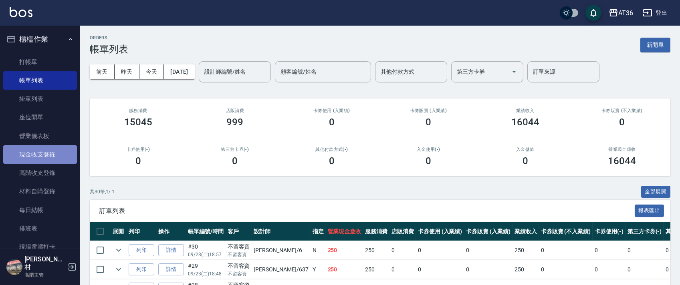
click at [48, 151] on link "現金收支登錄" at bounding box center [40, 154] width 74 height 18
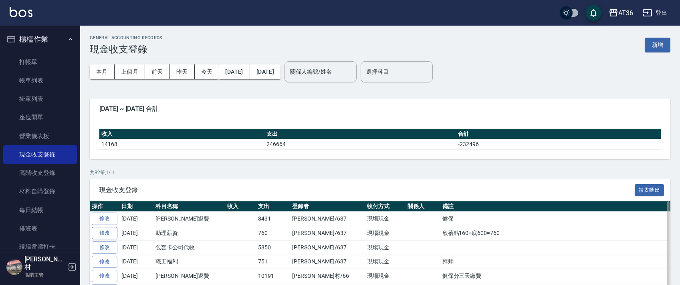
click at [104, 234] on link "修改" at bounding box center [105, 233] width 26 height 12
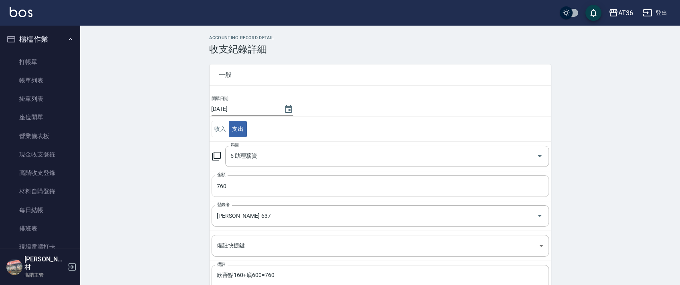
click at [216, 186] on input "760" at bounding box center [380, 187] width 337 height 22
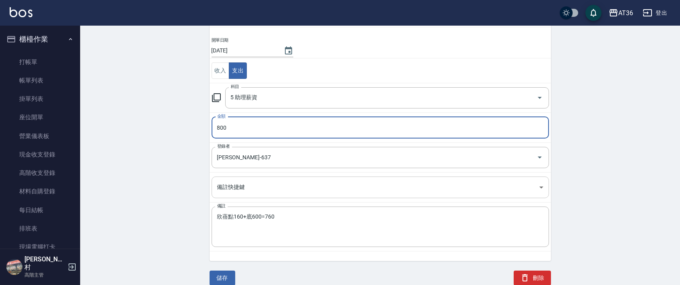
scroll to position [59, 0]
type input "800"
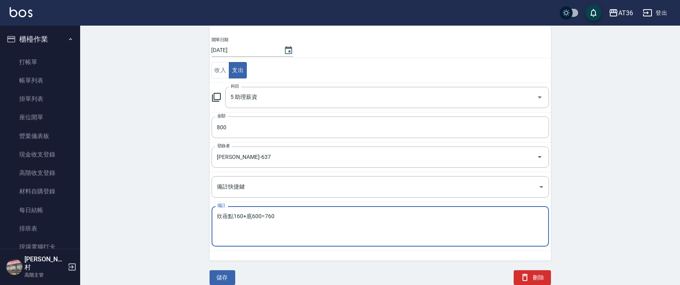
click at [233, 218] on textarea "欣蓓點160+底600=760" at bounding box center [380, 226] width 326 height 27
click at [263, 219] on textarea "欣蓓點200+底600=760" at bounding box center [380, 226] width 326 height 27
type textarea "欣蓓點200+底600=800"
click at [224, 279] on button "儲存" at bounding box center [223, 278] width 26 height 15
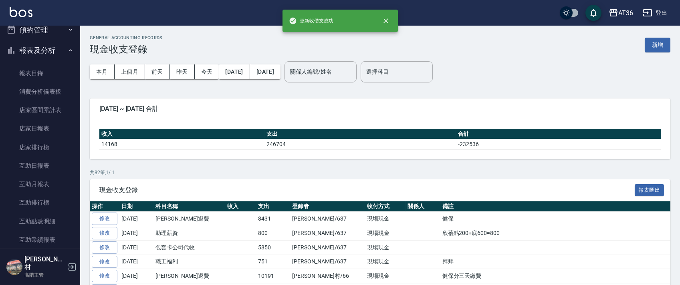
scroll to position [267, 0]
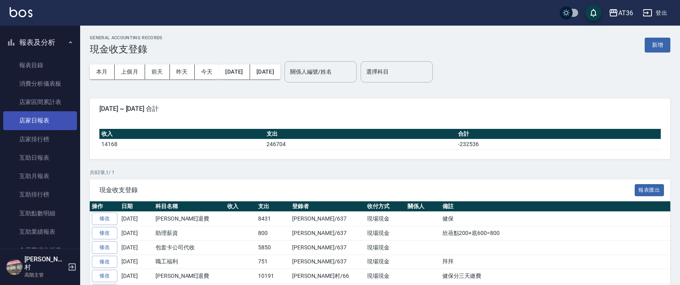
click at [42, 123] on link "店家日報表" at bounding box center [40, 120] width 74 height 18
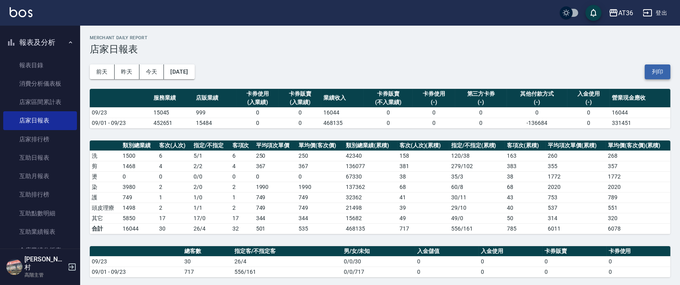
click at [659, 68] on button "列印" at bounding box center [658, 72] width 26 height 15
